Goal: Task Accomplishment & Management: Use online tool/utility

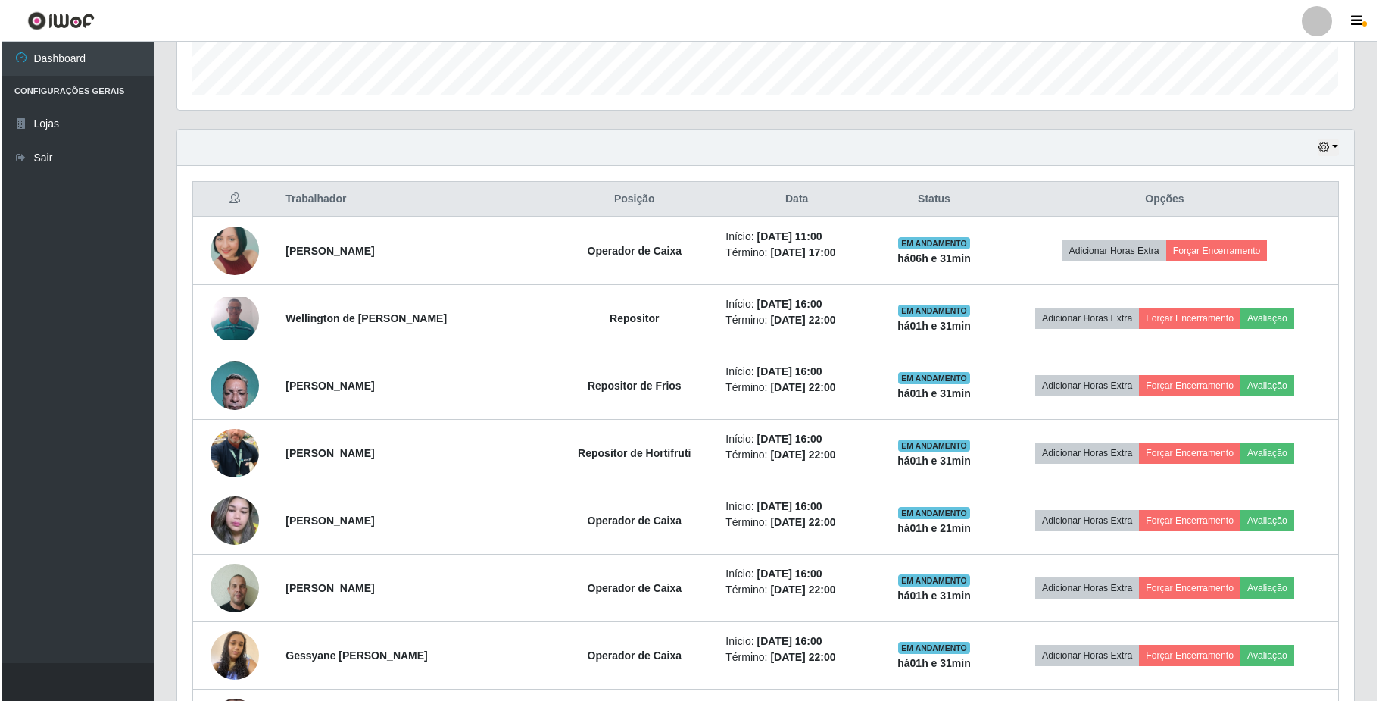
scroll to position [315, 1176]
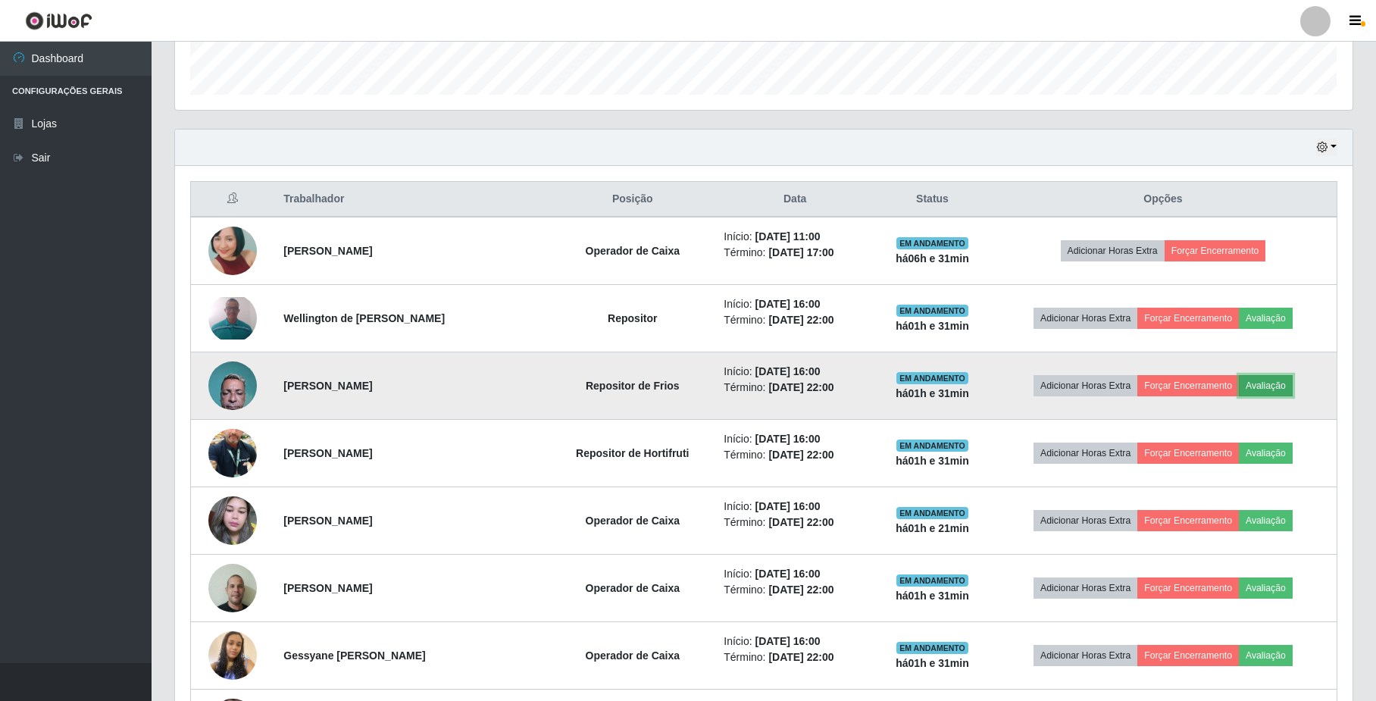
click at [1283, 388] on button "Avaliação" at bounding box center [1265, 385] width 54 height 21
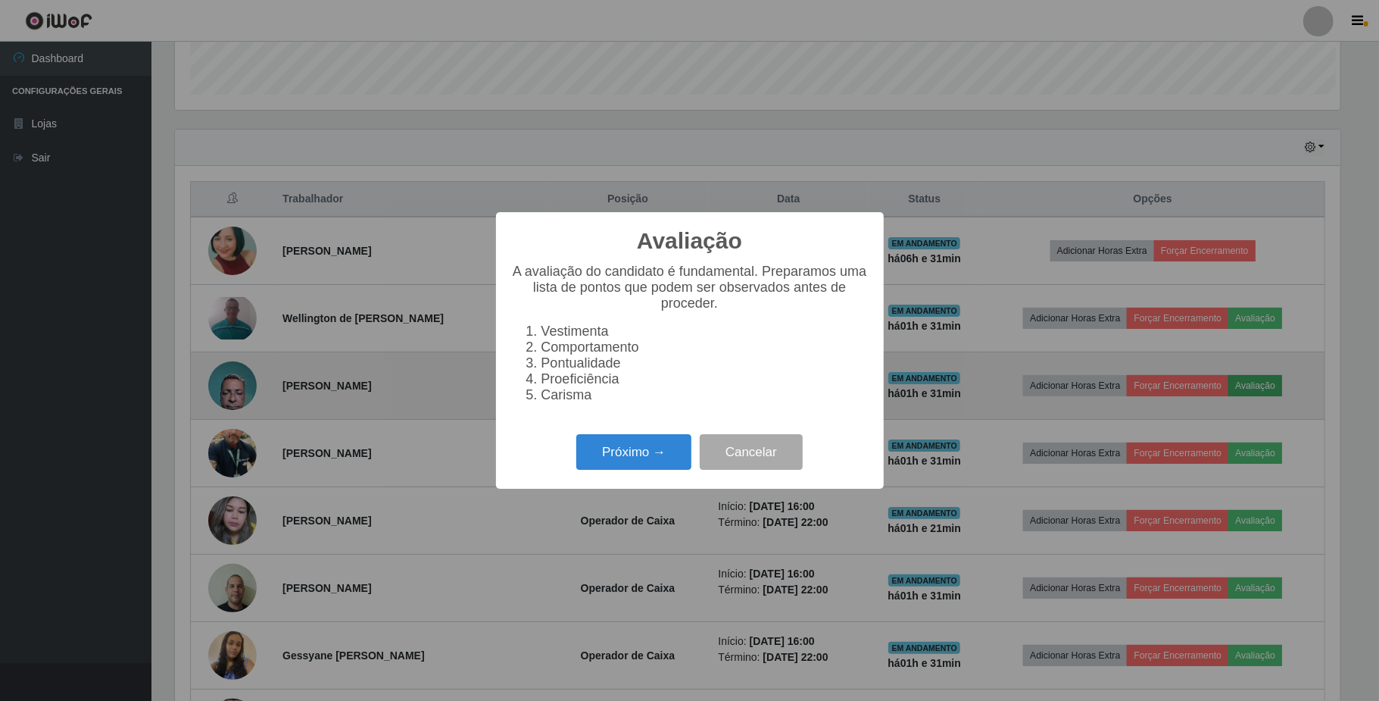
scroll to position [315, 1165]
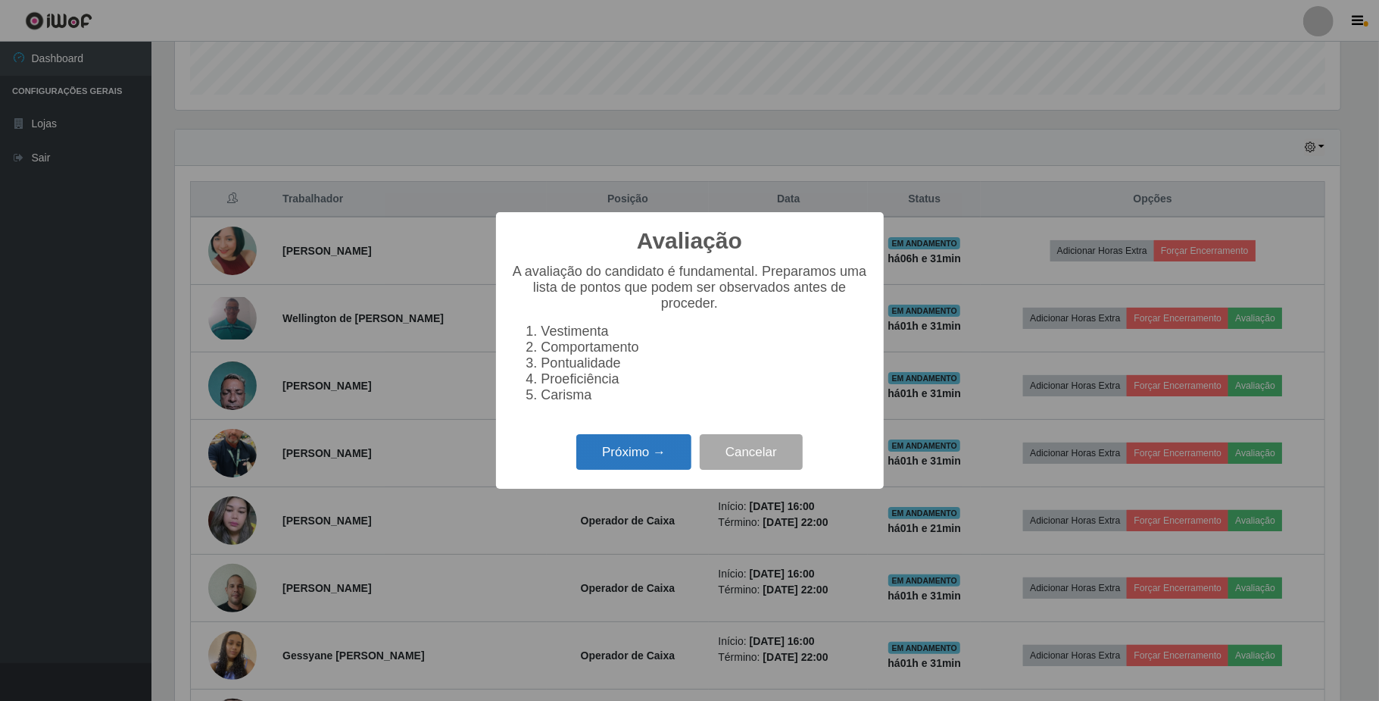
click at [623, 464] on button "Próximo →" at bounding box center [633, 452] width 115 height 36
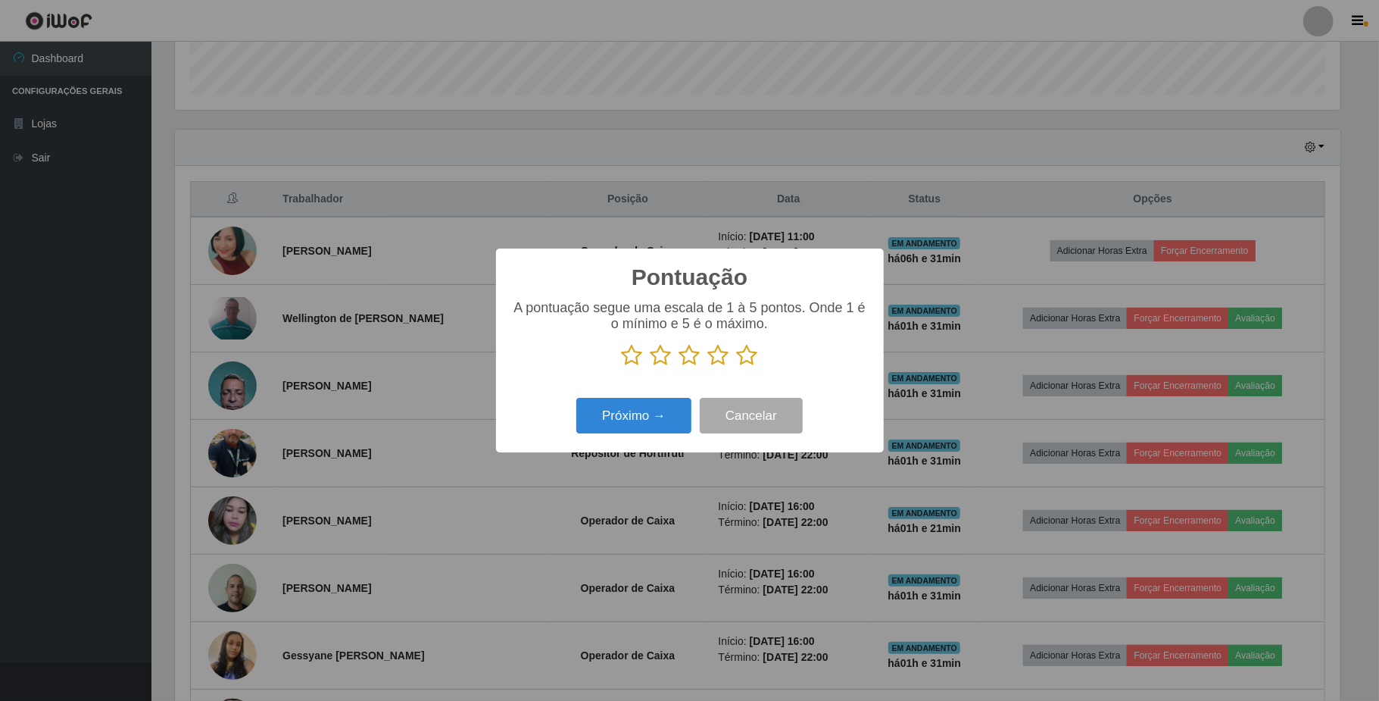
click at [747, 358] on icon at bounding box center [747, 355] width 21 height 23
click at [737, 367] on input "radio" at bounding box center [737, 367] width 0 height 0
click at [650, 414] on button "Próximo →" at bounding box center [633, 416] width 115 height 36
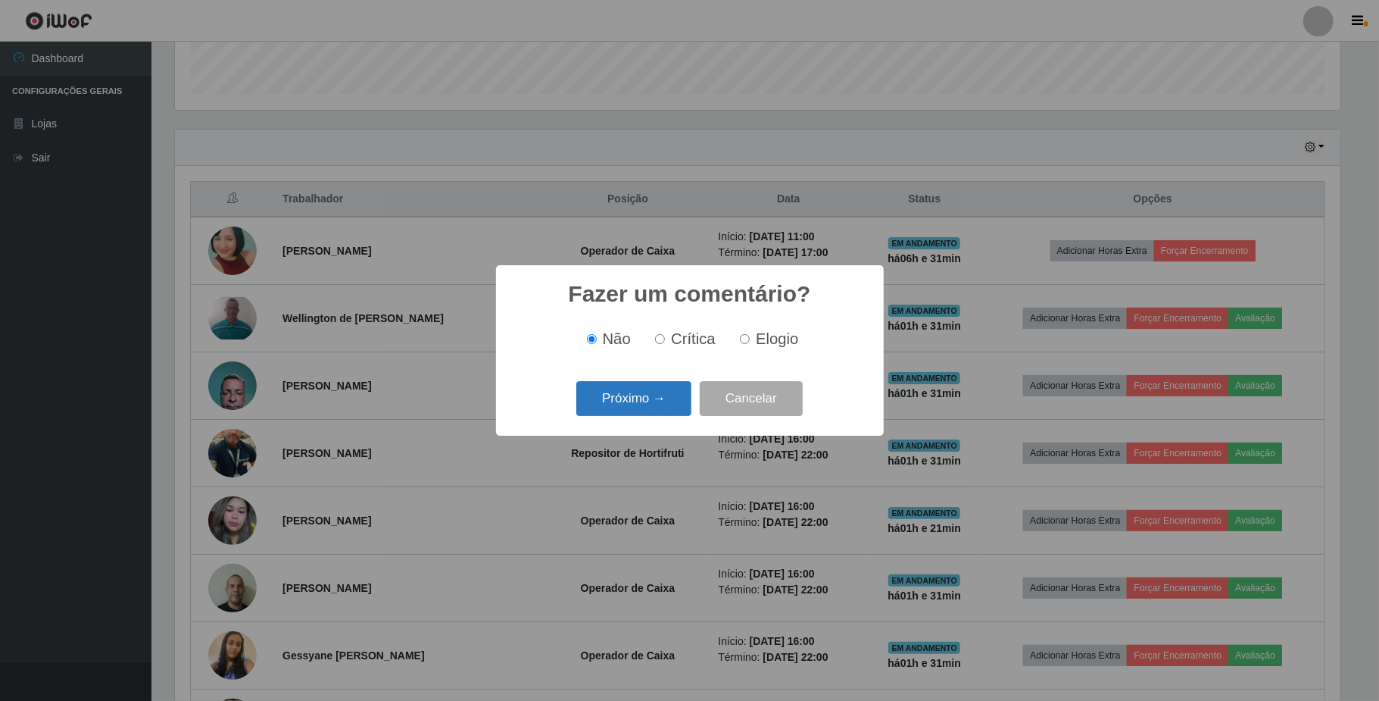
click at [648, 397] on button "Próximo →" at bounding box center [633, 399] width 115 height 36
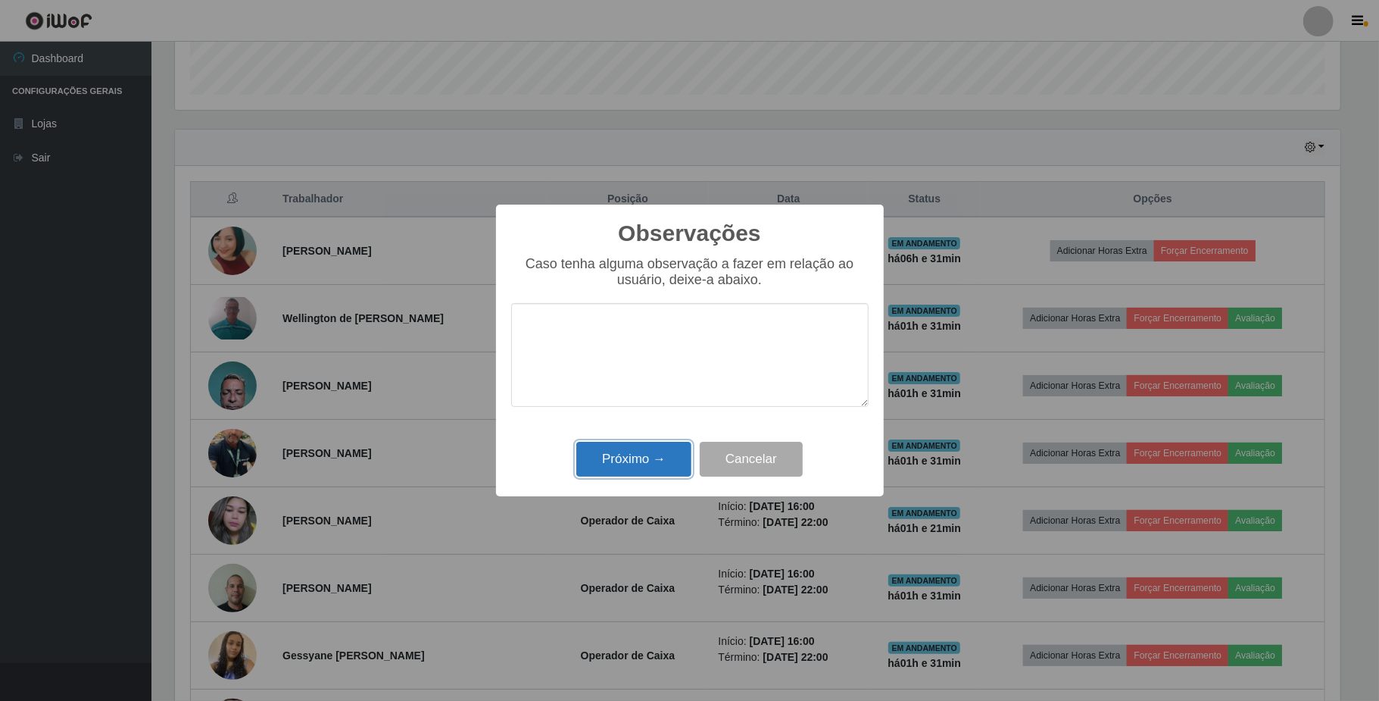
click at [622, 458] on button "Próximo →" at bounding box center [633, 460] width 115 height 36
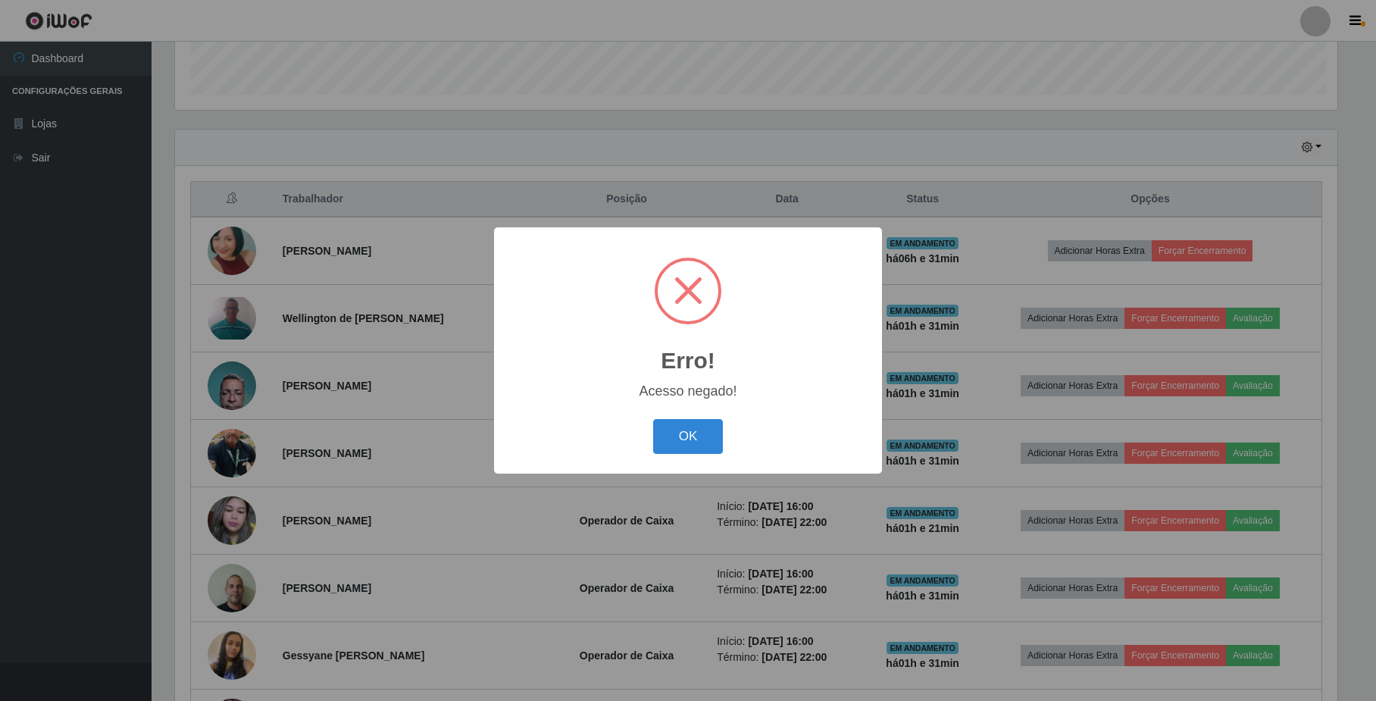
scroll to position [315, 1165]
click at [691, 442] on button "OK" at bounding box center [689, 437] width 70 height 36
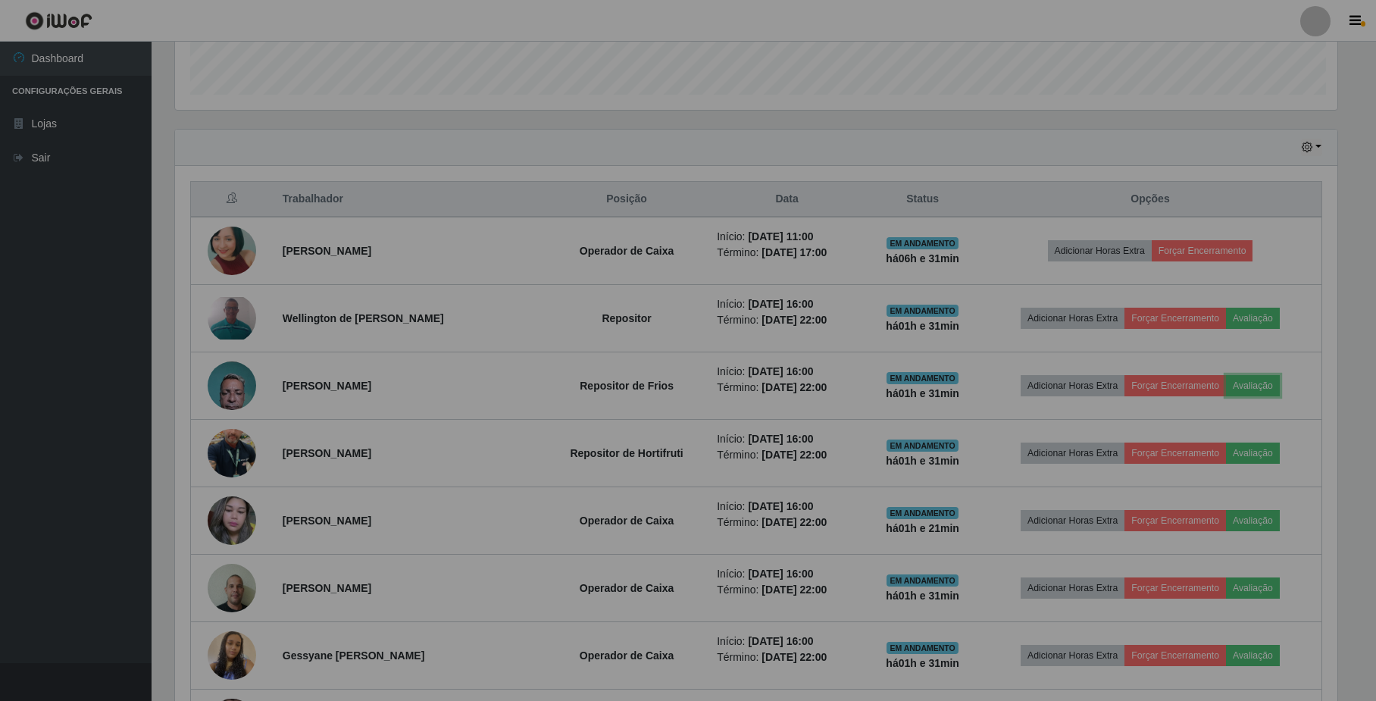
scroll to position [315, 1176]
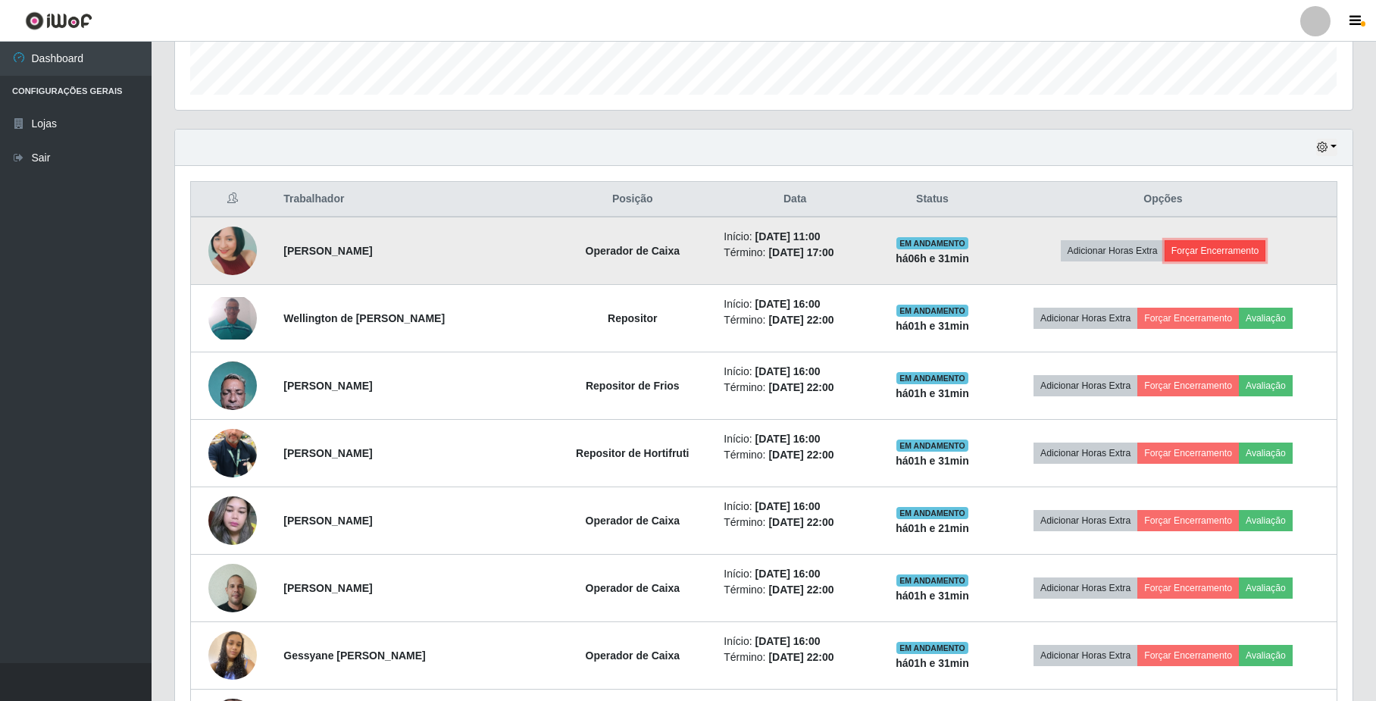
click at [1227, 242] on button "Forçar Encerramento" at bounding box center [1215, 250] width 102 height 21
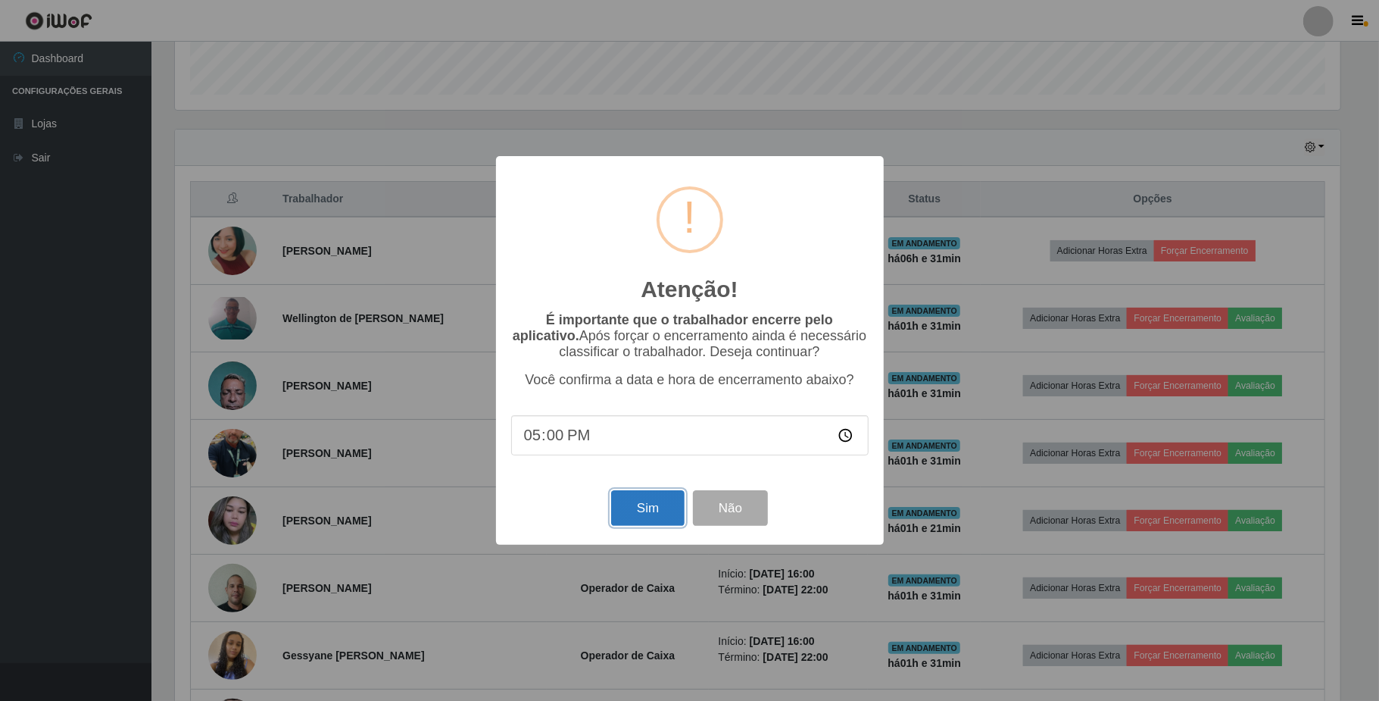
click at [630, 516] on button "Sim" at bounding box center [647, 508] width 73 height 36
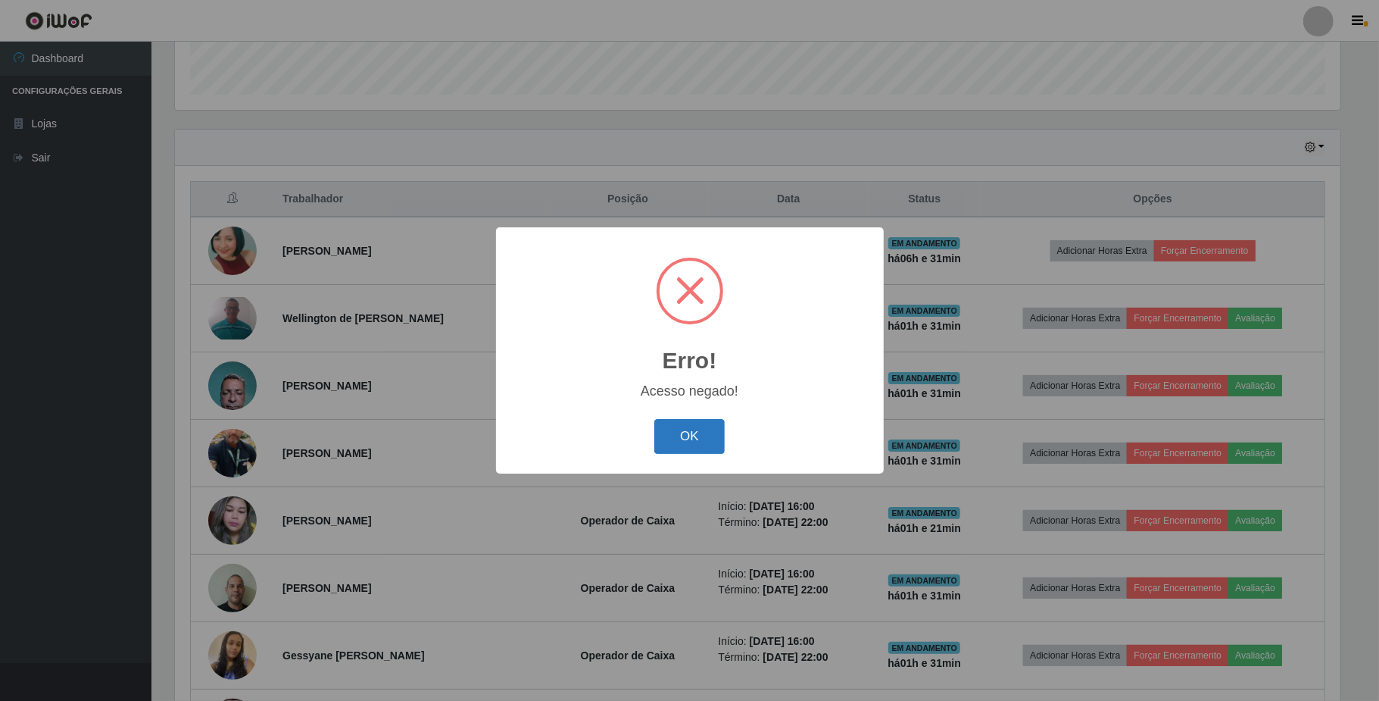
click at [667, 427] on button "OK" at bounding box center [689, 437] width 70 height 36
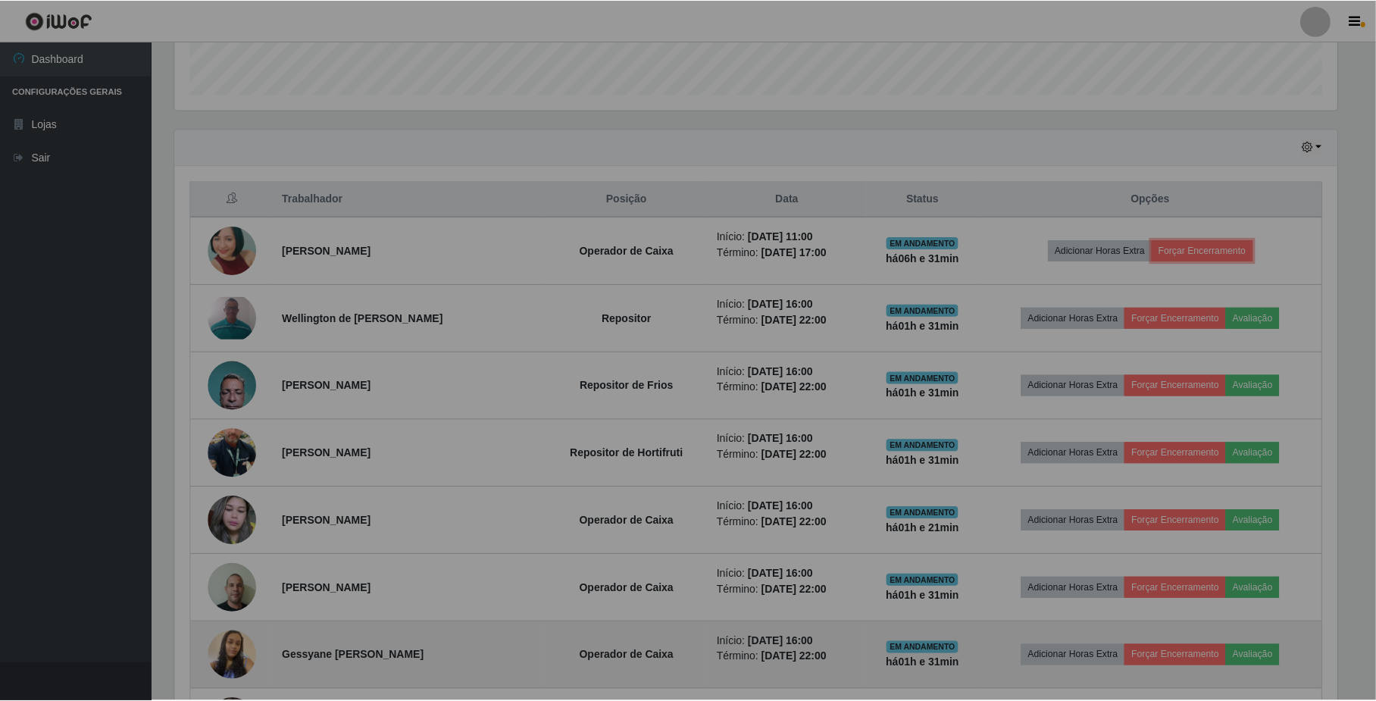
scroll to position [315, 1176]
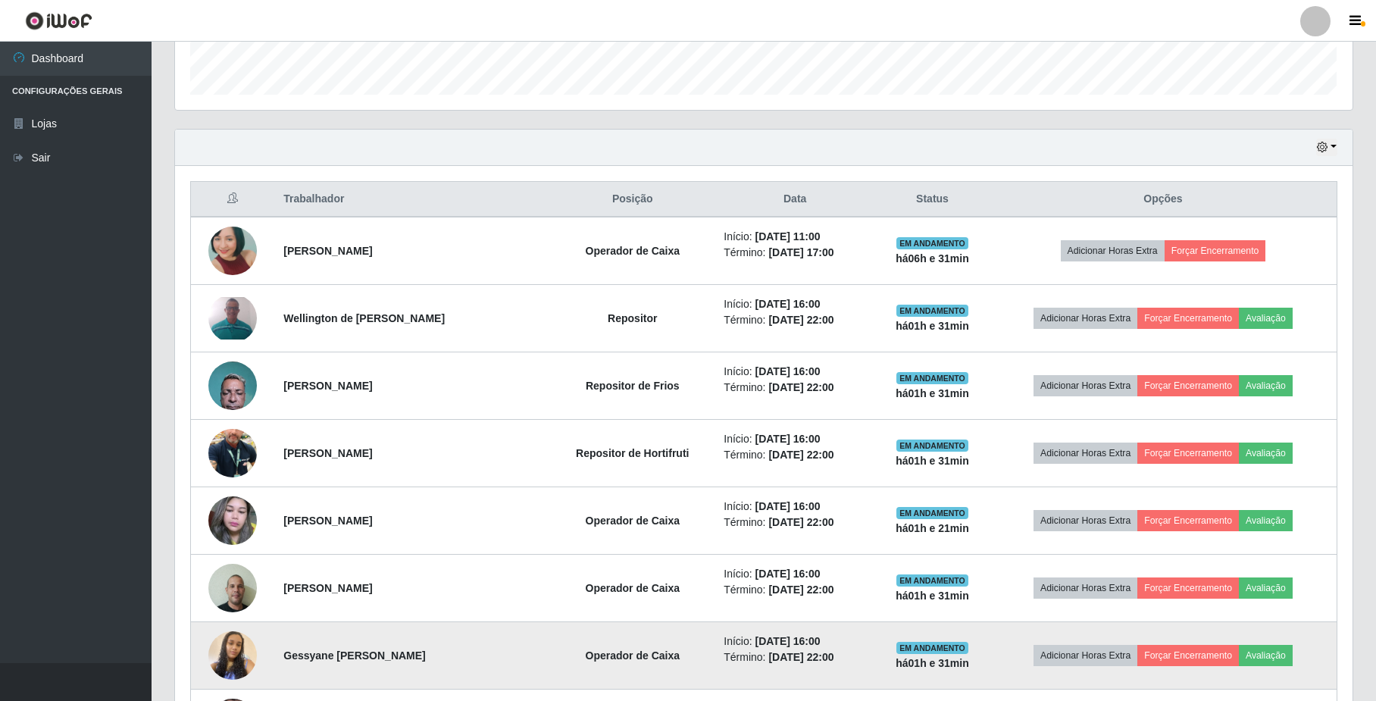
select select "407"
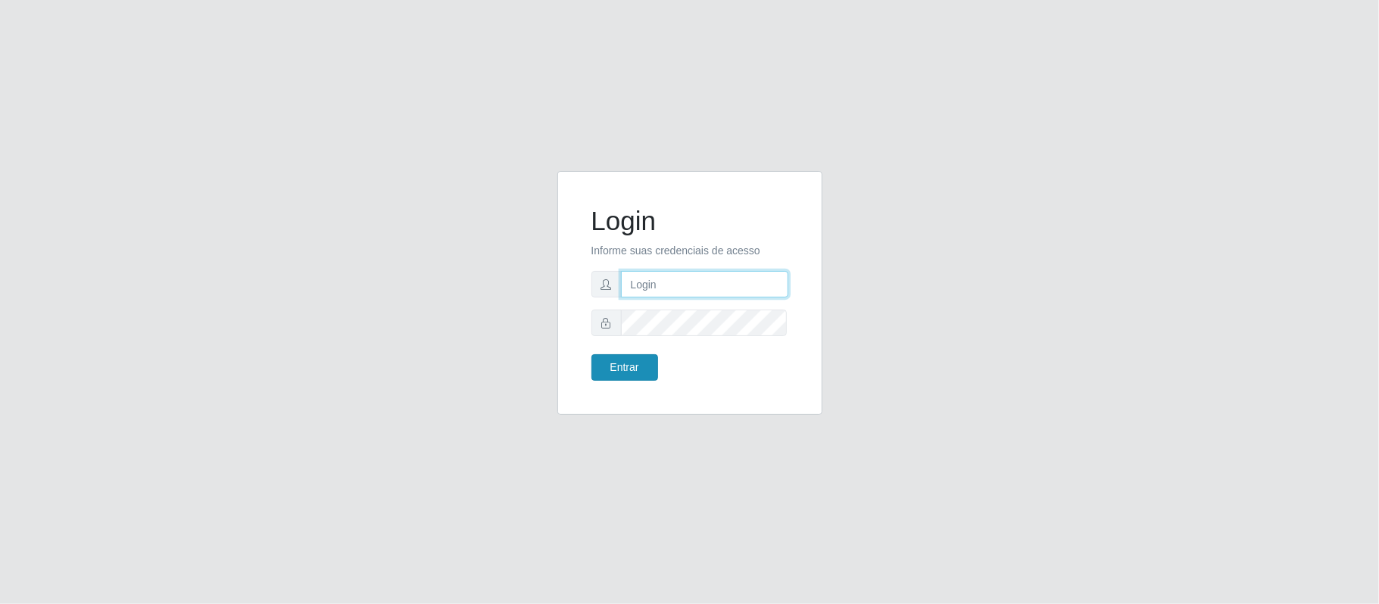
type input "geovanamatias2015@gmail.com"
click at [625, 371] on button "Entrar" at bounding box center [625, 368] width 67 height 27
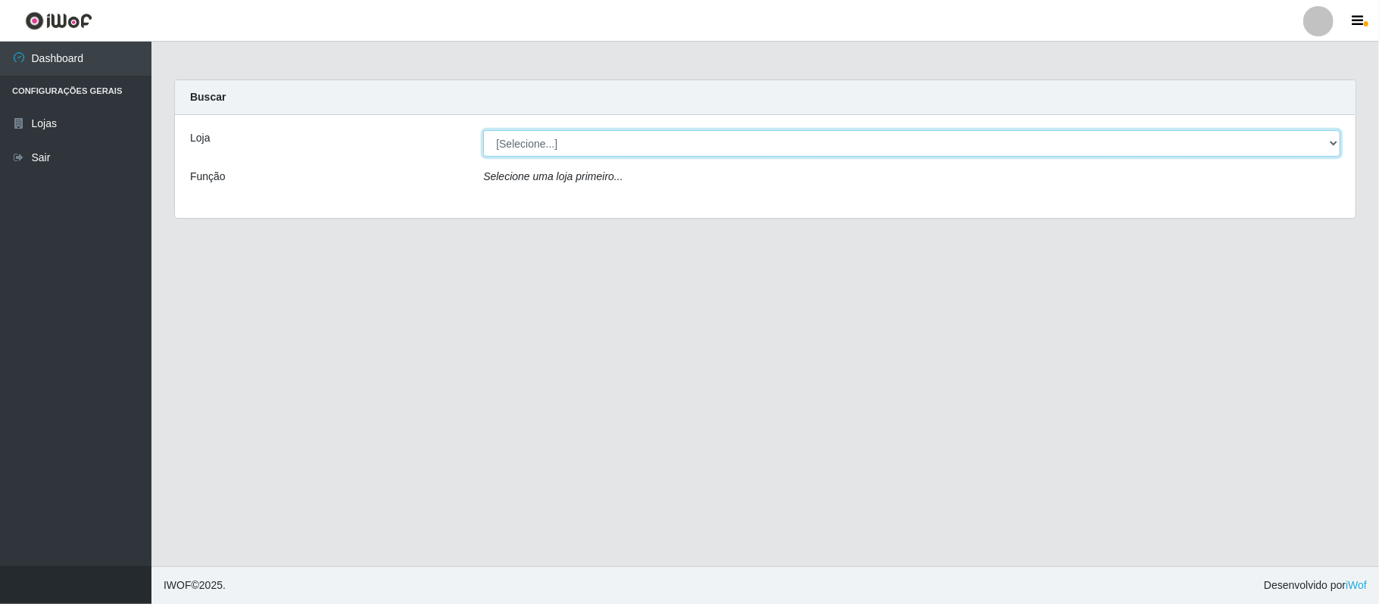
click at [888, 147] on select "[Selecione...] SuperFácil Atacado - Emaús" at bounding box center [911, 143] width 857 height 27
select select "407"
click at [483, 130] on select "[Selecione...] SuperFácil Atacado - Emaús" at bounding box center [911, 143] width 857 height 27
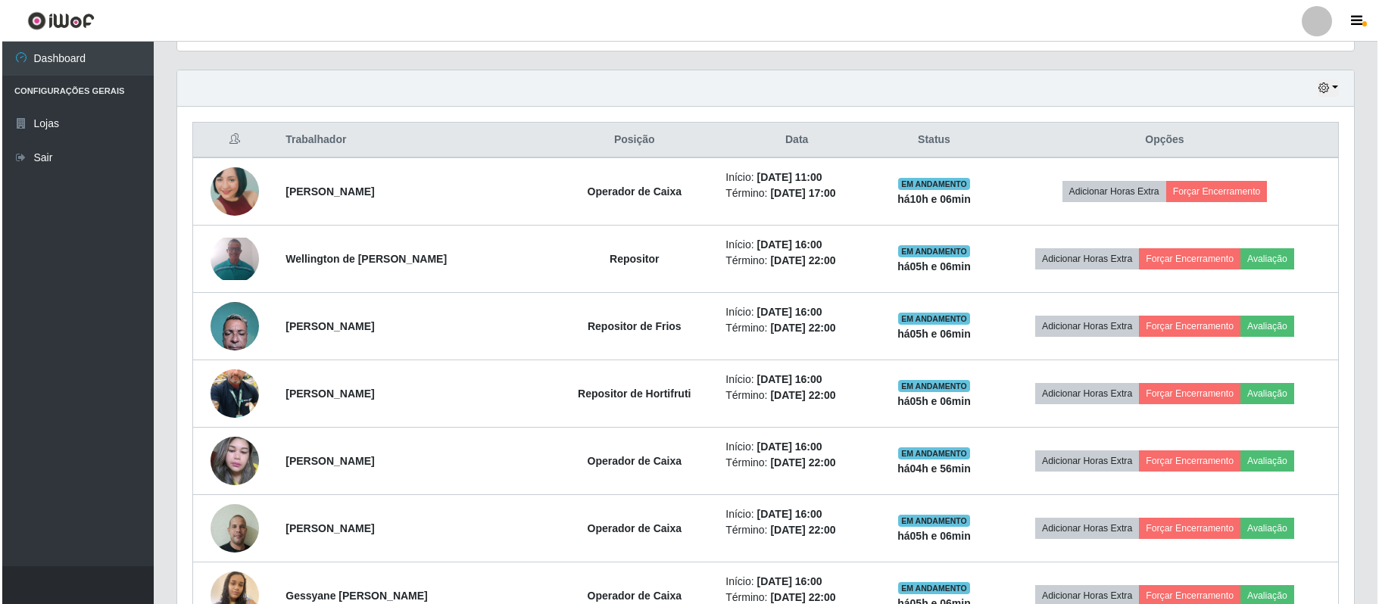
scroll to position [504, 0]
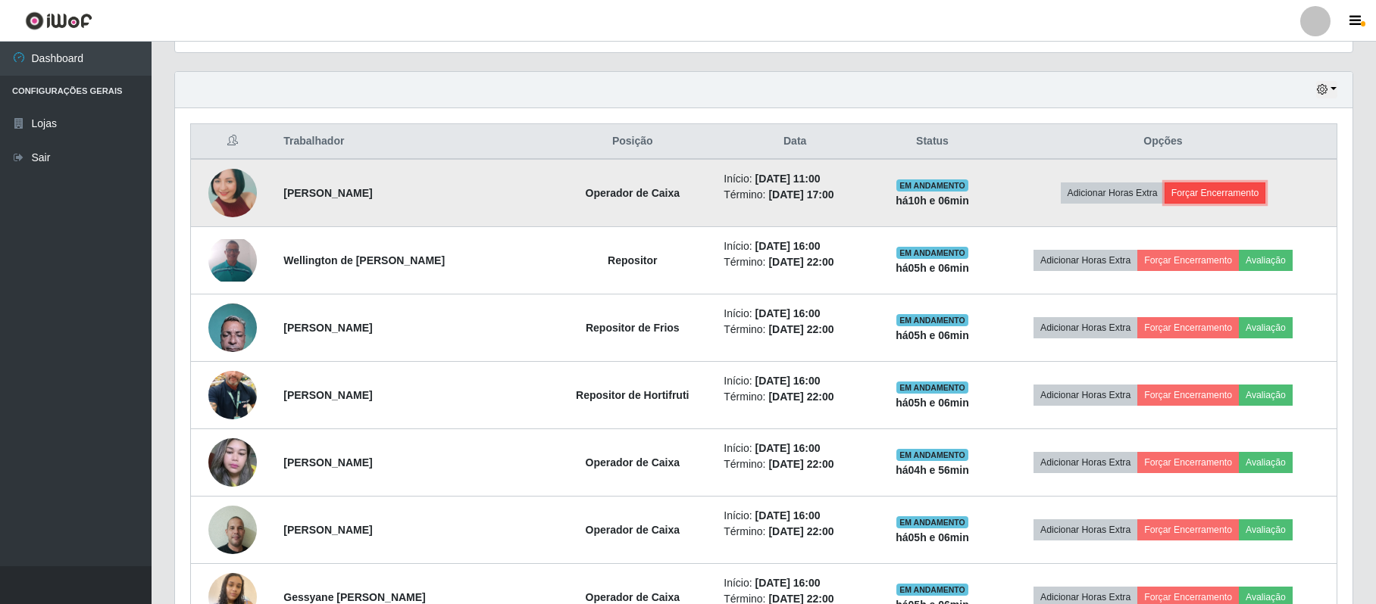
click at [1201, 204] on button "Forçar Encerramento" at bounding box center [1215, 193] width 102 height 21
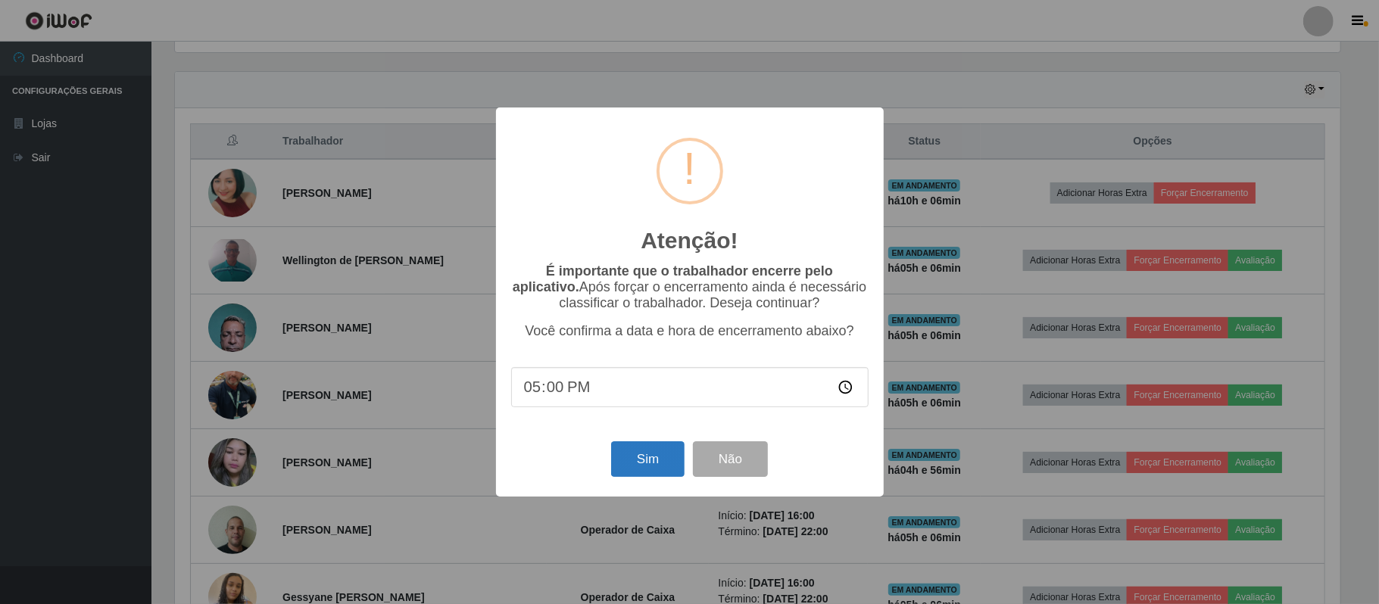
drag, startPoint x: 641, startPoint y: 492, endPoint x: 644, endPoint y: 476, distance: 16.2
click at [641, 492] on div "Atenção! × É importante que o trabalhador encerre pelo aplicativo. Após forçar …" at bounding box center [690, 302] width 388 height 389
click at [648, 473] on button "Sim" at bounding box center [647, 460] width 73 height 36
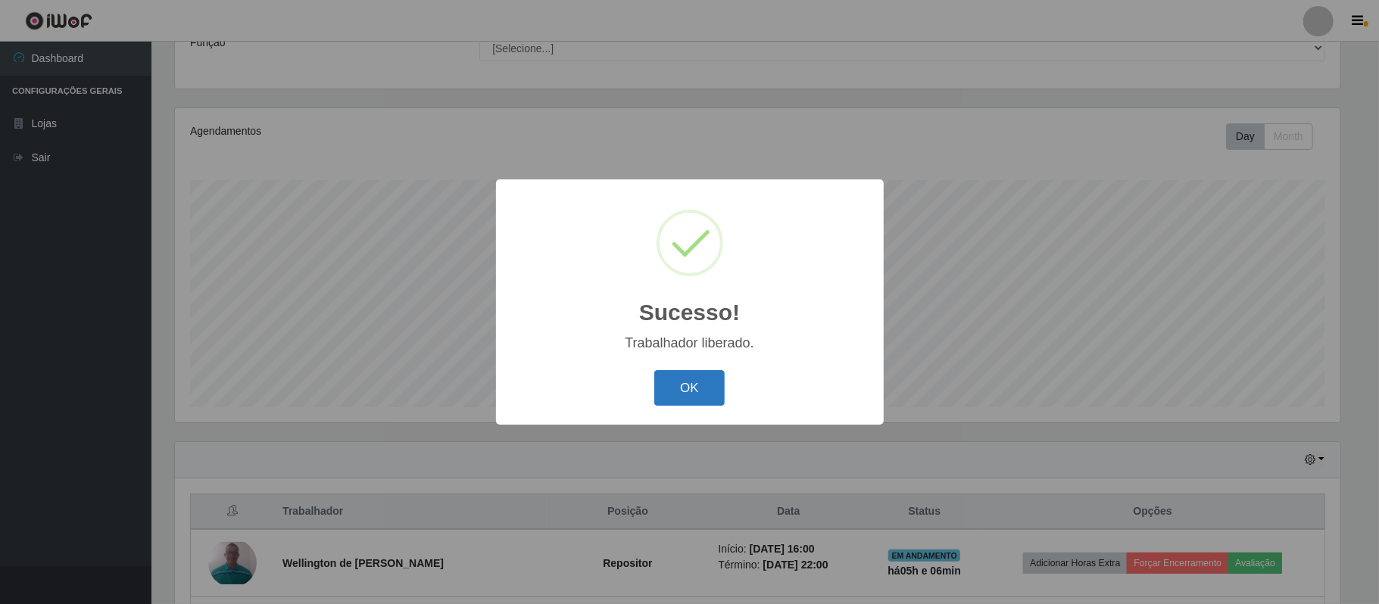
click at [689, 383] on button "OK" at bounding box center [689, 388] width 70 height 36
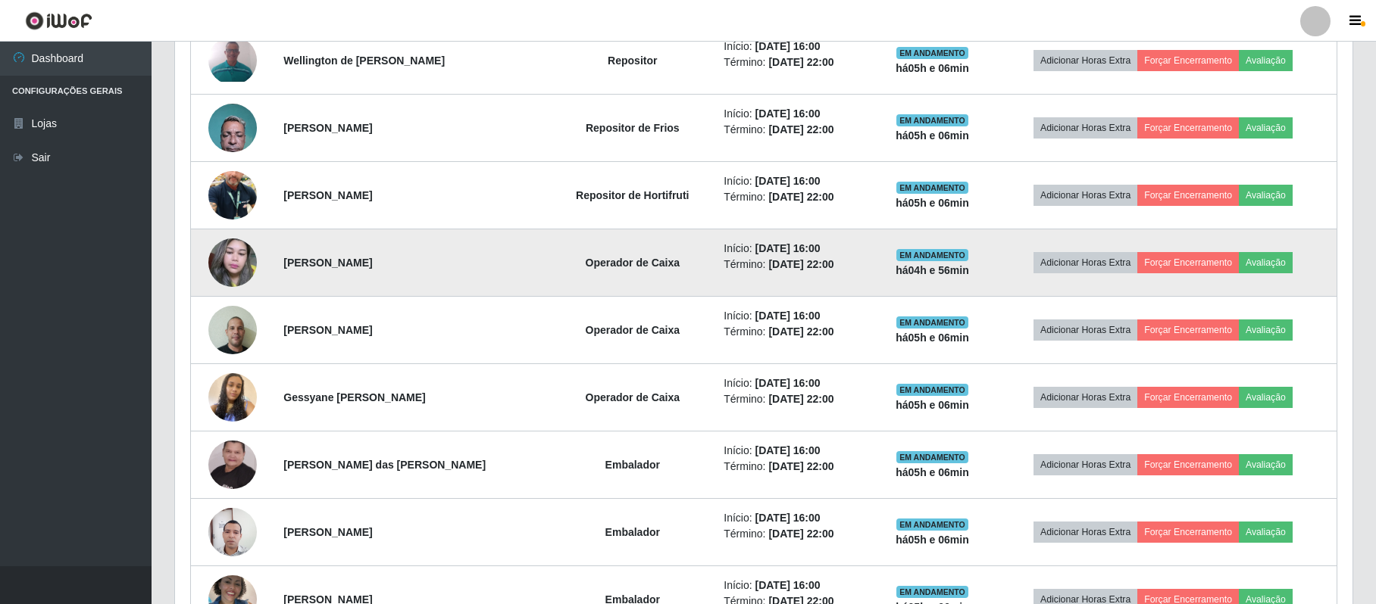
scroll to position [639, 0]
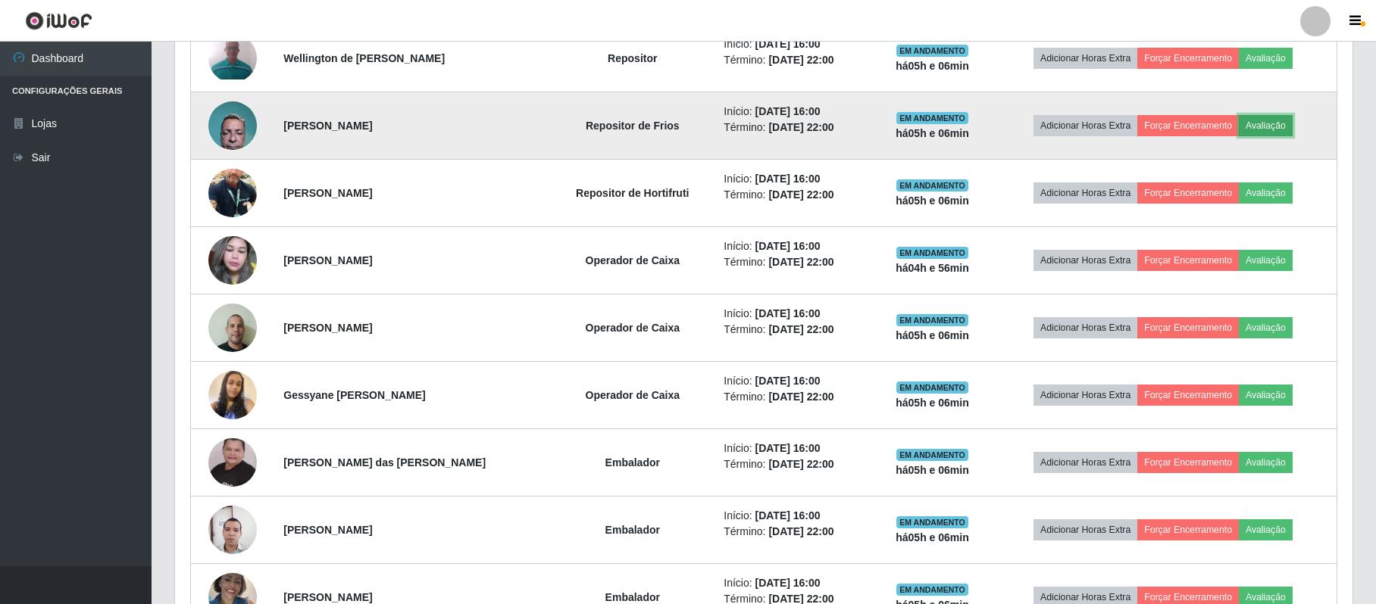
click at [1273, 117] on button "Avaliação" at bounding box center [1265, 125] width 54 height 21
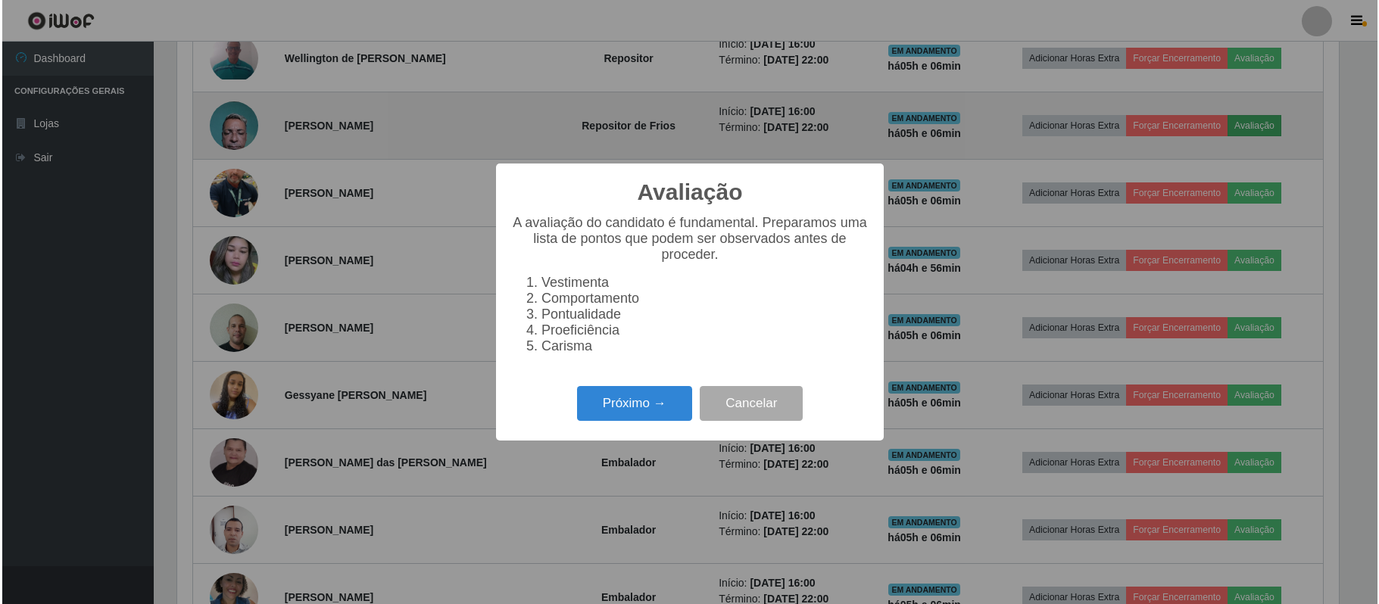
scroll to position [315, 1165]
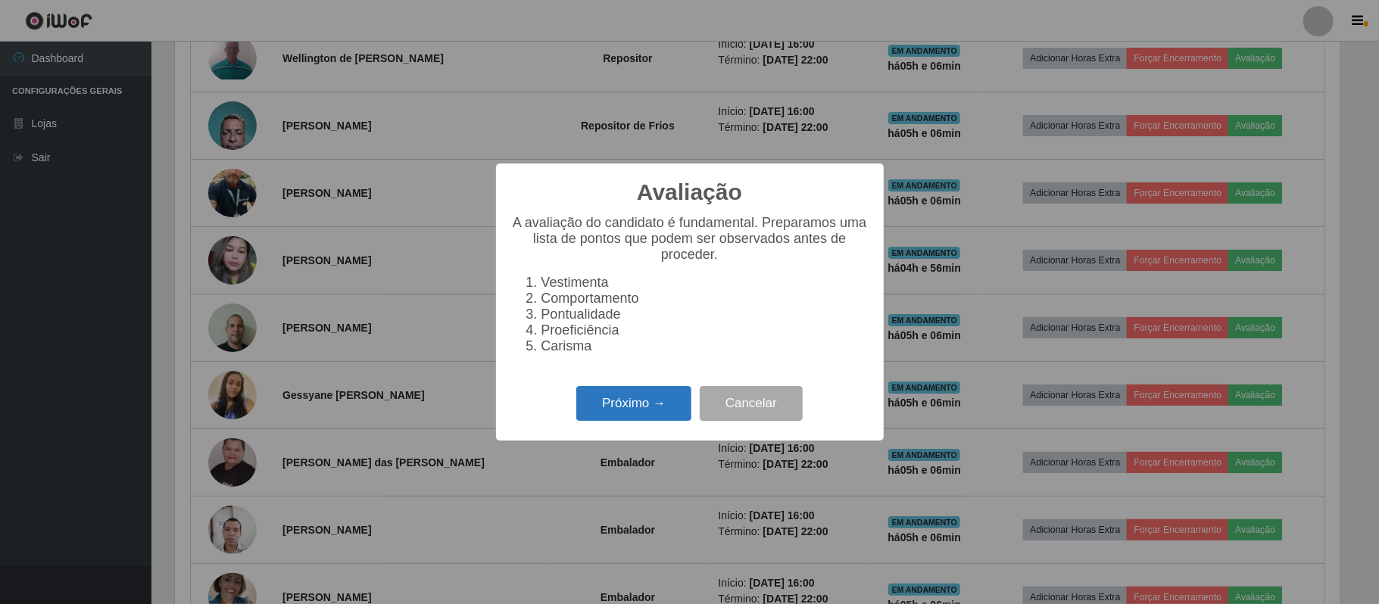
click at [608, 417] on button "Próximo →" at bounding box center [633, 404] width 115 height 36
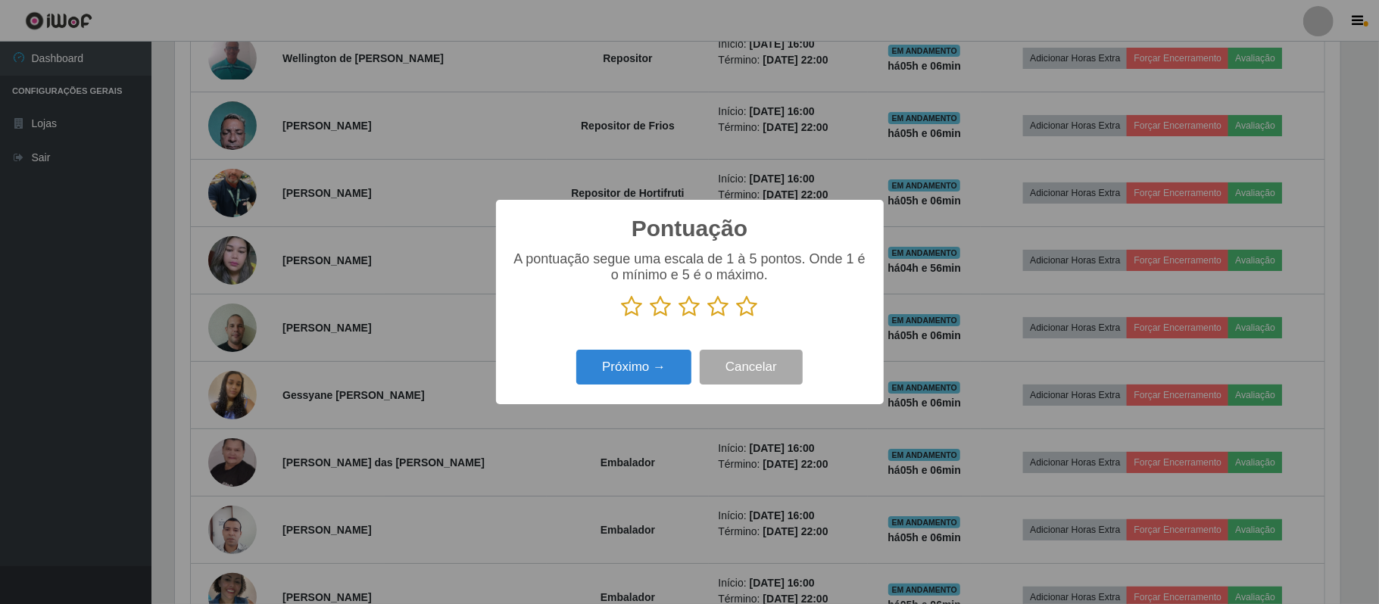
scroll to position [757168, 756317]
click at [745, 308] on icon at bounding box center [747, 306] width 21 height 23
click at [737, 318] on input "radio" at bounding box center [737, 318] width 0 height 0
click at [676, 364] on button "Próximo →" at bounding box center [633, 368] width 115 height 36
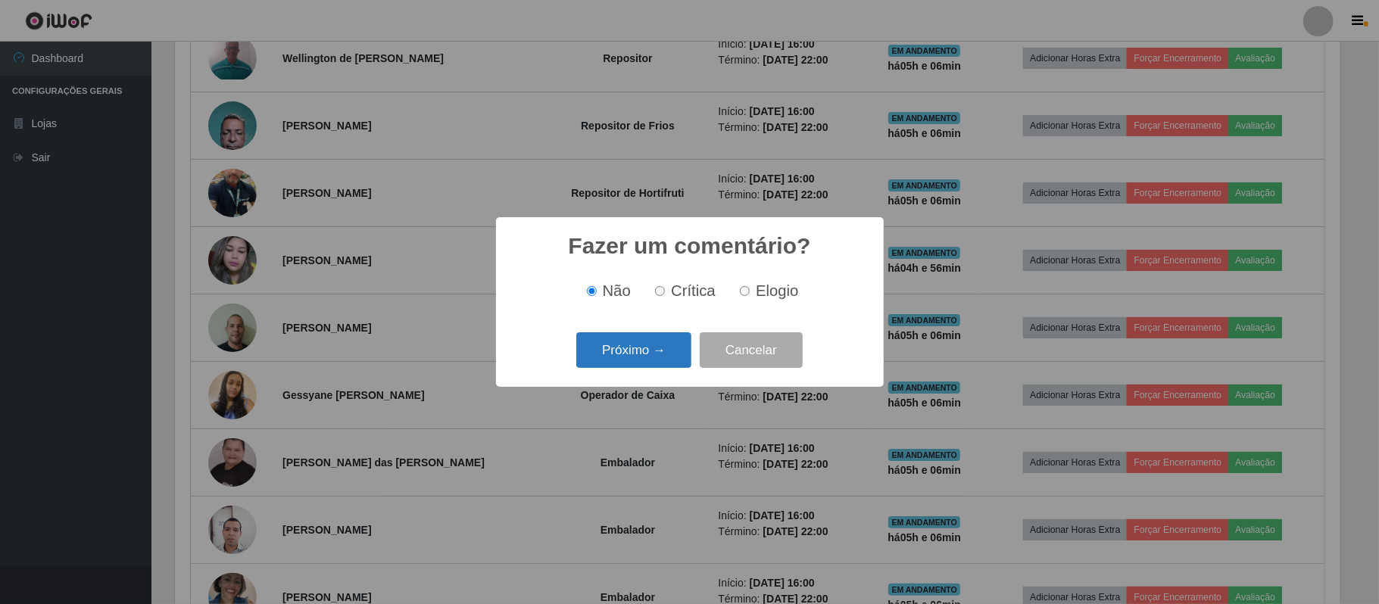
click at [641, 346] on button "Próximo →" at bounding box center [633, 351] width 115 height 36
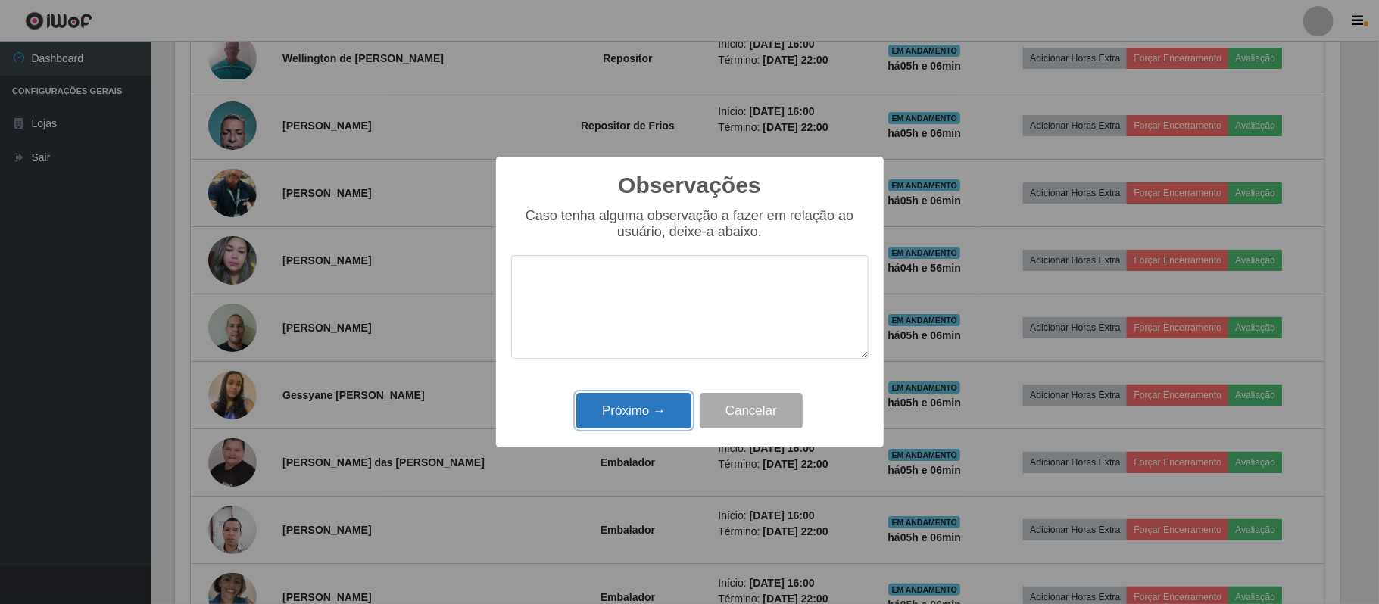
click at [628, 418] on button "Próximo →" at bounding box center [633, 411] width 115 height 36
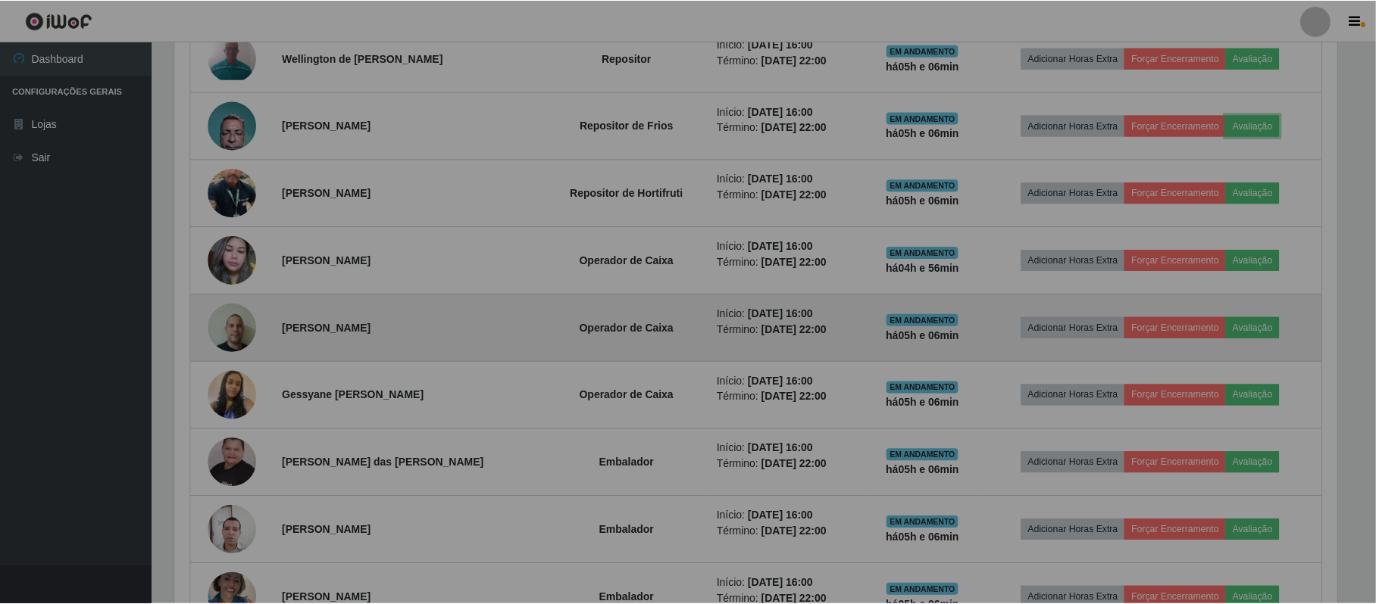
scroll to position [315, 1176]
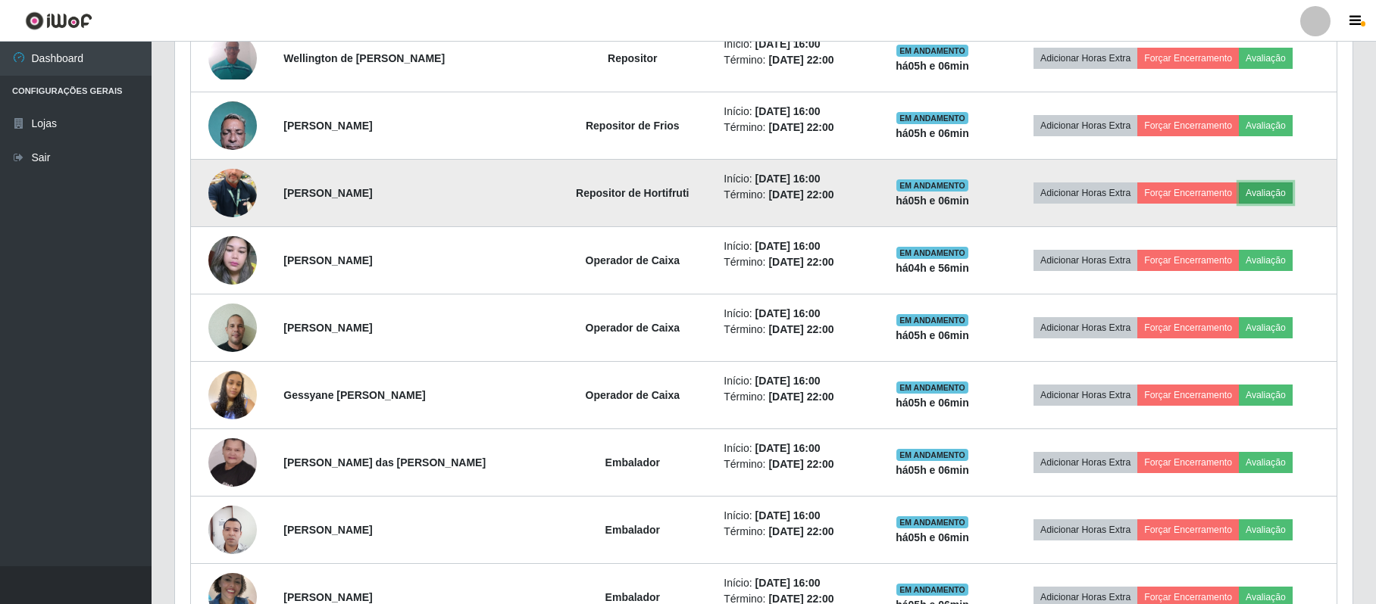
click at [1268, 201] on button "Avaliação" at bounding box center [1265, 193] width 54 height 21
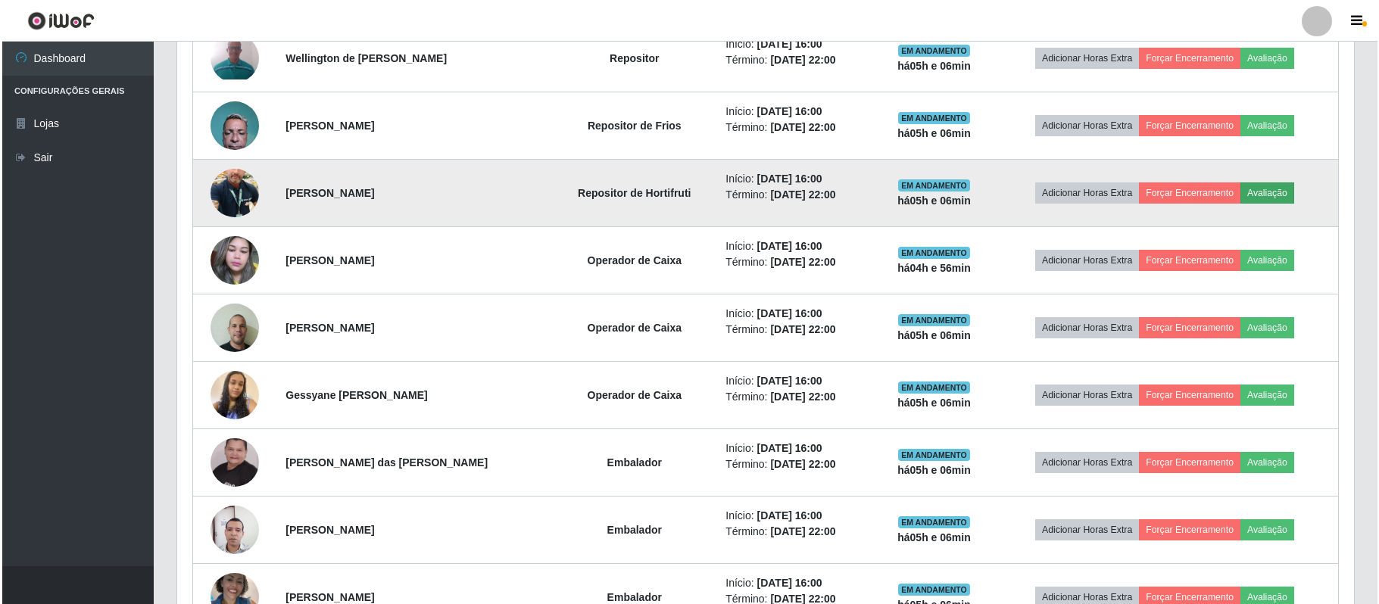
scroll to position [315, 1165]
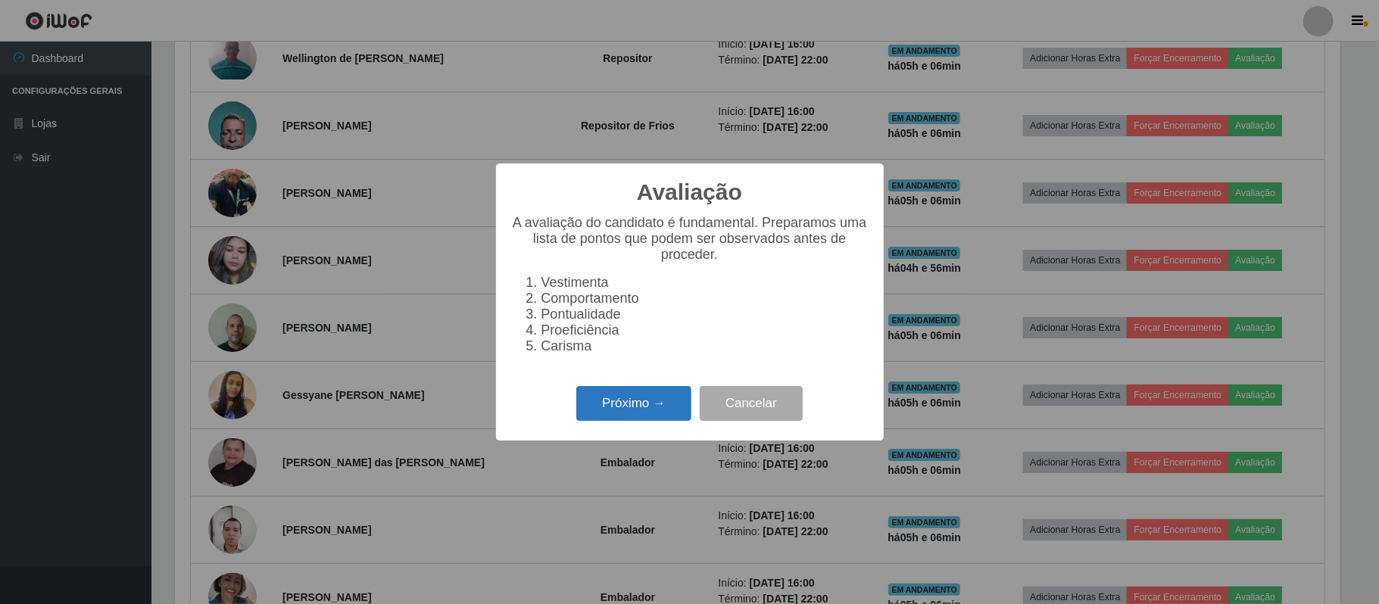
click at [619, 404] on button "Próximo →" at bounding box center [633, 404] width 115 height 36
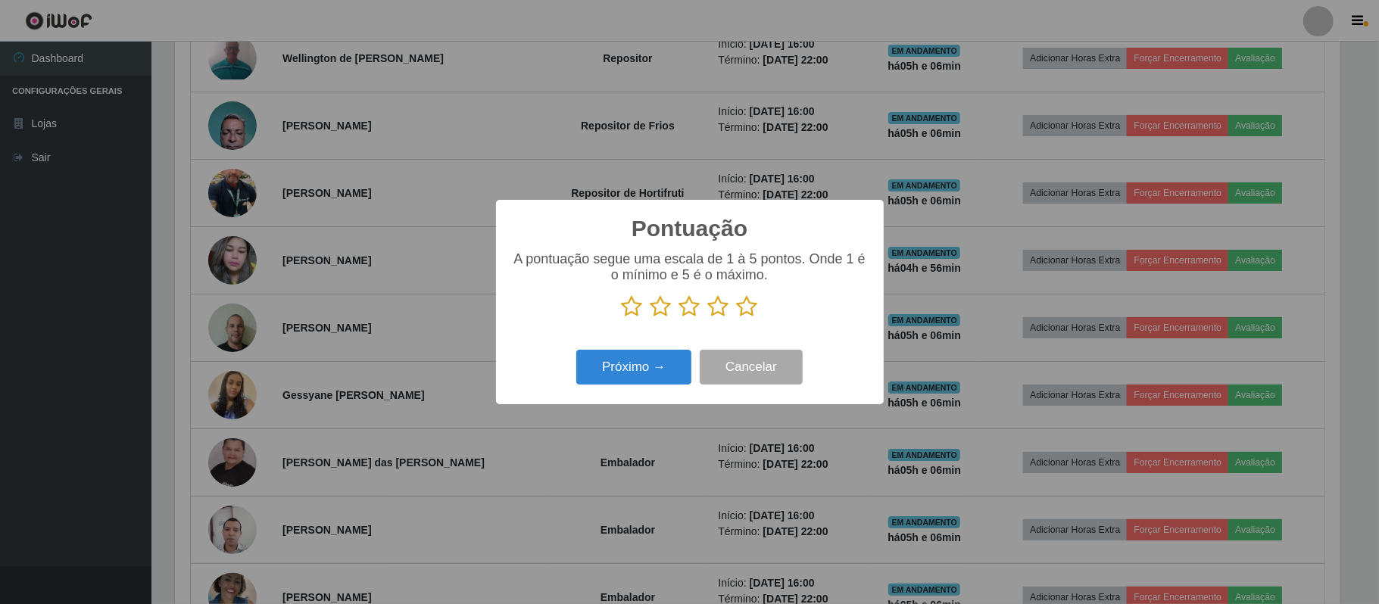
scroll to position [757168, 756317]
click at [744, 307] on icon at bounding box center [747, 306] width 21 height 23
click at [737, 318] on input "radio" at bounding box center [737, 318] width 0 height 0
click at [673, 370] on button "Próximo →" at bounding box center [633, 368] width 115 height 36
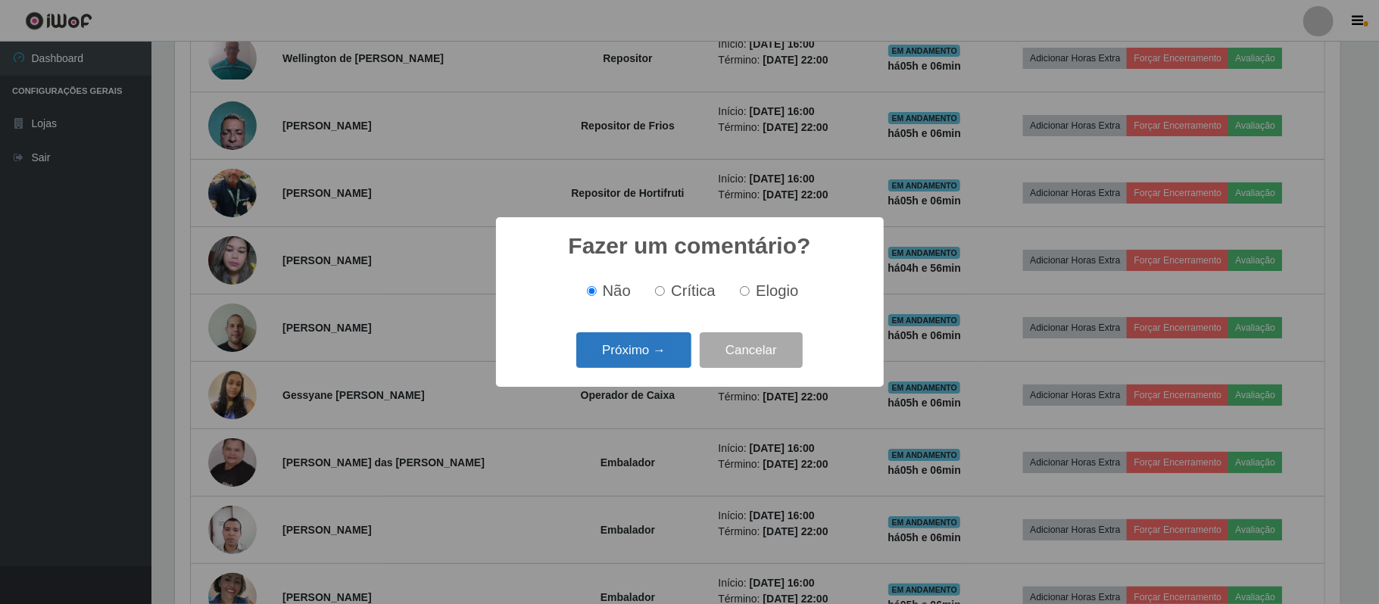
click at [664, 346] on button "Próximo →" at bounding box center [633, 351] width 115 height 36
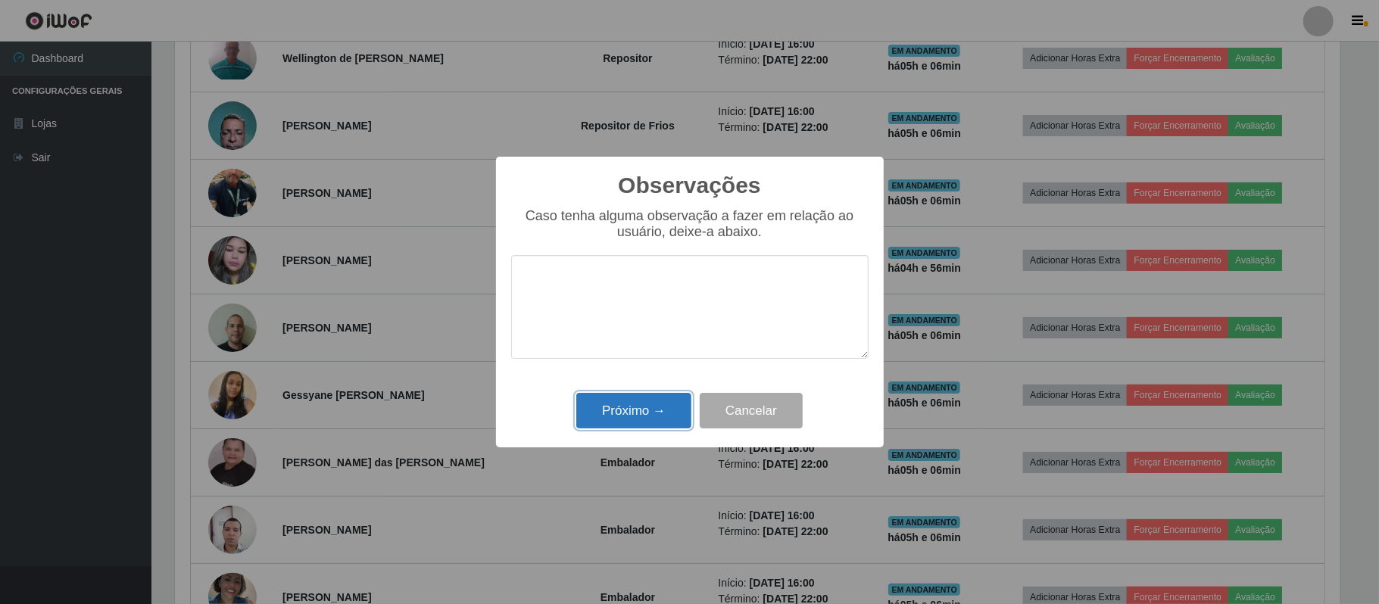
click at [661, 416] on button "Próximo →" at bounding box center [633, 411] width 115 height 36
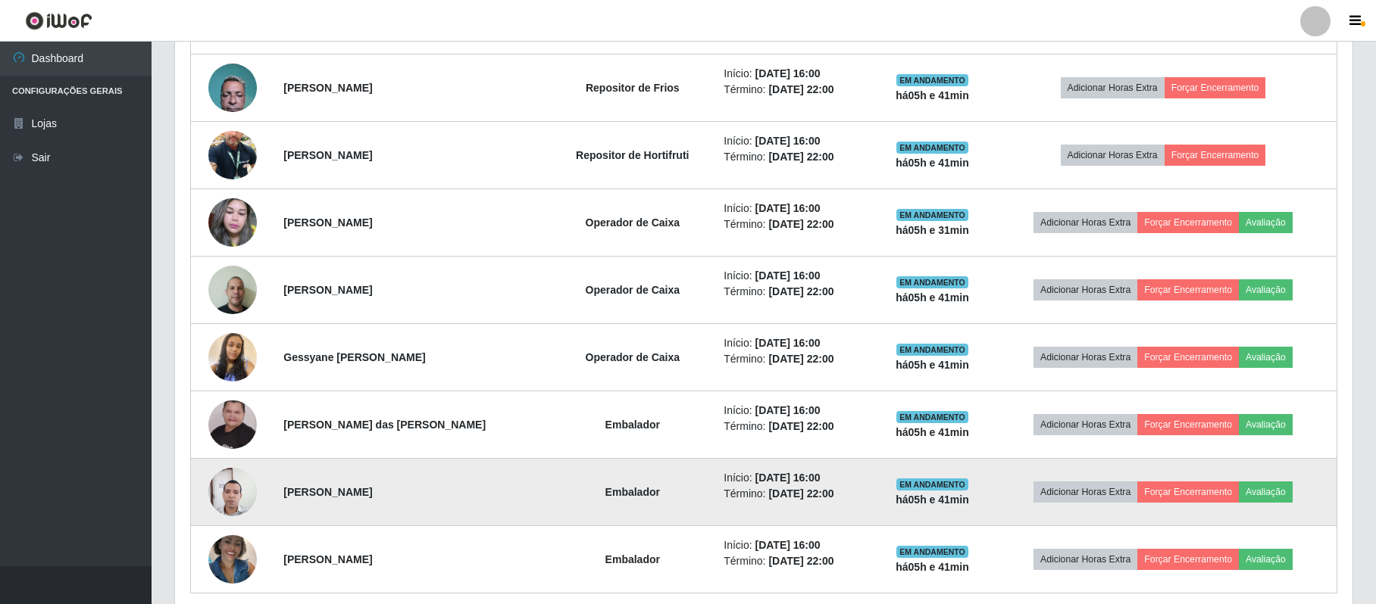
scroll to position [642, 0]
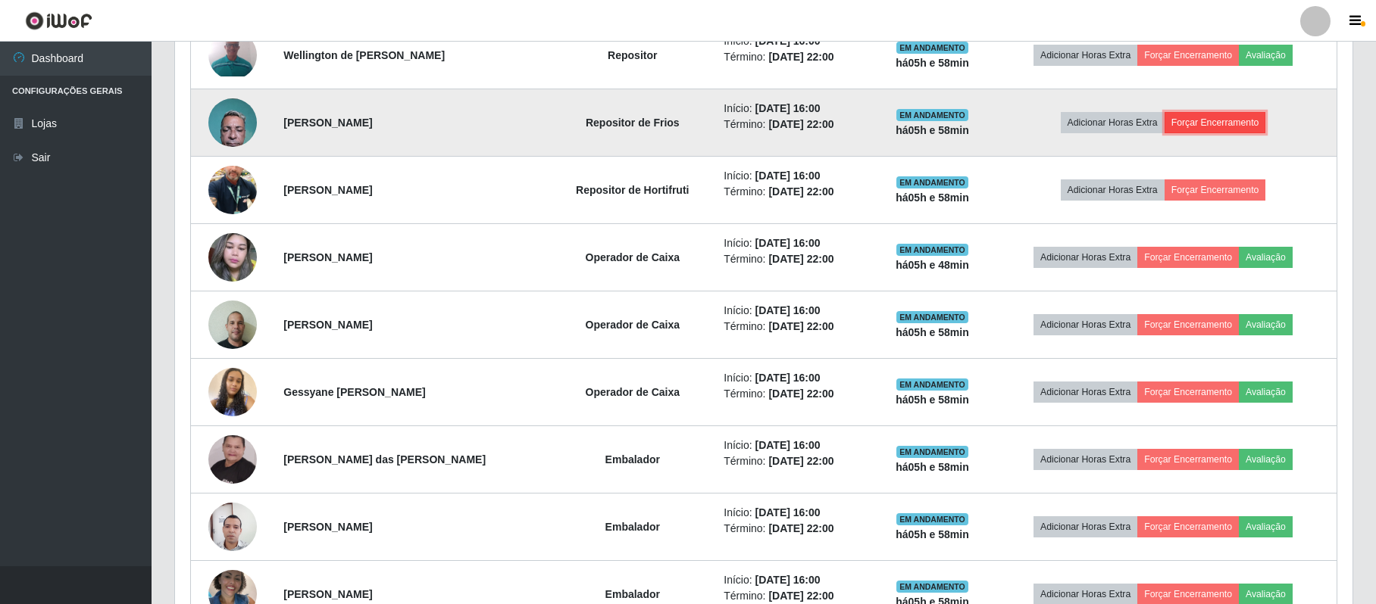
click at [1217, 122] on button "Forçar Encerramento" at bounding box center [1215, 122] width 102 height 21
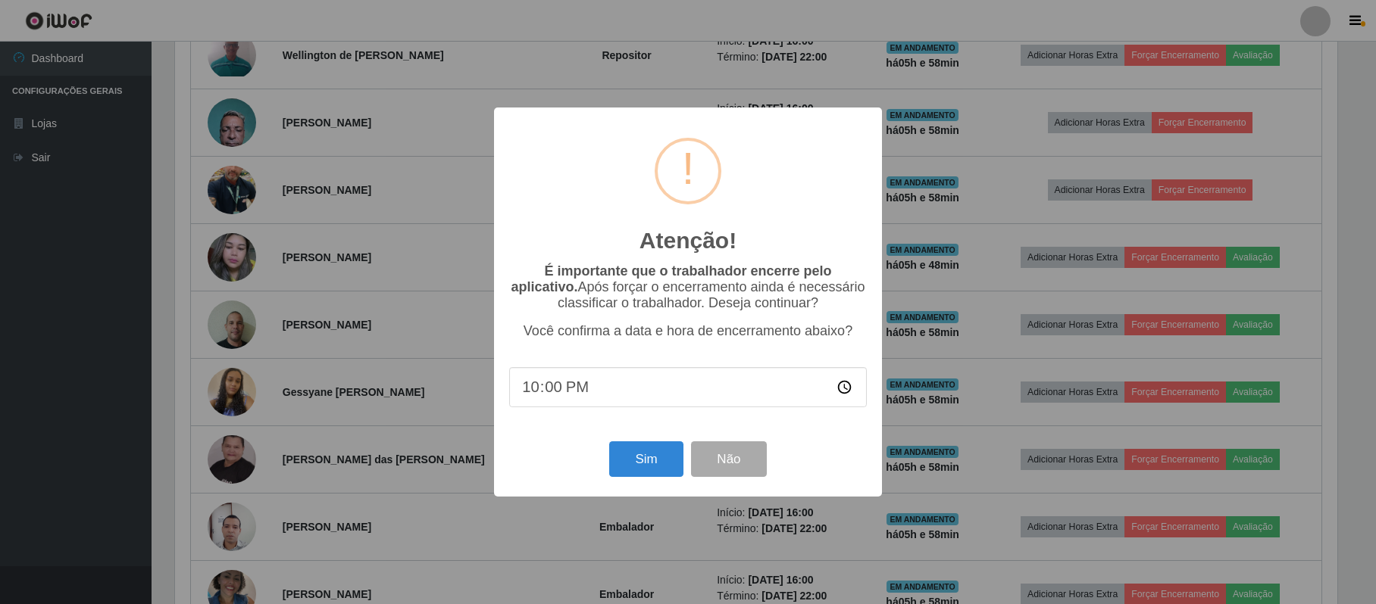
scroll to position [315, 1165]
click at [645, 462] on button "Sim" at bounding box center [647, 460] width 73 height 36
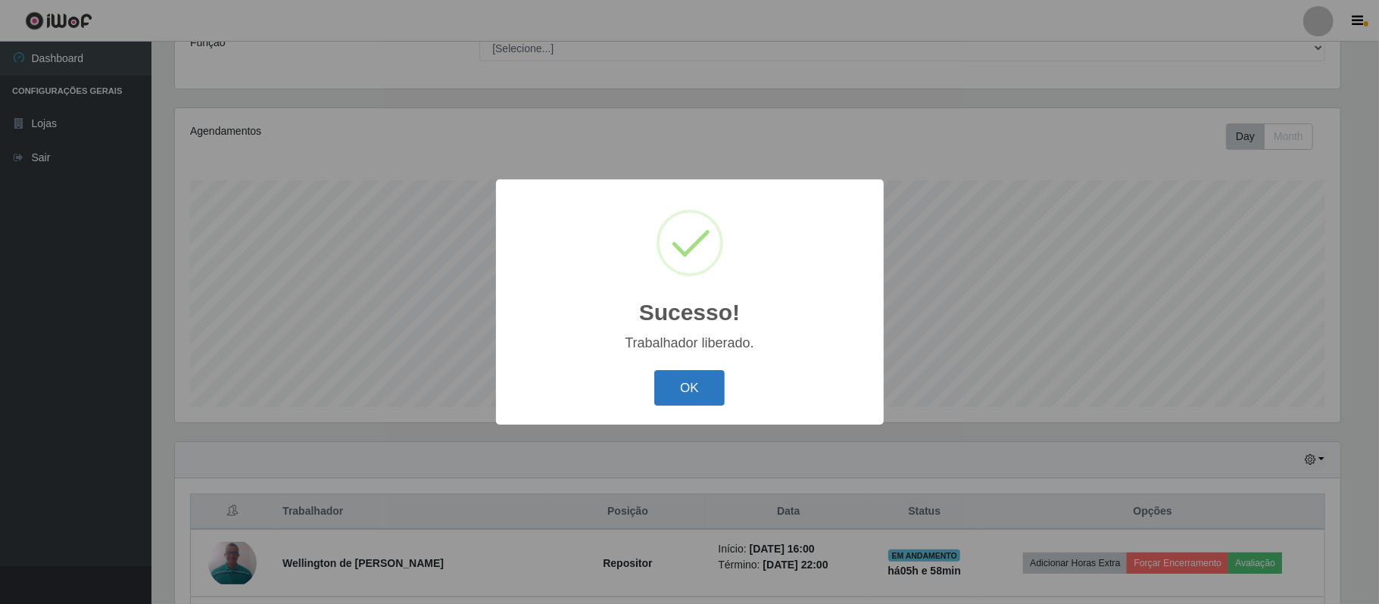
click at [685, 394] on button "OK" at bounding box center [689, 388] width 70 height 36
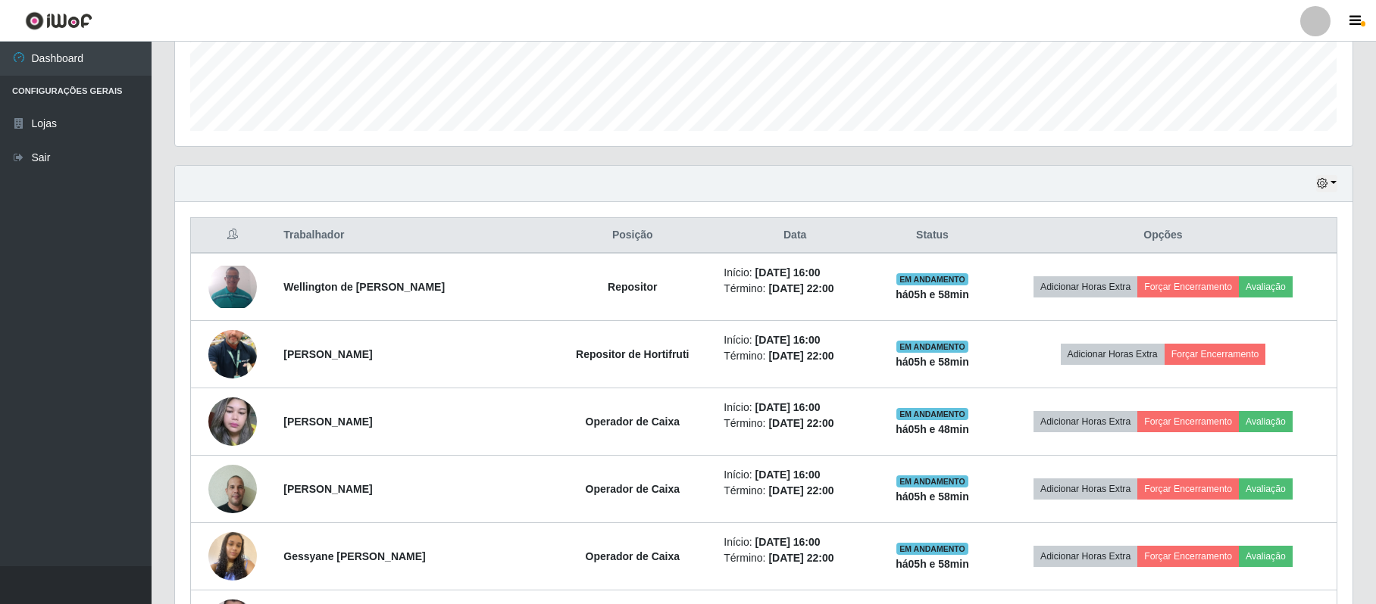
scroll to position [437, 0]
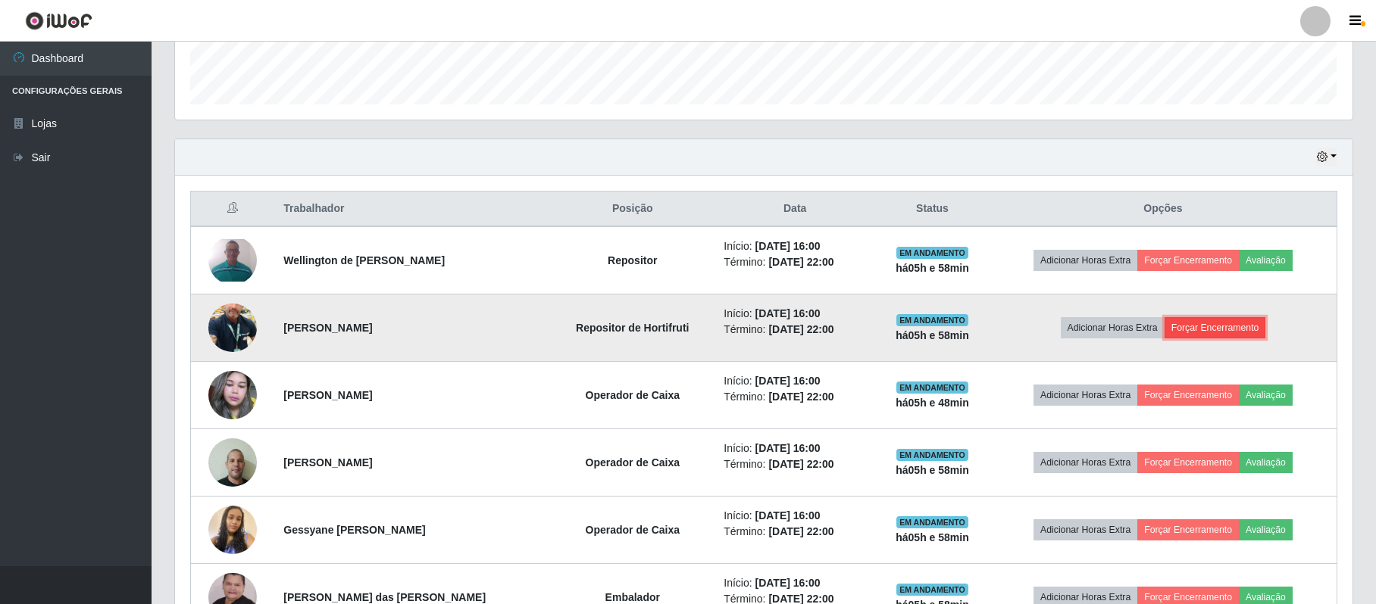
click at [1232, 326] on button "Forçar Encerramento" at bounding box center [1215, 327] width 102 height 21
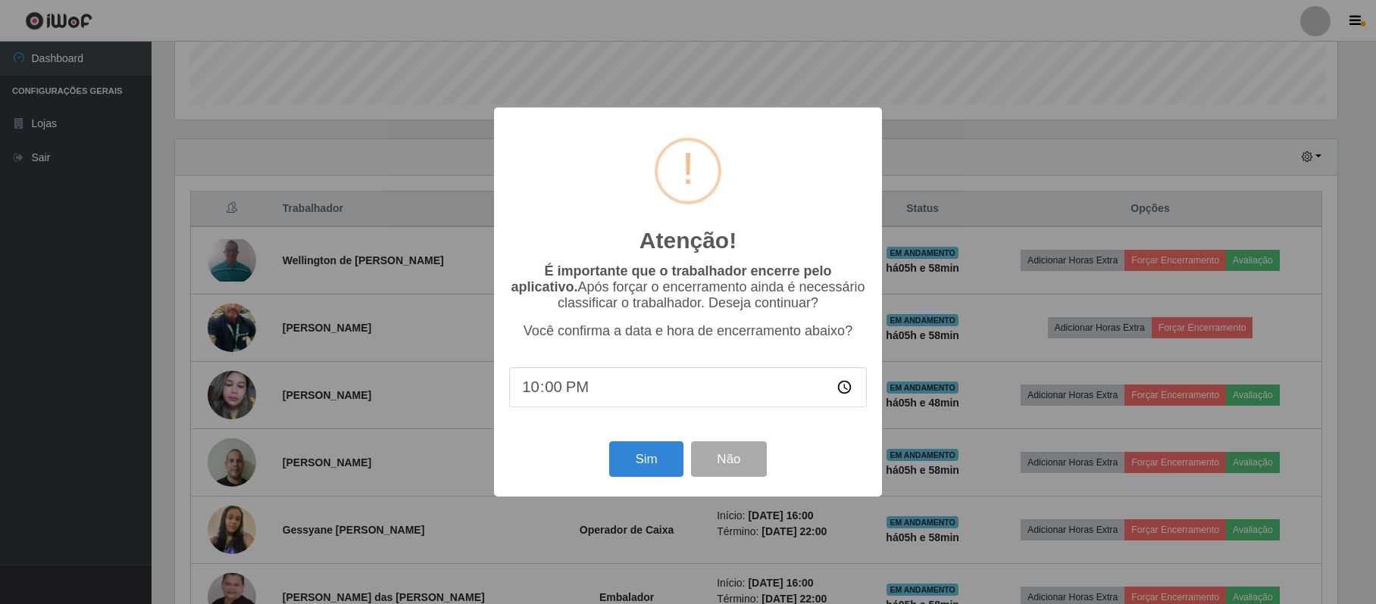
scroll to position [315, 1165]
click at [657, 467] on button "Sim" at bounding box center [647, 460] width 73 height 36
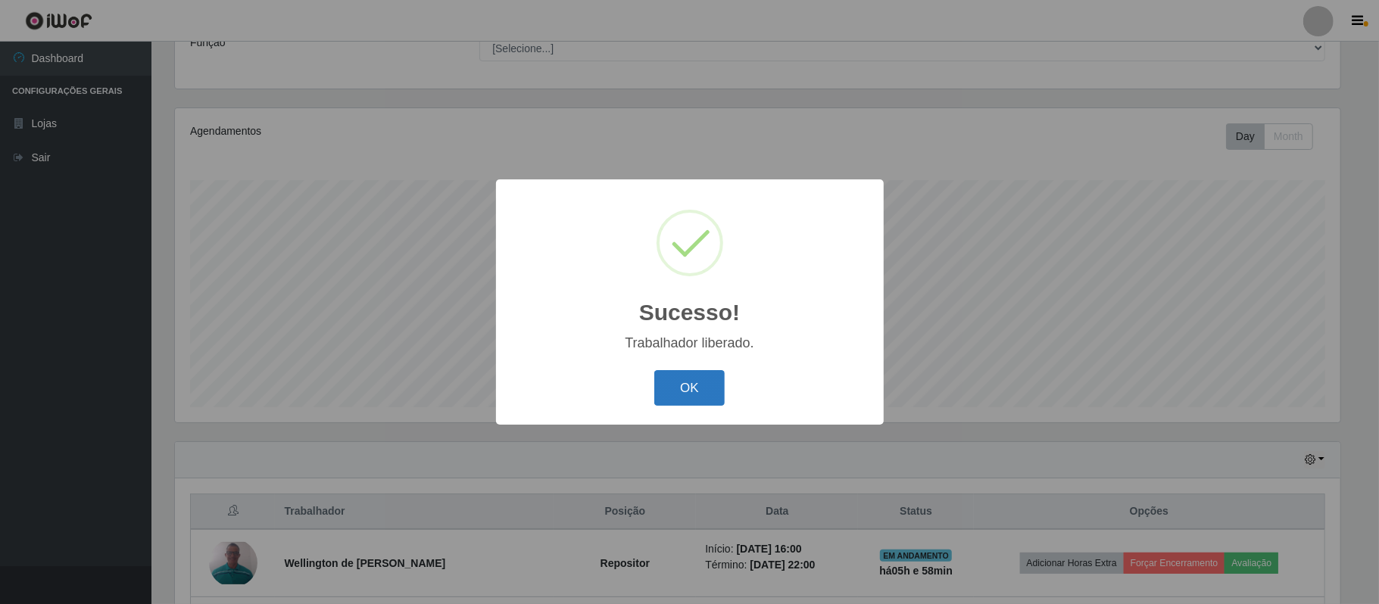
click at [701, 394] on button "OK" at bounding box center [689, 388] width 70 height 36
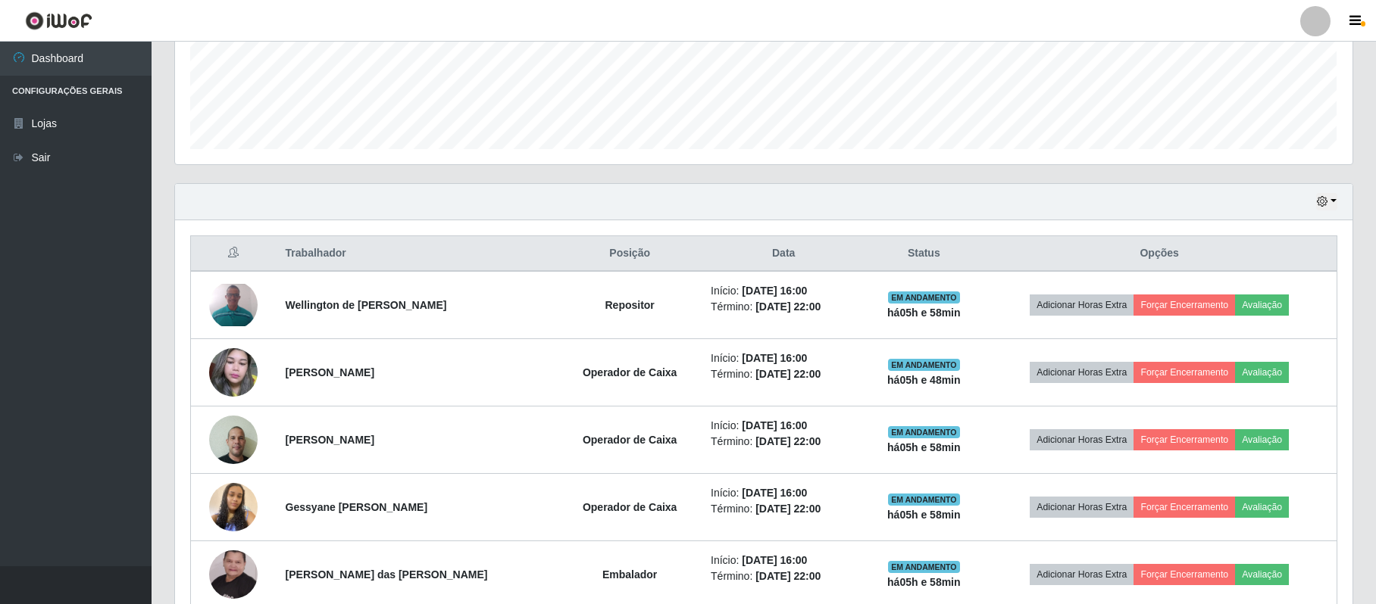
scroll to position [437, 0]
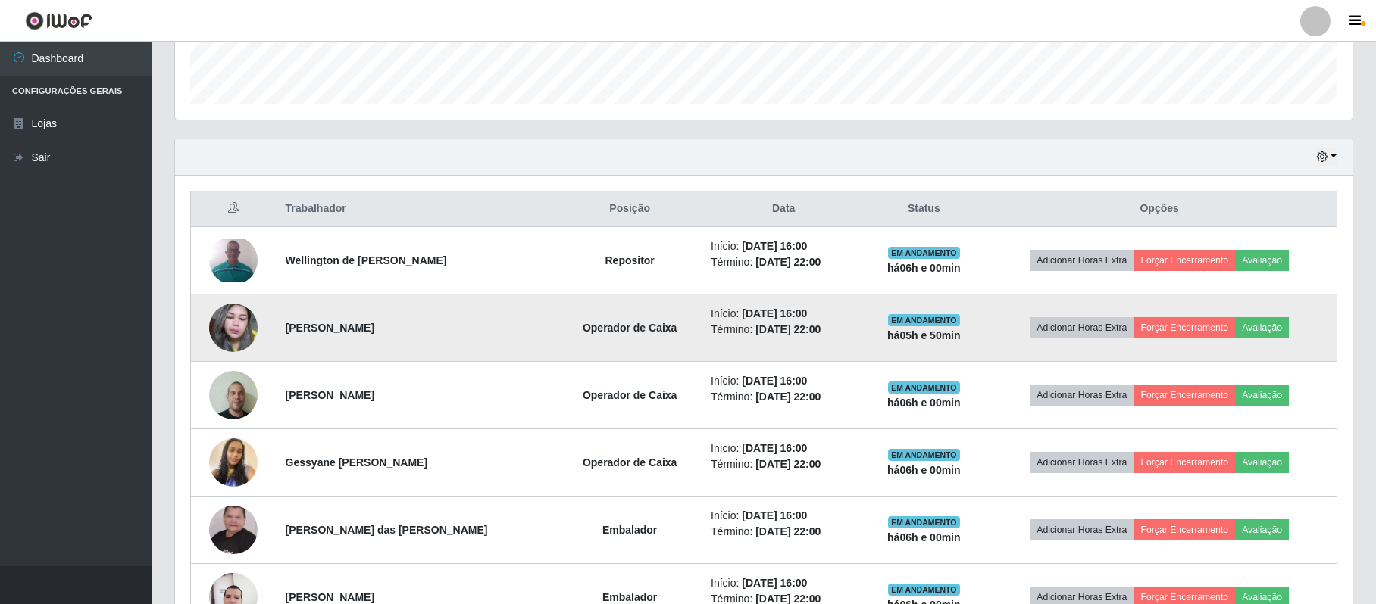
click at [255, 331] on img at bounding box center [233, 328] width 48 height 64
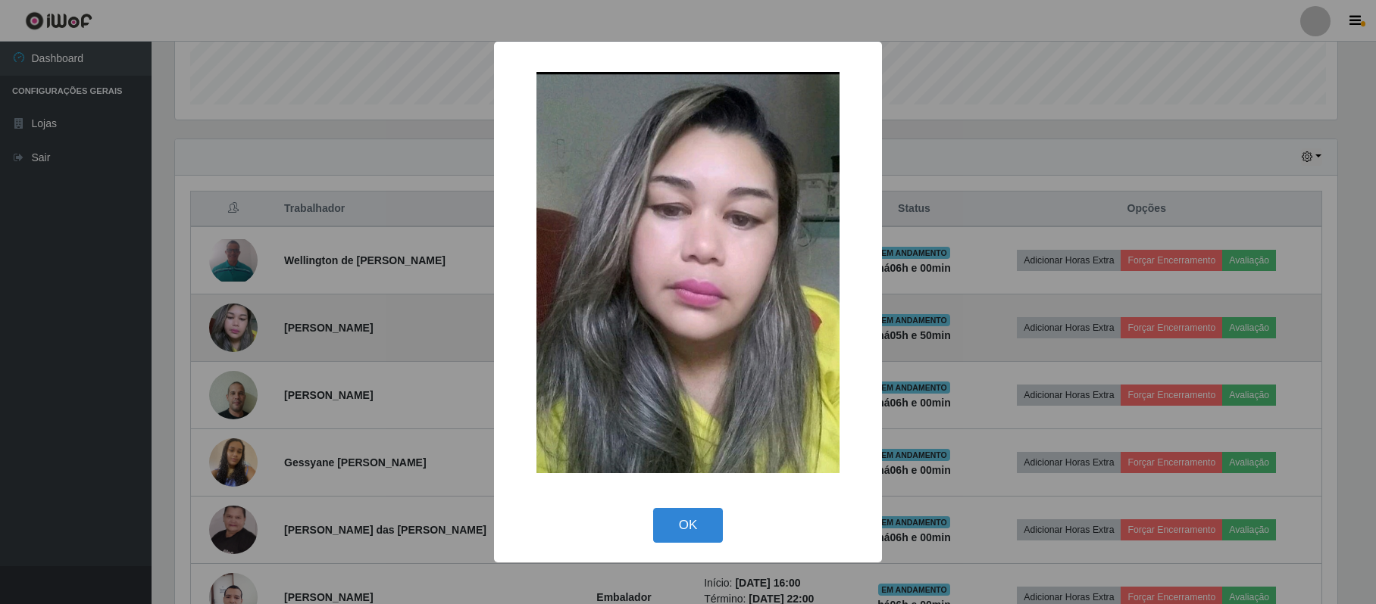
scroll to position [315, 1165]
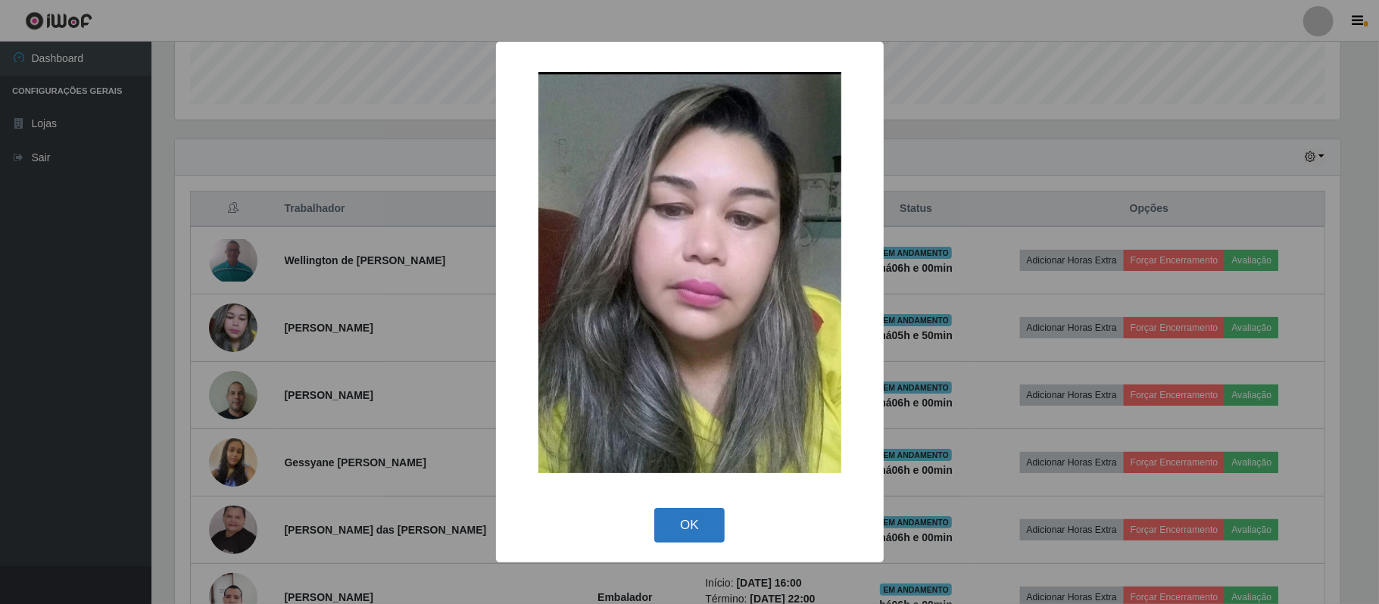
drag, startPoint x: 655, startPoint y: 524, endPoint x: 707, endPoint y: 530, distance: 52.6
click at [655, 525] on button "OK" at bounding box center [689, 526] width 70 height 36
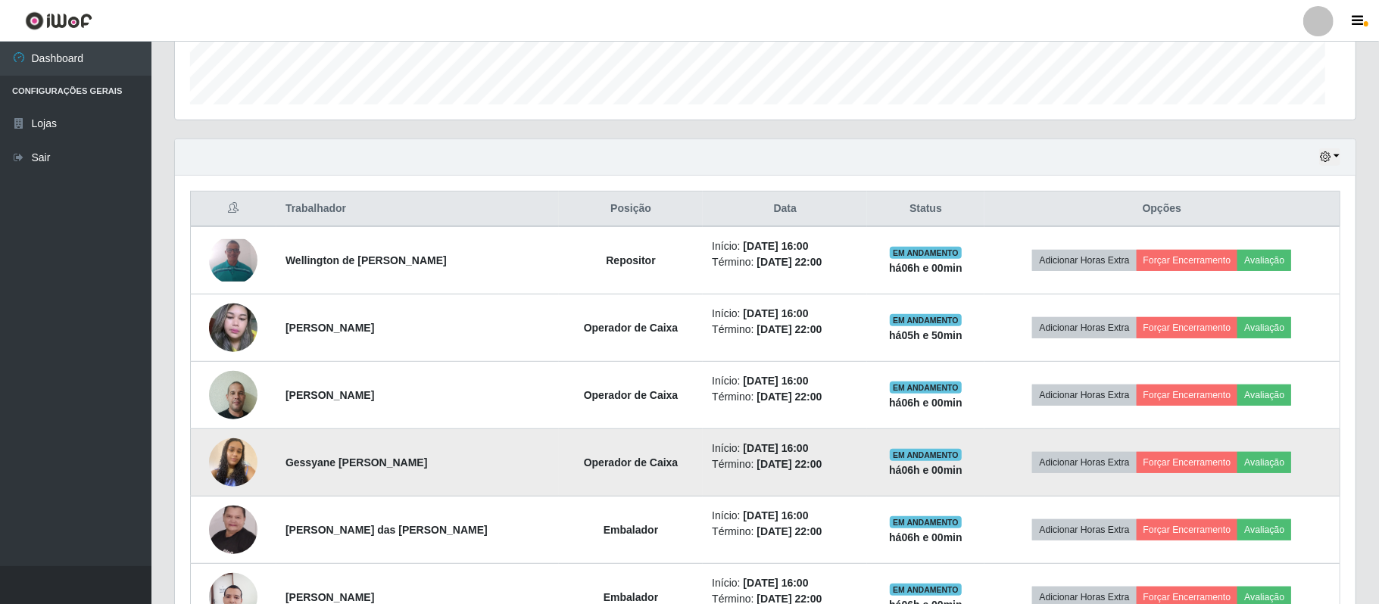
scroll to position [315, 1176]
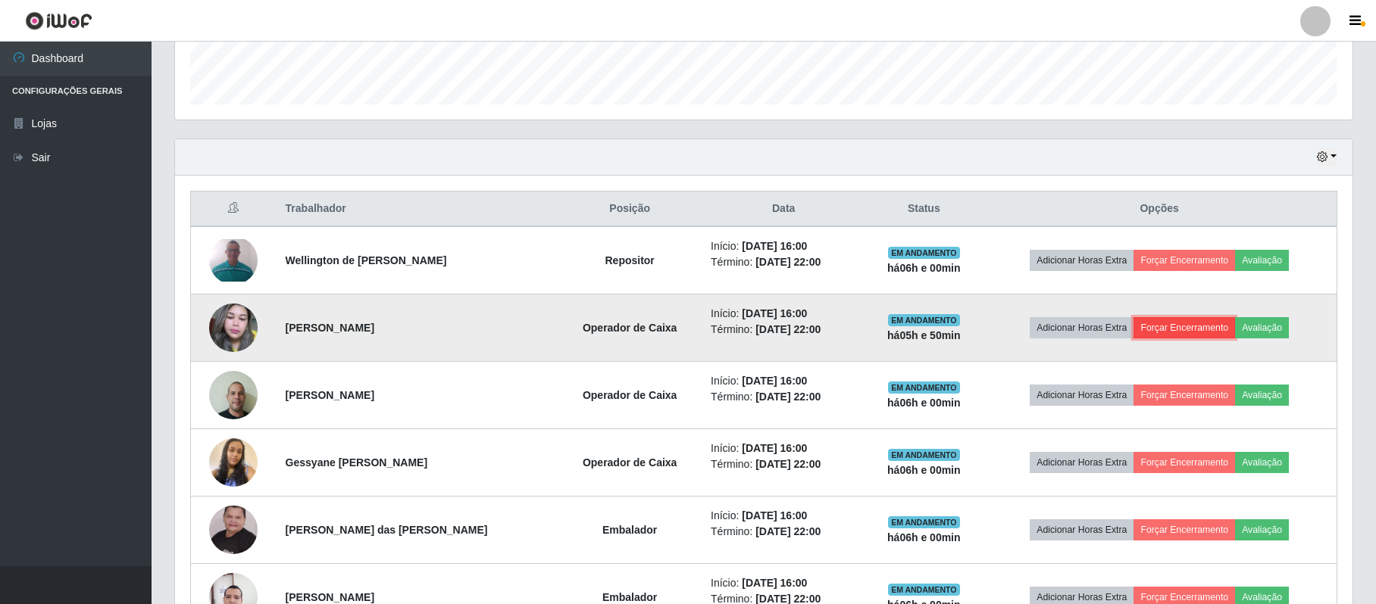
click at [1167, 332] on button "Forçar Encerramento" at bounding box center [1184, 327] width 102 height 21
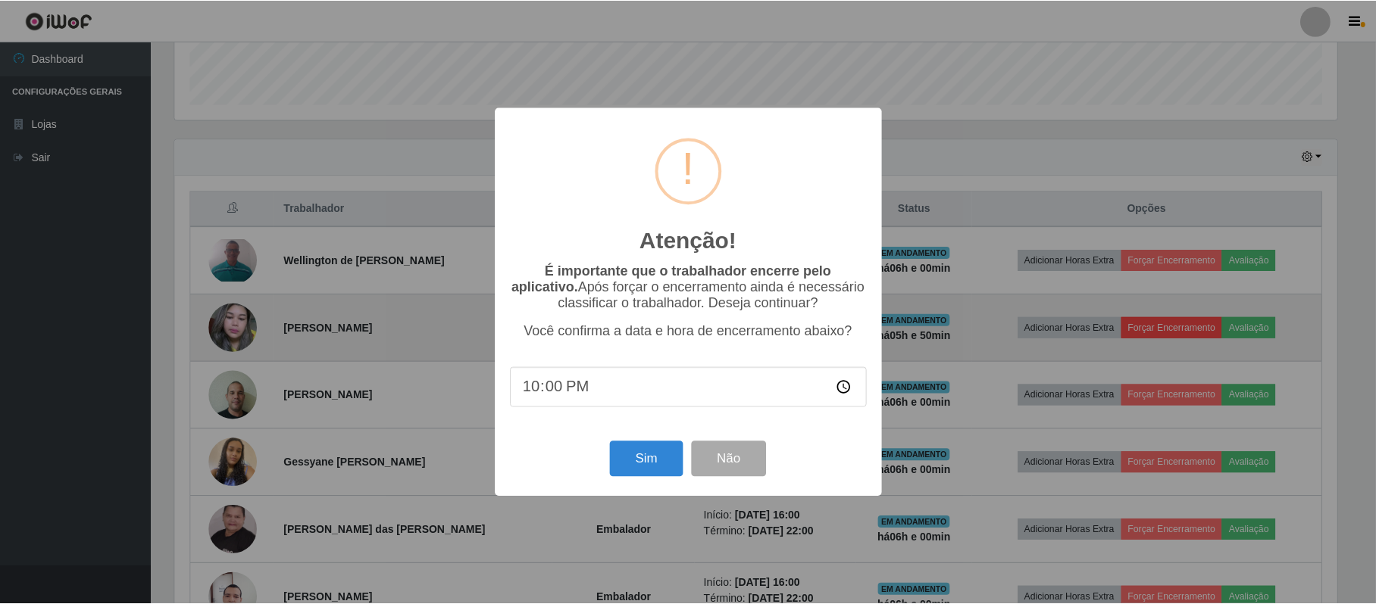
scroll to position [315, 1165]
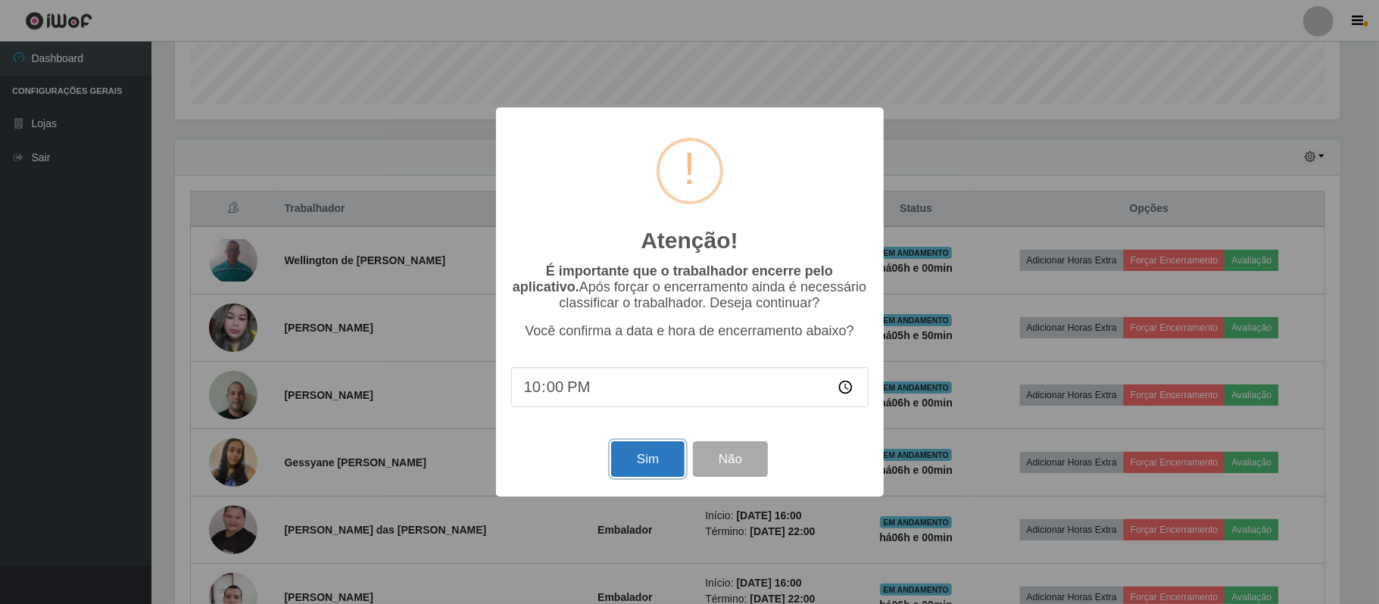
click at [673, 462] on button "Sim" at bounding box center [647, 460] width 73 height 36
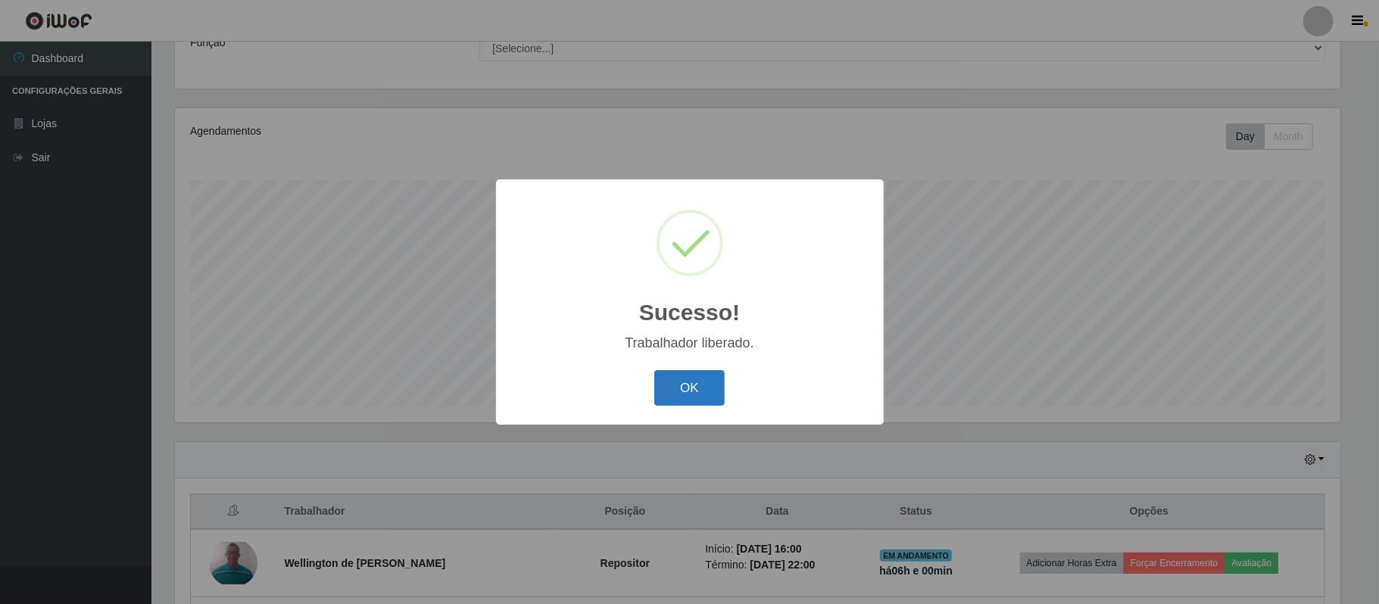
click at [685, 386] on button "OK" at bounding box center [689, 388] width 70 height 36
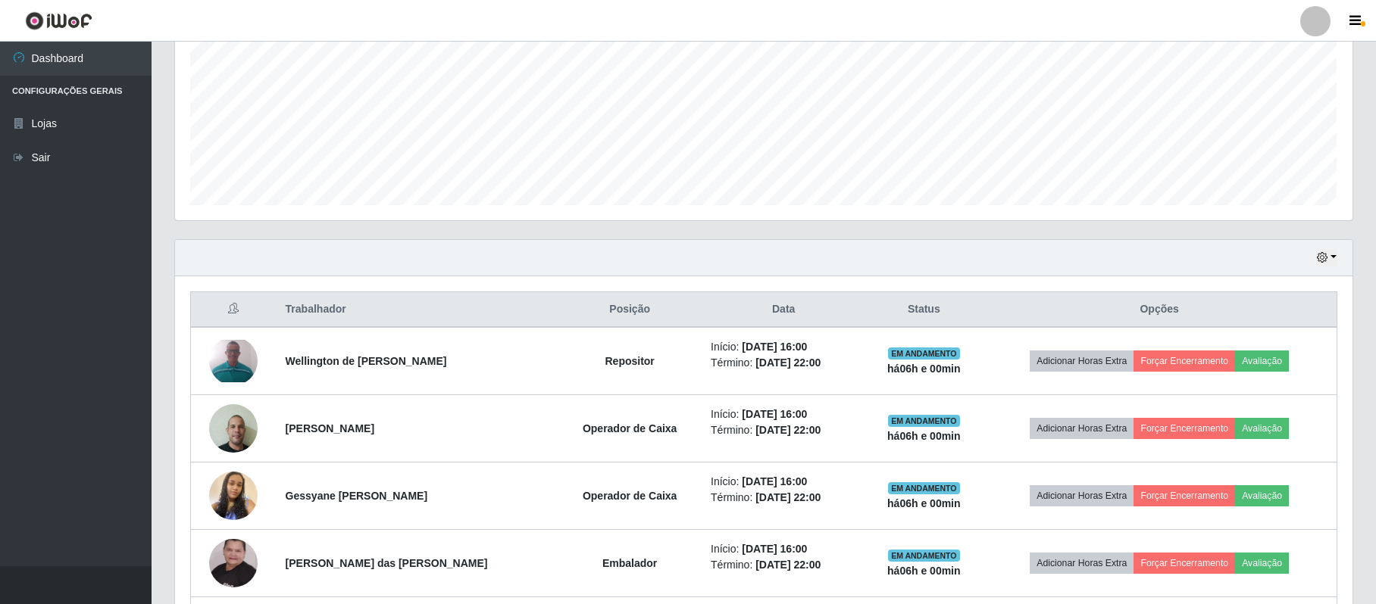
scroll to position [437, 0]
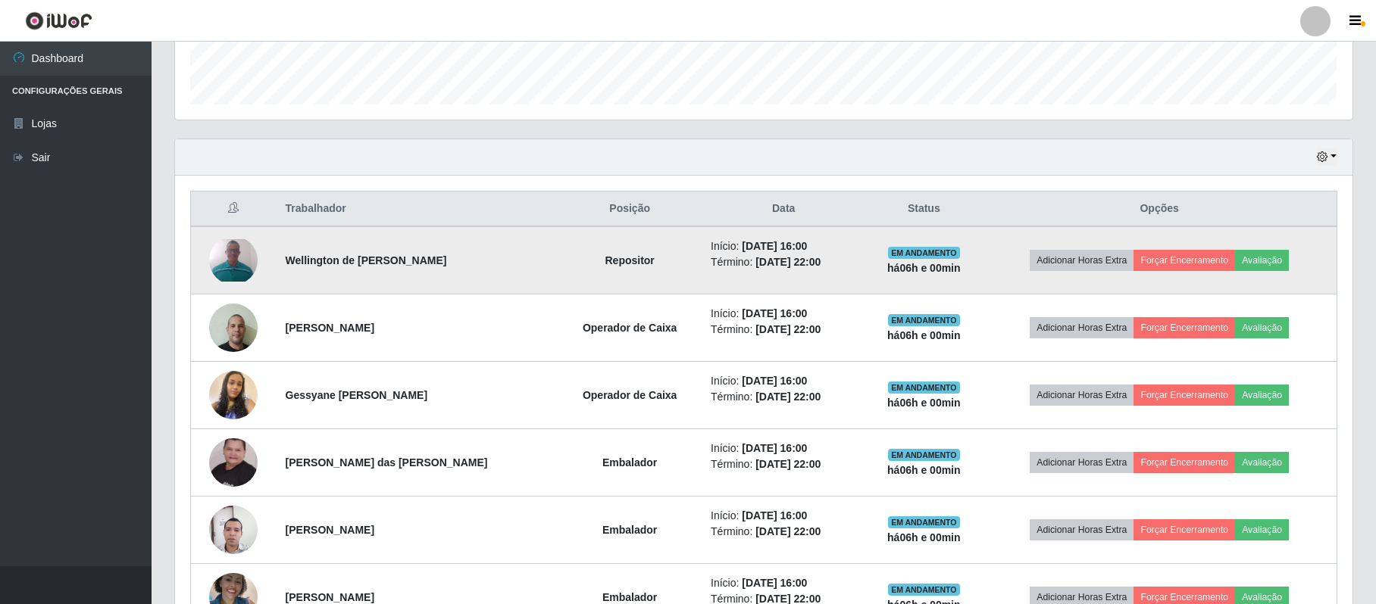
click at [225, 252] on img at bounding box center [233, 260] width 48 height 42
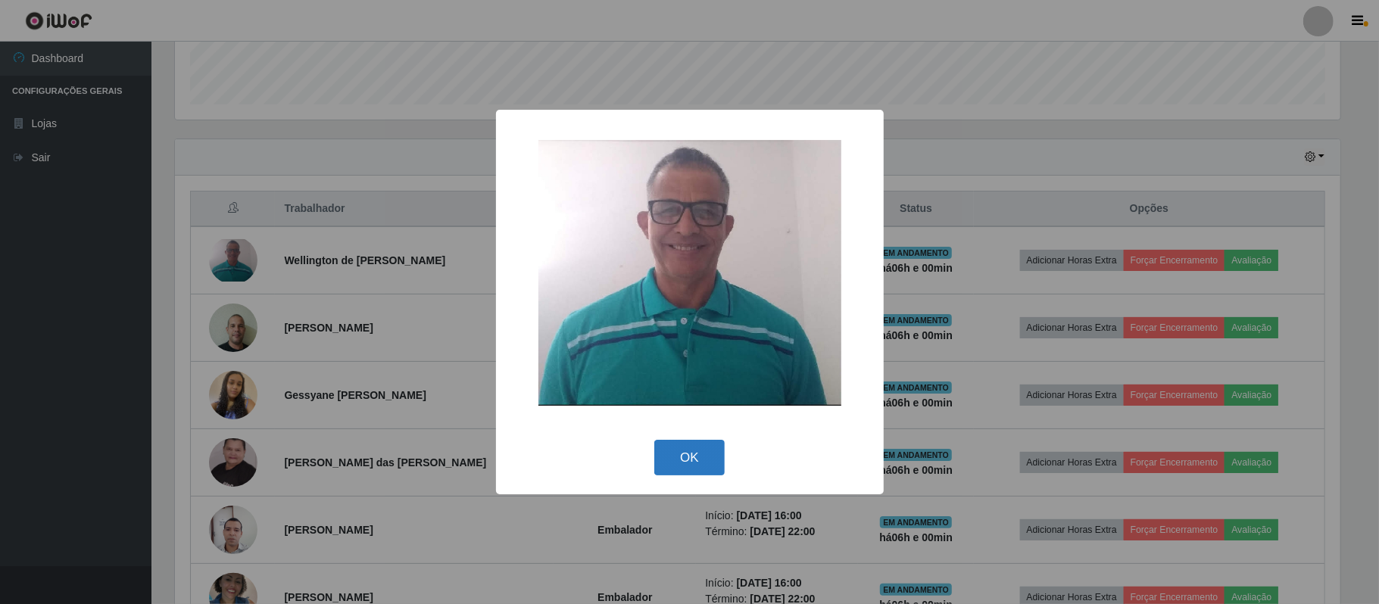
click at [689, 453] on button "OK" at bounding box center [689, 458] width 70 height 36
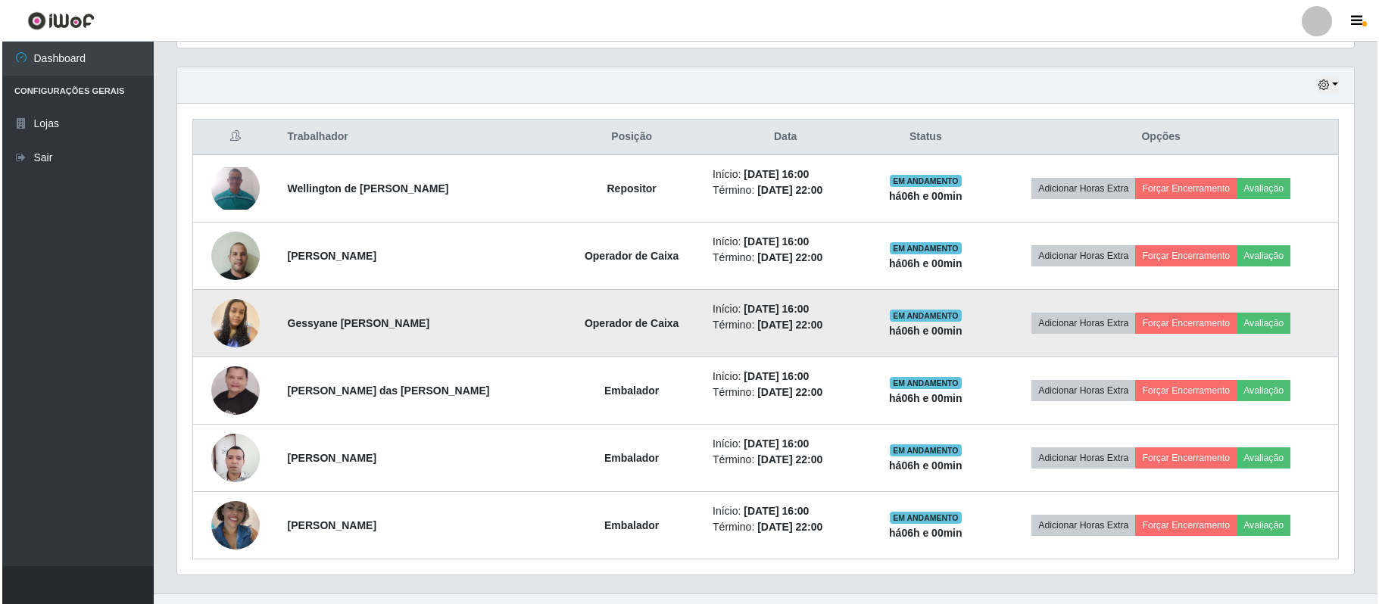
scroll to position [540, 0]
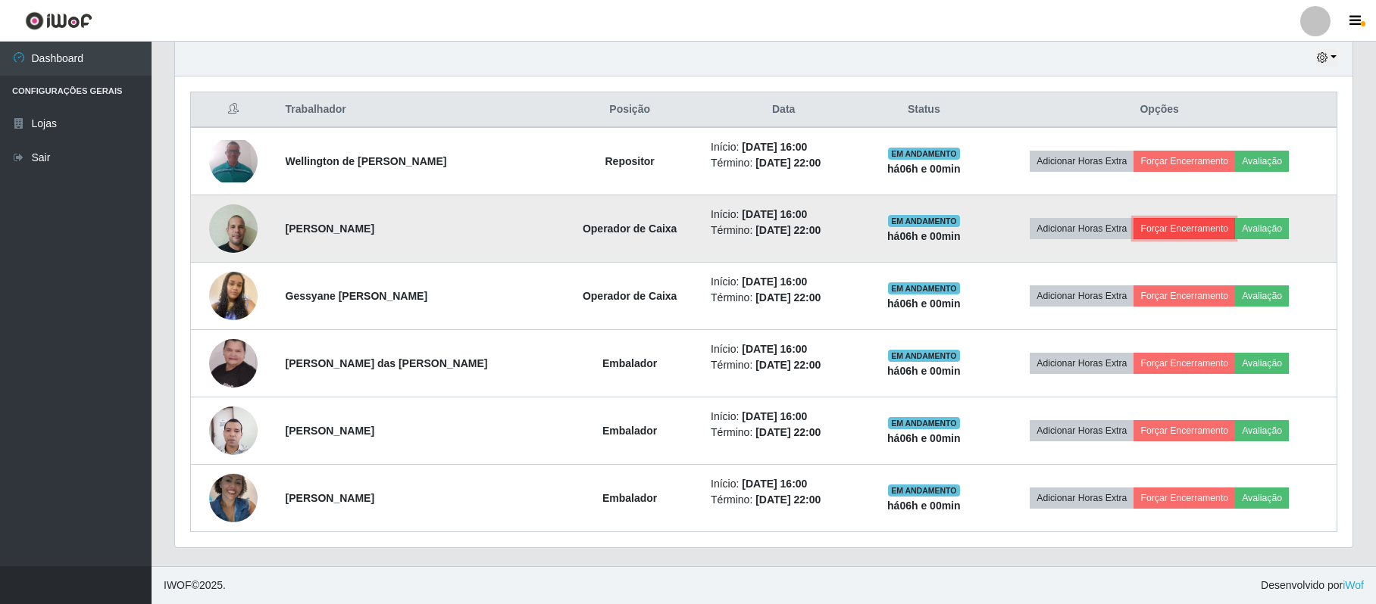
click at [1176, 232] on button "Forçar Encerramento" at bounding box center [1184, 228] width 102 height 21
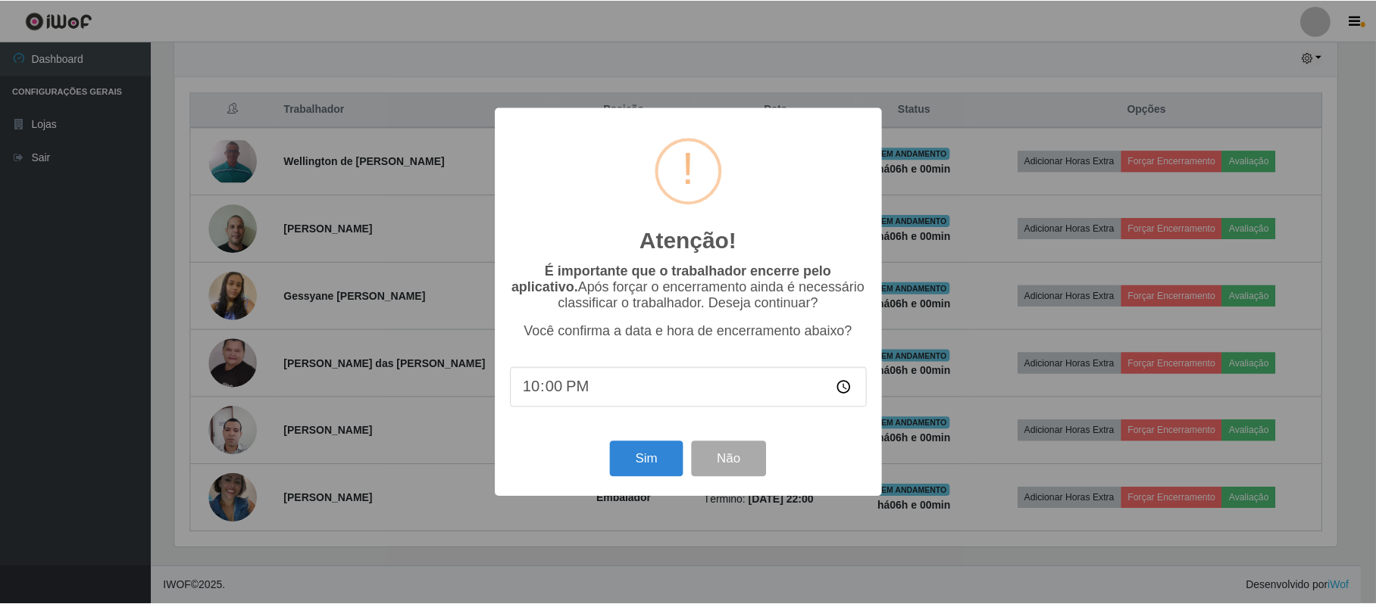
scroll to position [315, 1165]
click at [630, 470] on button "Sim" at bounding box center [647, 460] width 73 height 36
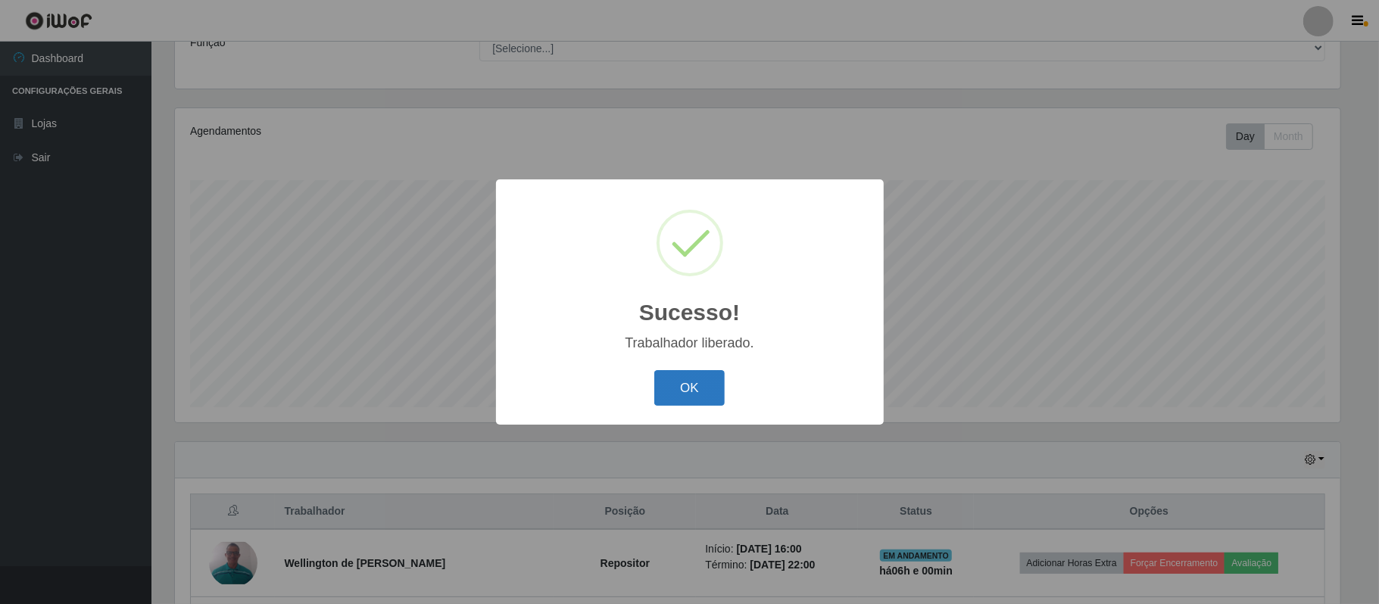
click at [703, 376] on button "OK" at bounding box center [689, 388] width 70 height 36
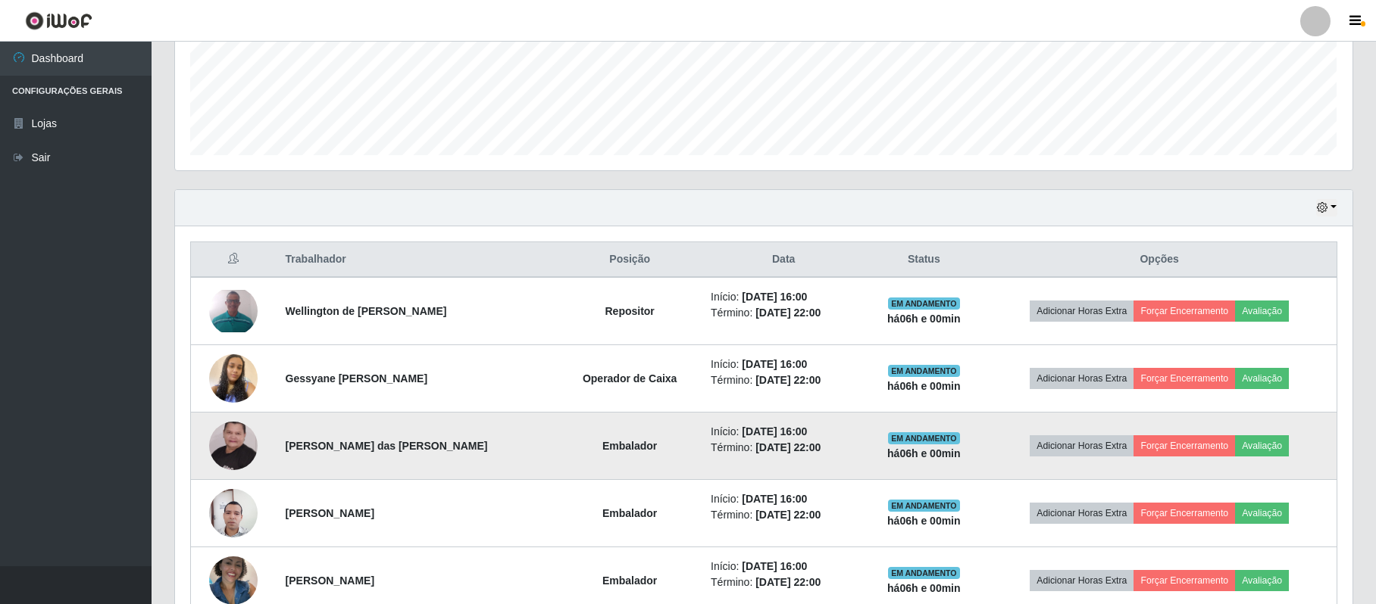
scroll to position [437, 0]
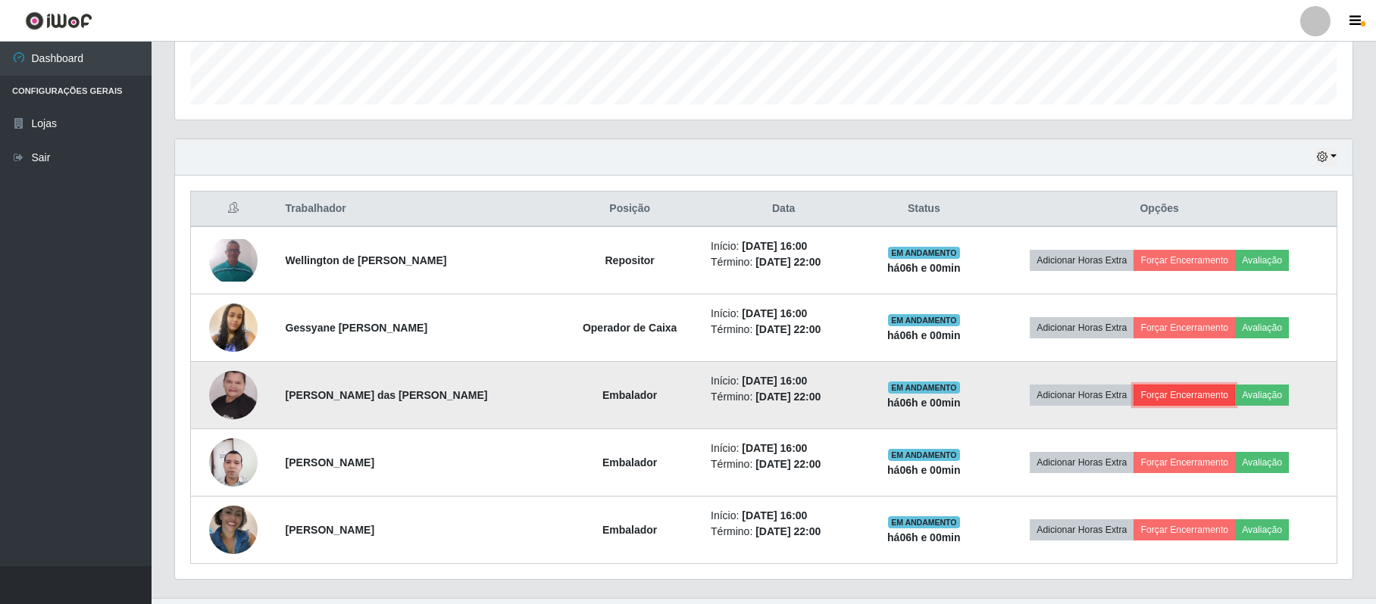
click at [1157, 397] on button "Forçar Encerramento" at bounding box center [1184, 395] width 102 height 21
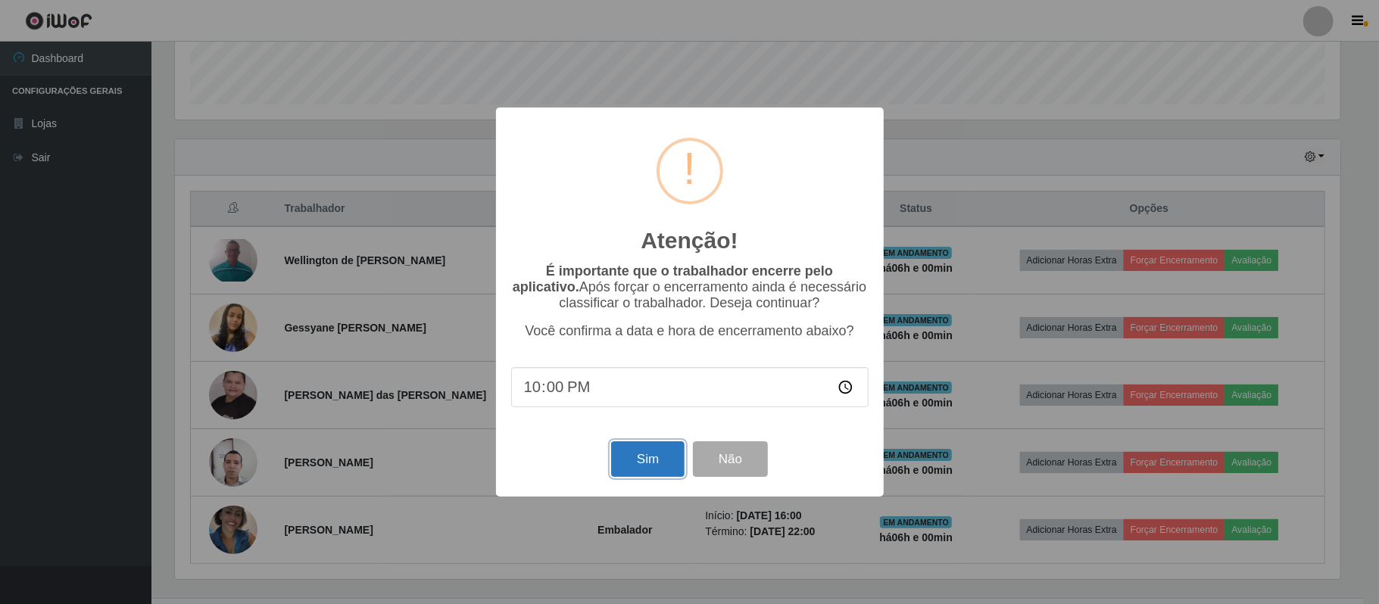
click at [654, 458] on button "Sim" at bounding box center [647, 460] width 73 height 36
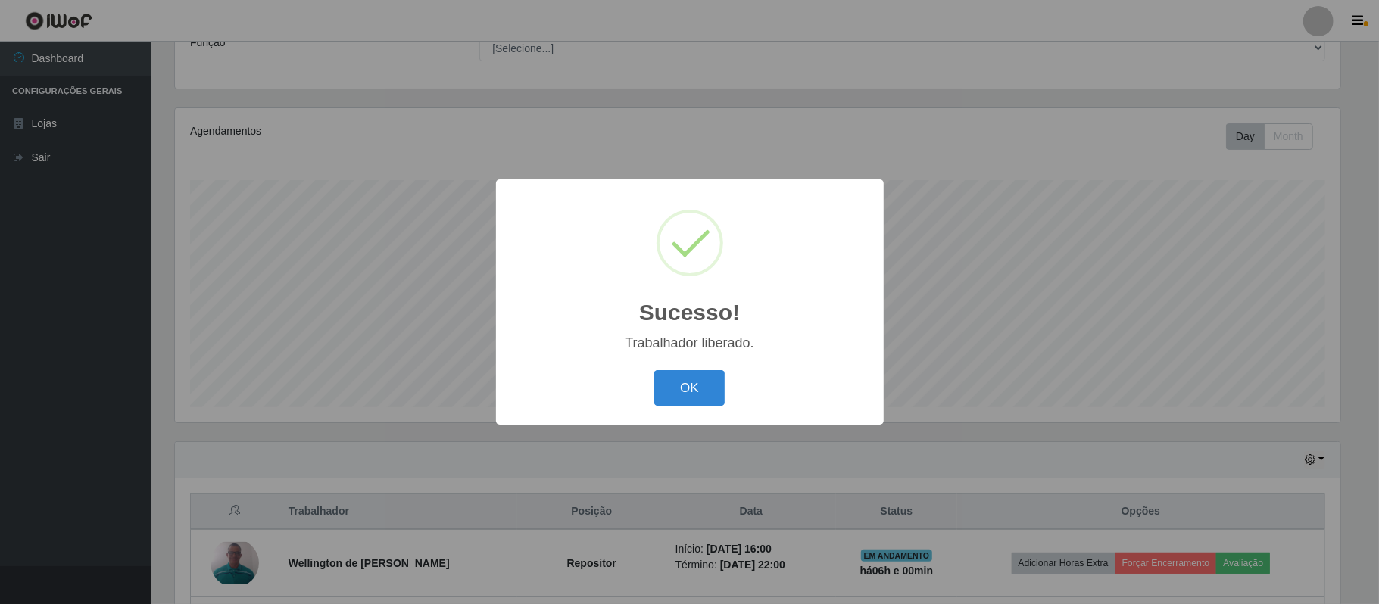
drag, startPoint x: 717, startPoint y: 382, endPoint x: 709, endPoint y: 389, distance: 10.2
click at [716, 382] on button "OK" at bounding box center [689, 388] width 70 height 36
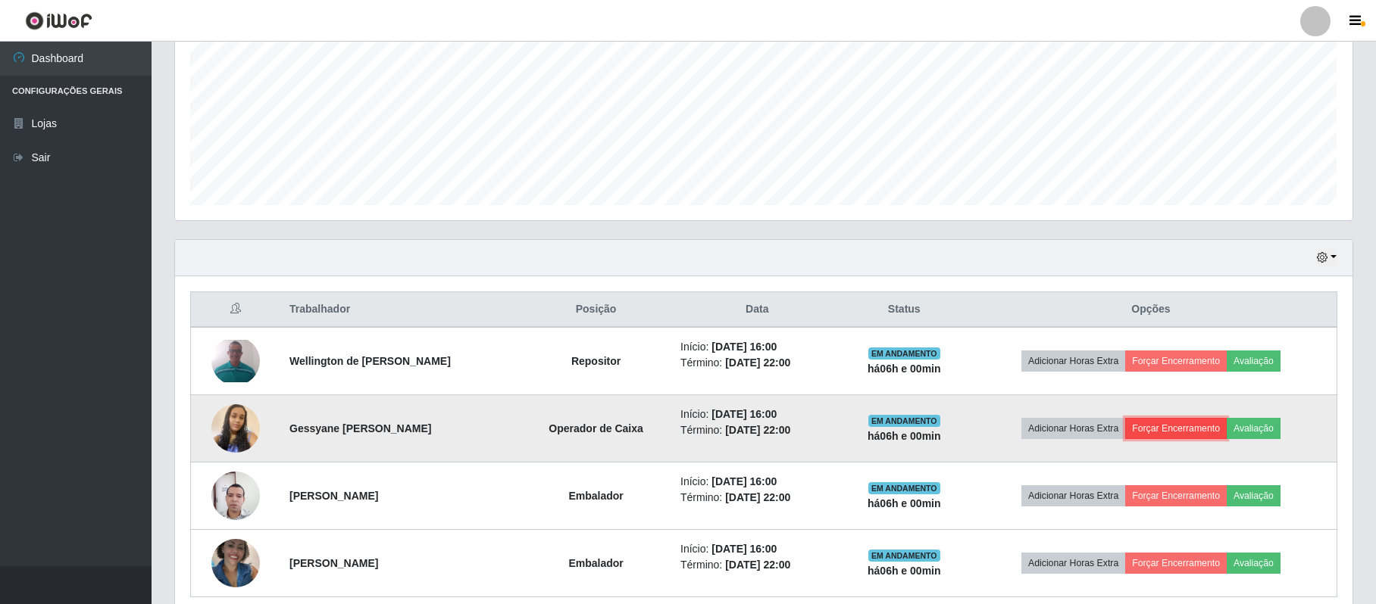
click at [1176, 436] on button "Forçar Encerramento" at bounding box center [1176, 428] width 102 height 21
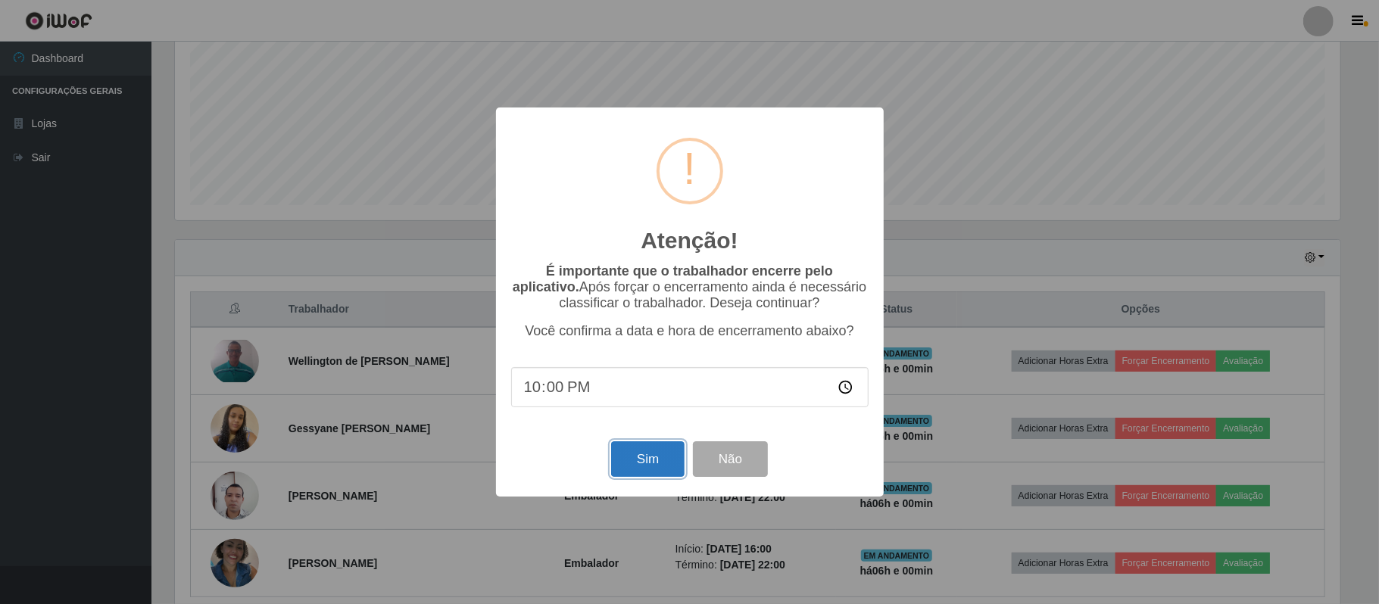
click at [617, 467] on button "Sim" at bounding box center [647, 460] width 73 height 36
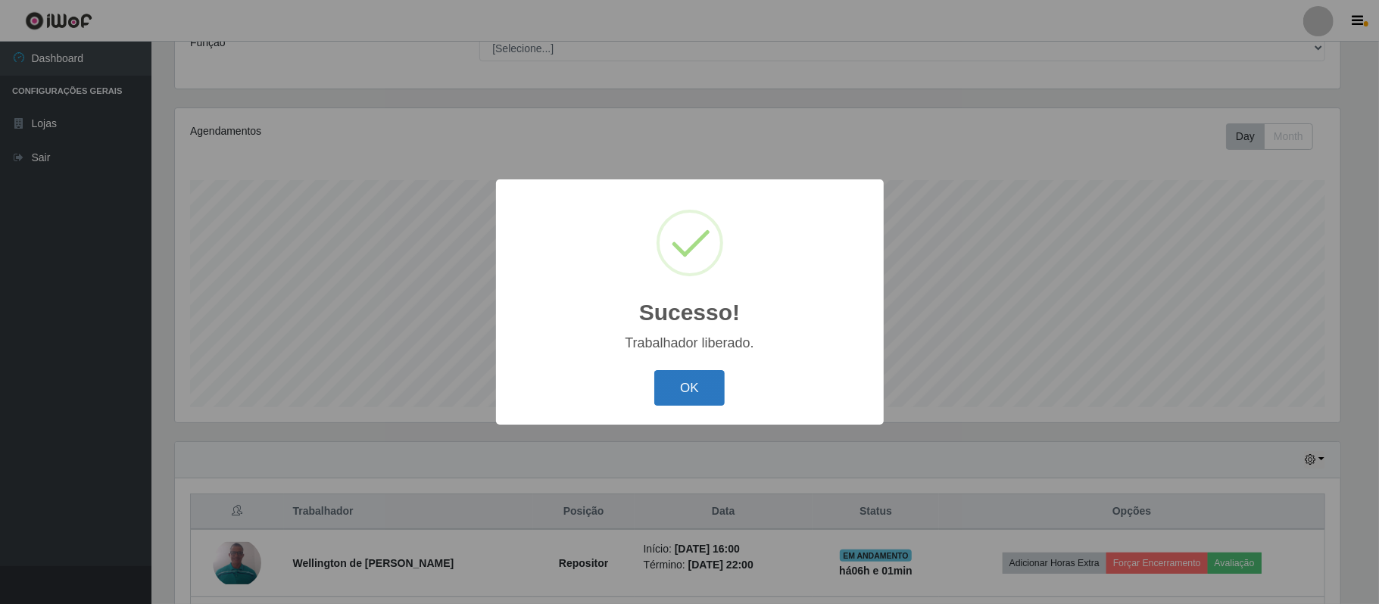
click at [697, 388] on button "OK" at bounding box center [689, 388] width 70 height 36
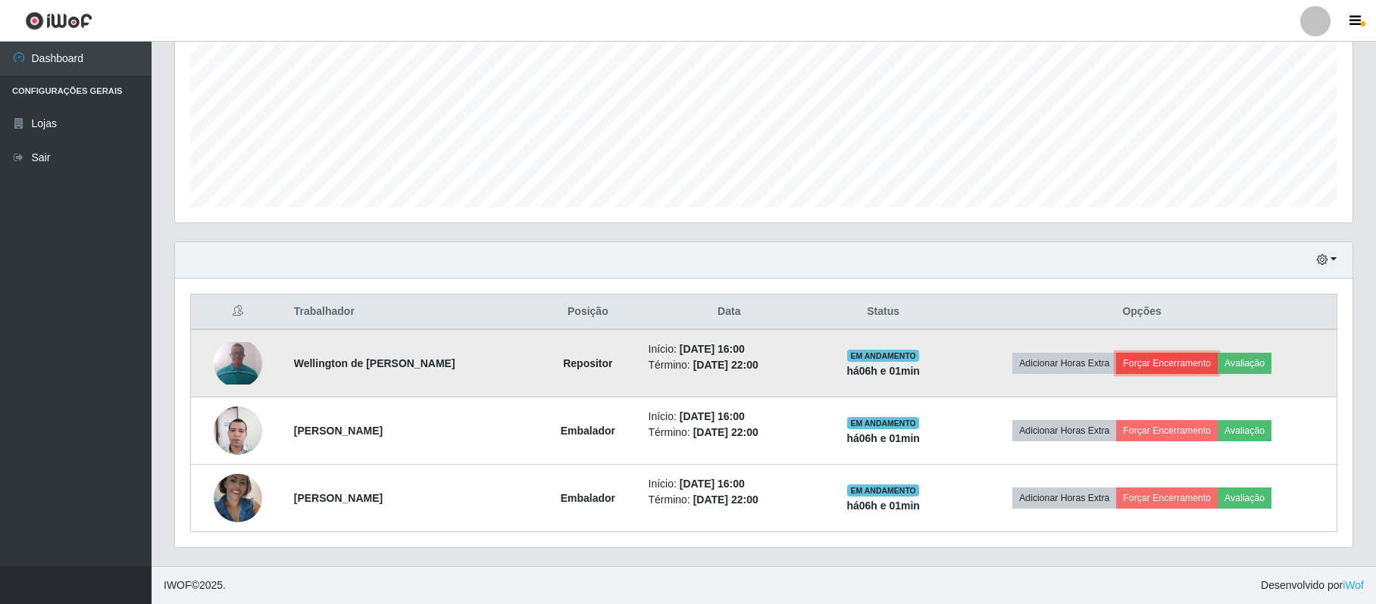
click at [1158, 364] on button "Forçar Encerramento" at bounding box center [1167, 363] width 102 height 21
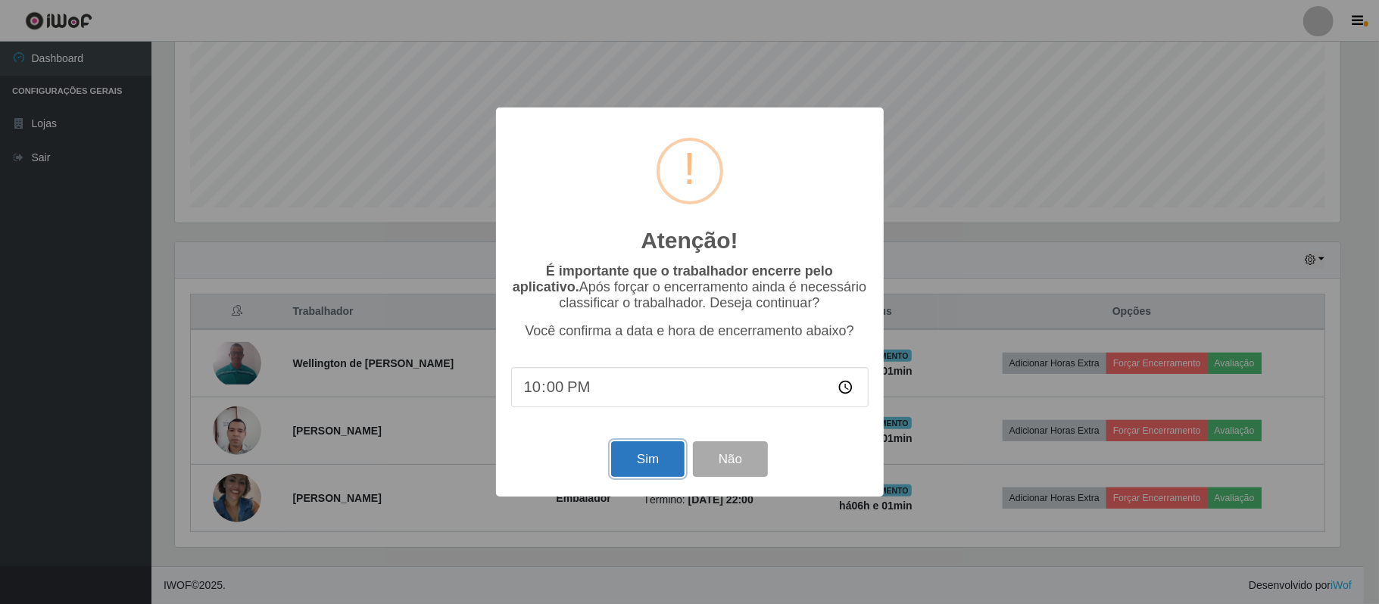
click at [644, 452] on button "Sim" at bounding box center [647, 460] width 73 height 36
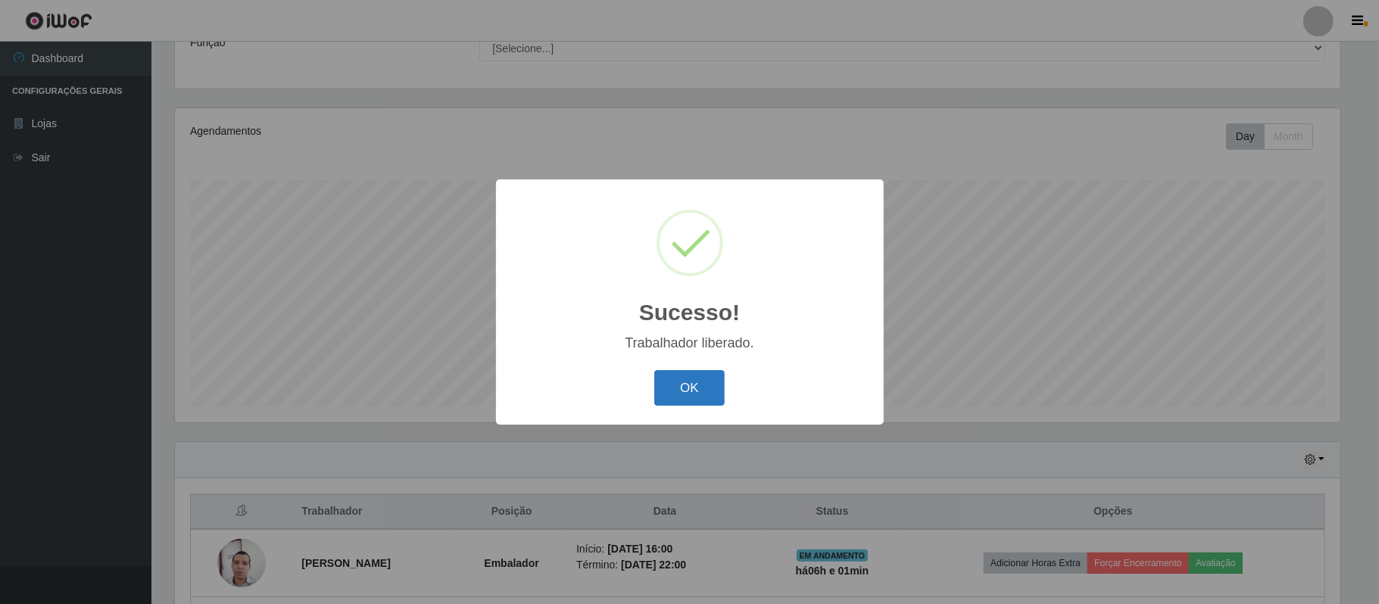
click at [698, 400] on button "OK" at bounding box center [689, 388] width 70 height 36
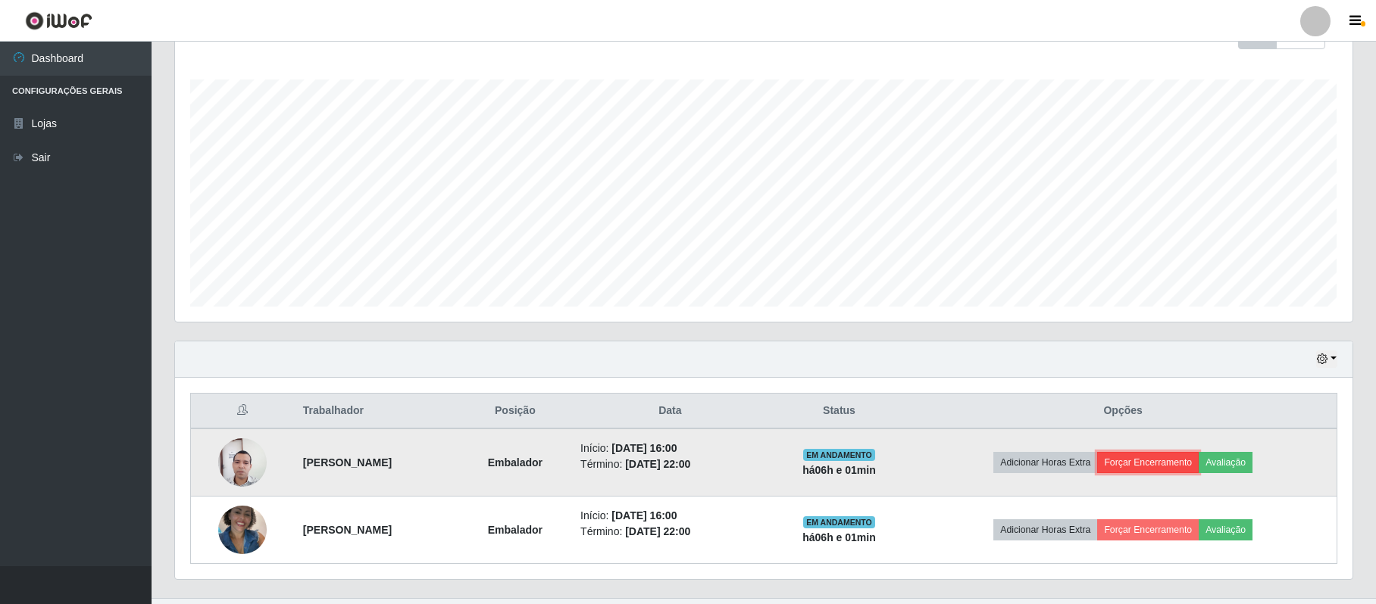
click at [1139, 467] on button "Forçar Encerramento" at bounding box center [1148, 462] width 102 height 21
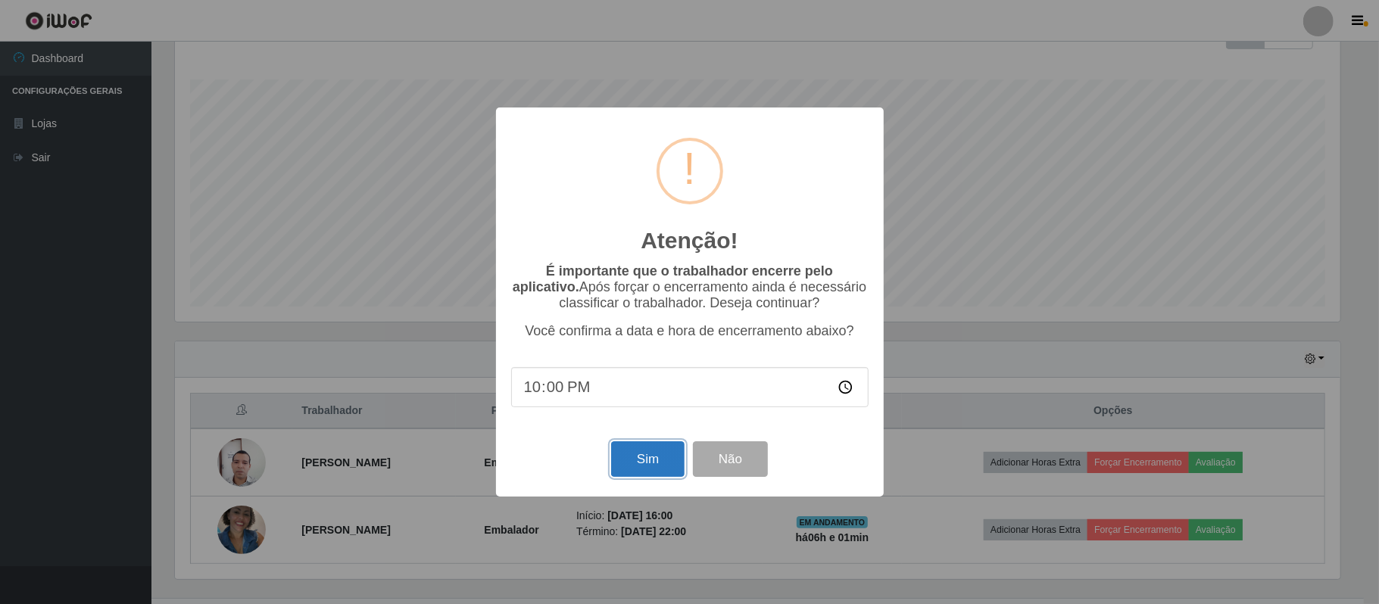
click at [652, 458] on button "Sim" at bounding box center [647, 460] width 73 height 36
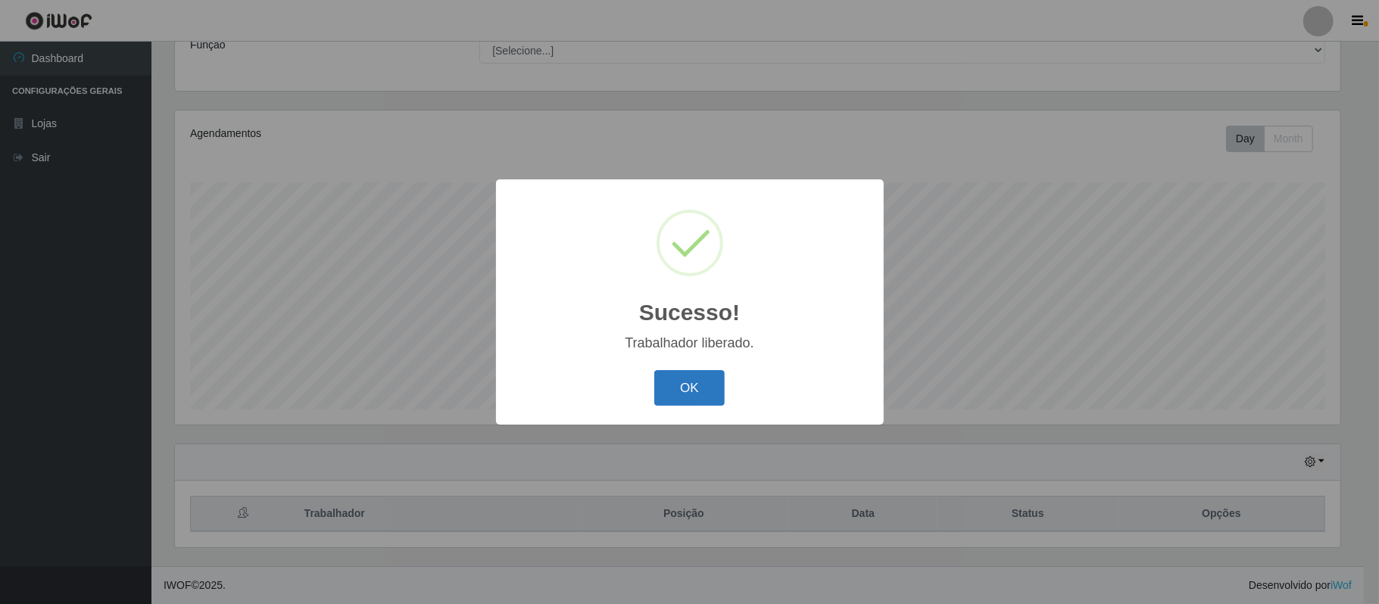
click at [698, 395] on button "OK" at bounding box center [689, 388] width 70 height 36
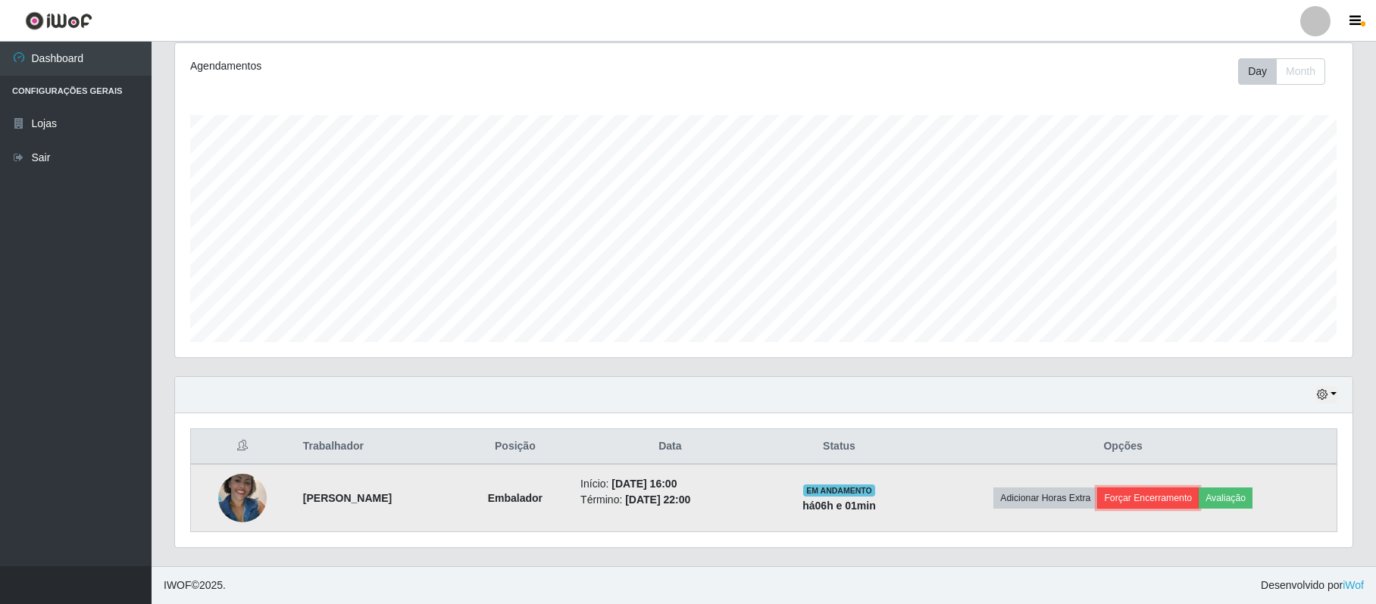
click at [1146, 495] on button "Forçar Encerramento" at bounding box center [1148, 498] width 102 height 21
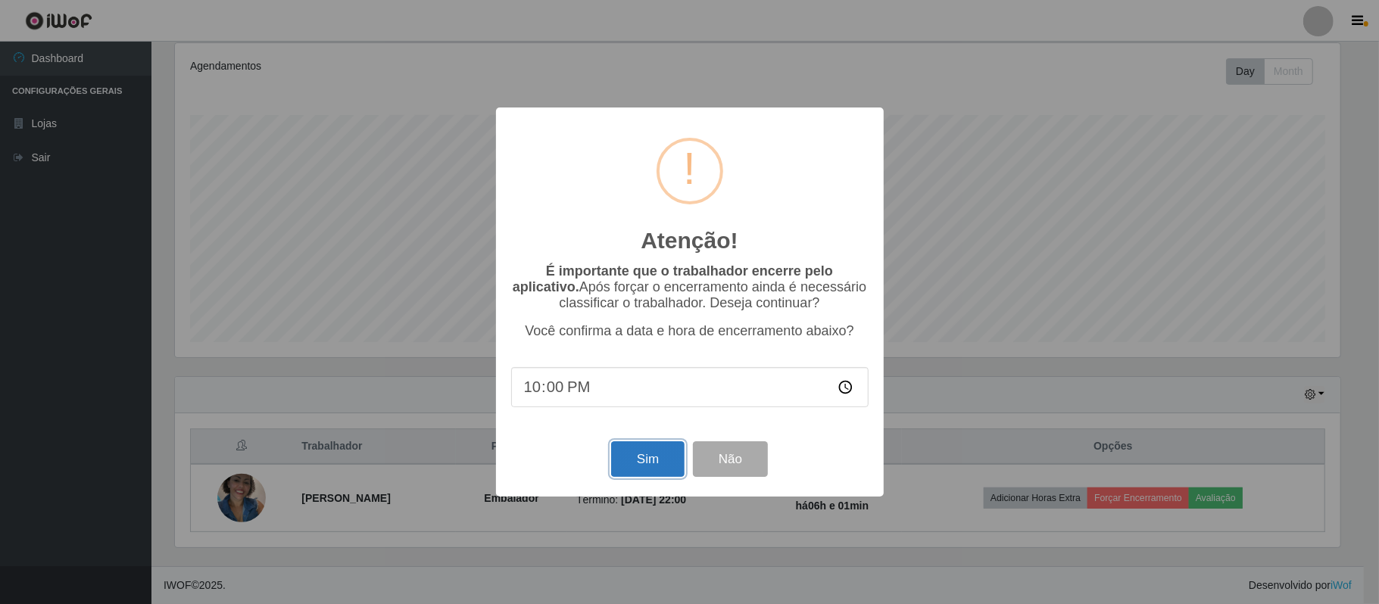
click at [656, 458] on button "Sim" at bounding box center [647, 460] width 73 height 36
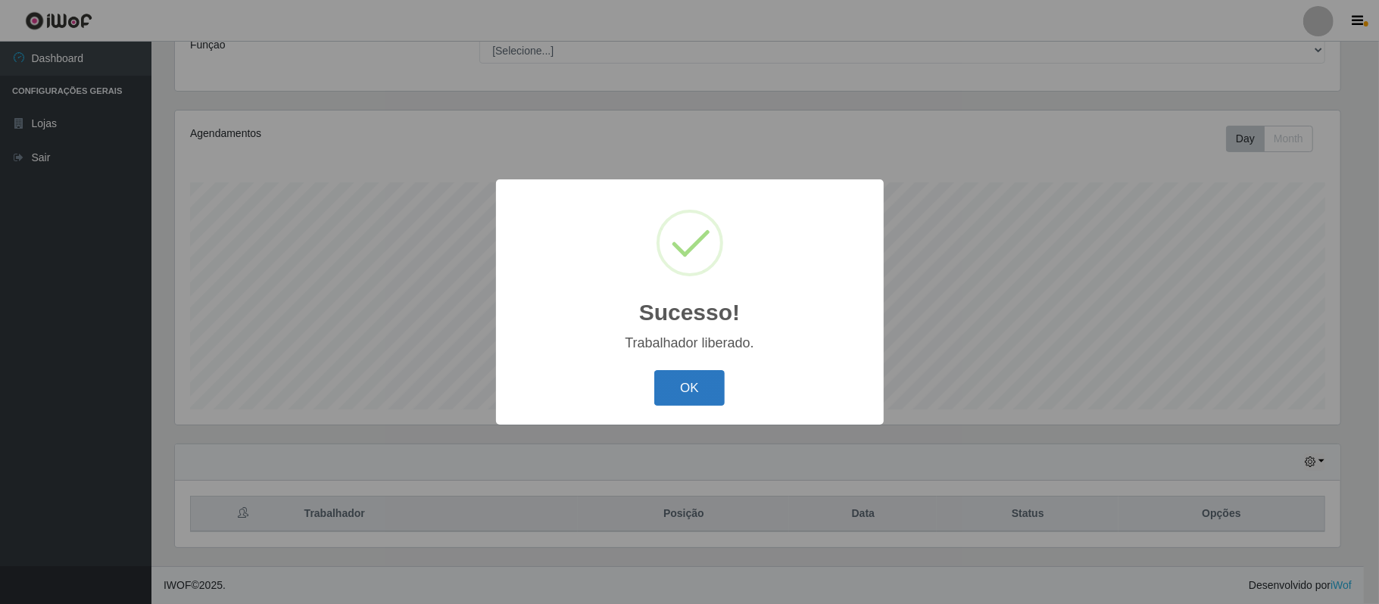
click at [680, 388] on button "OK" at bounding box center [689, 388] width 70 height 36
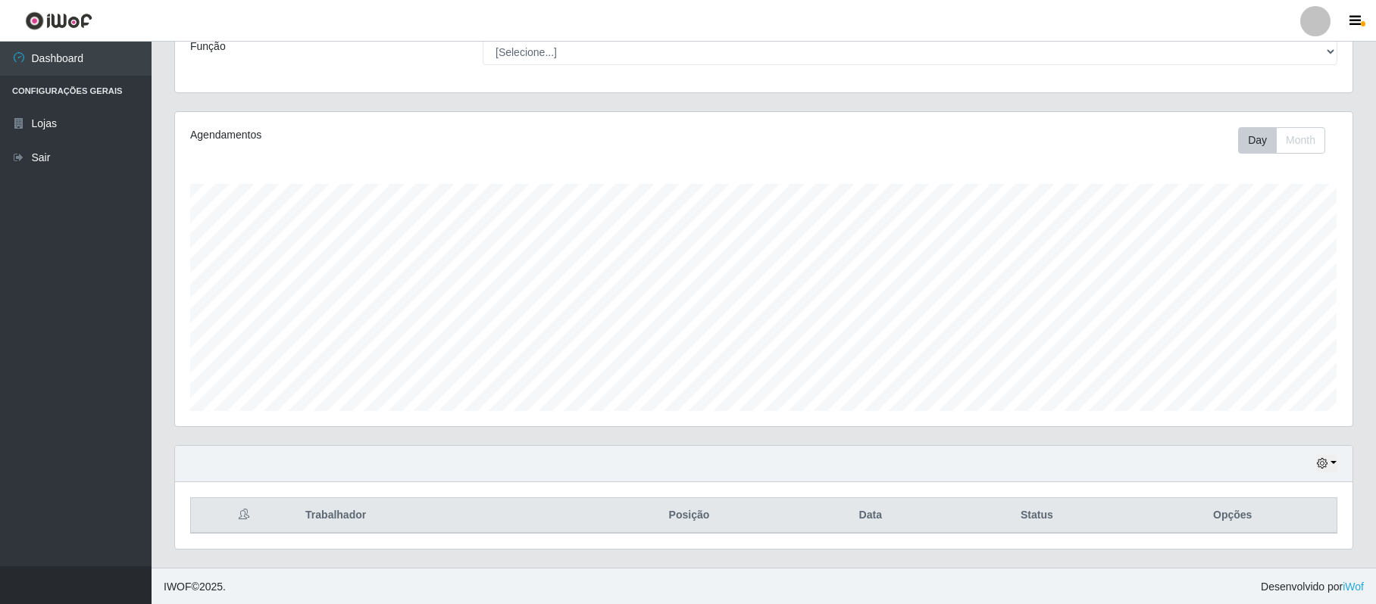
scroll to position [134, 0]
click at [1327, 454] on button "button" at bounding box center [1326, 462] width 21 height 17
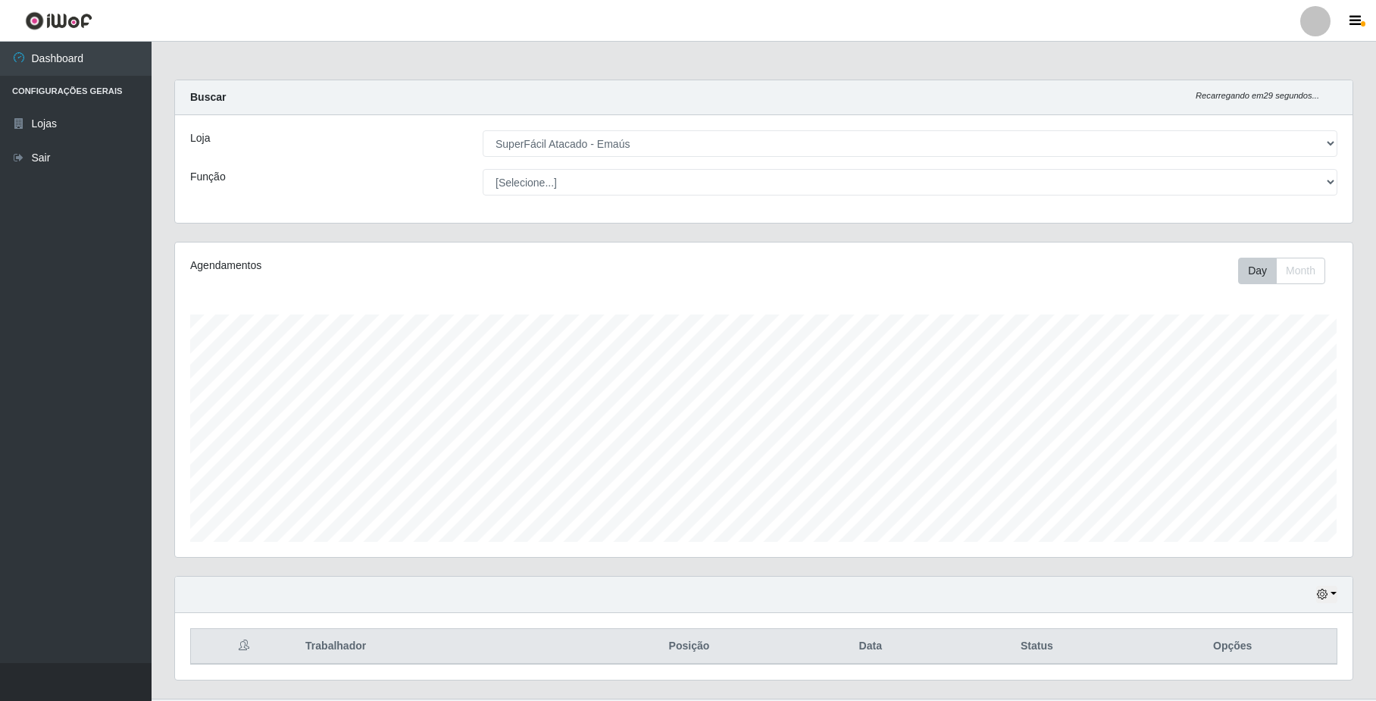
select select "407"
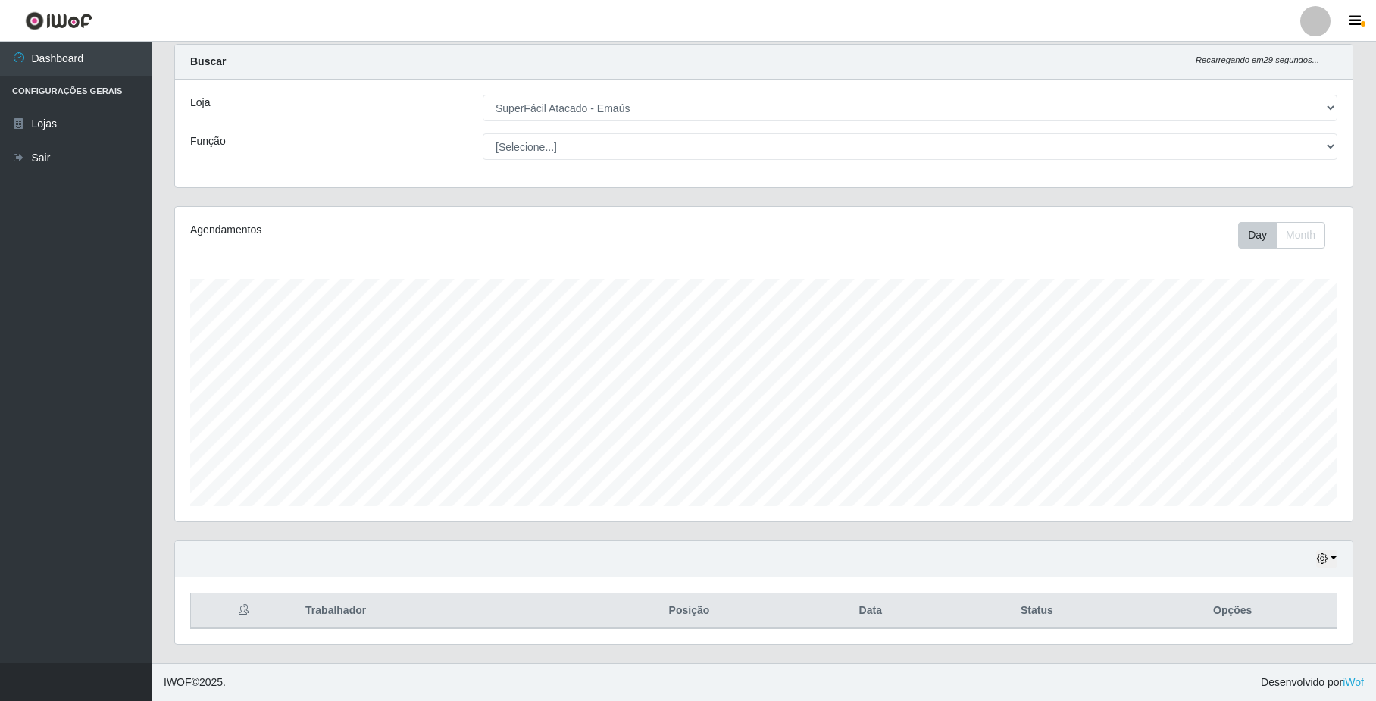
scroll to position [315, 1176]
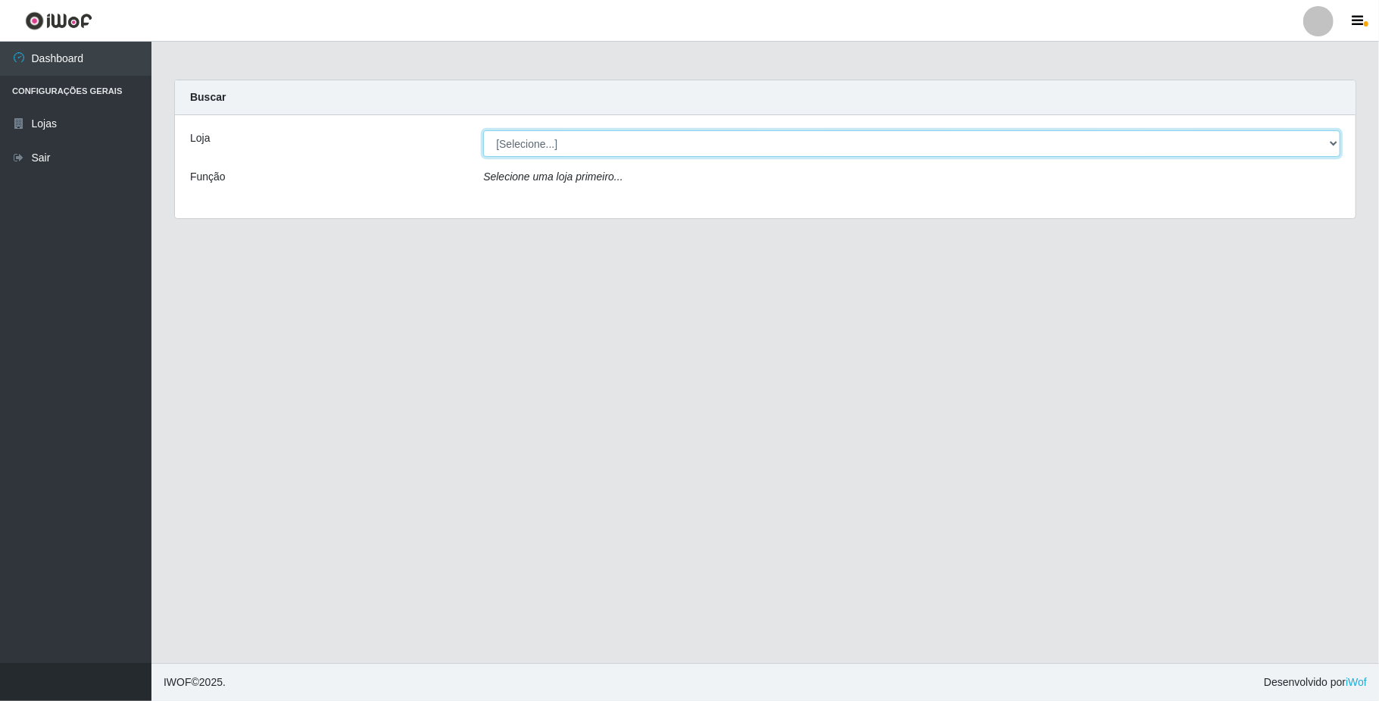
click at [1319, 141] on select "[Selecione...] SuperFácil Atacado - Emaús" at bounding box center [911, 143] width 857 height 27
select select "407"
click at [483, 130] on select "[Selecione...] SuperFácil Atacado - Emaús" at bounding box center [911, 143] width 857 height 27
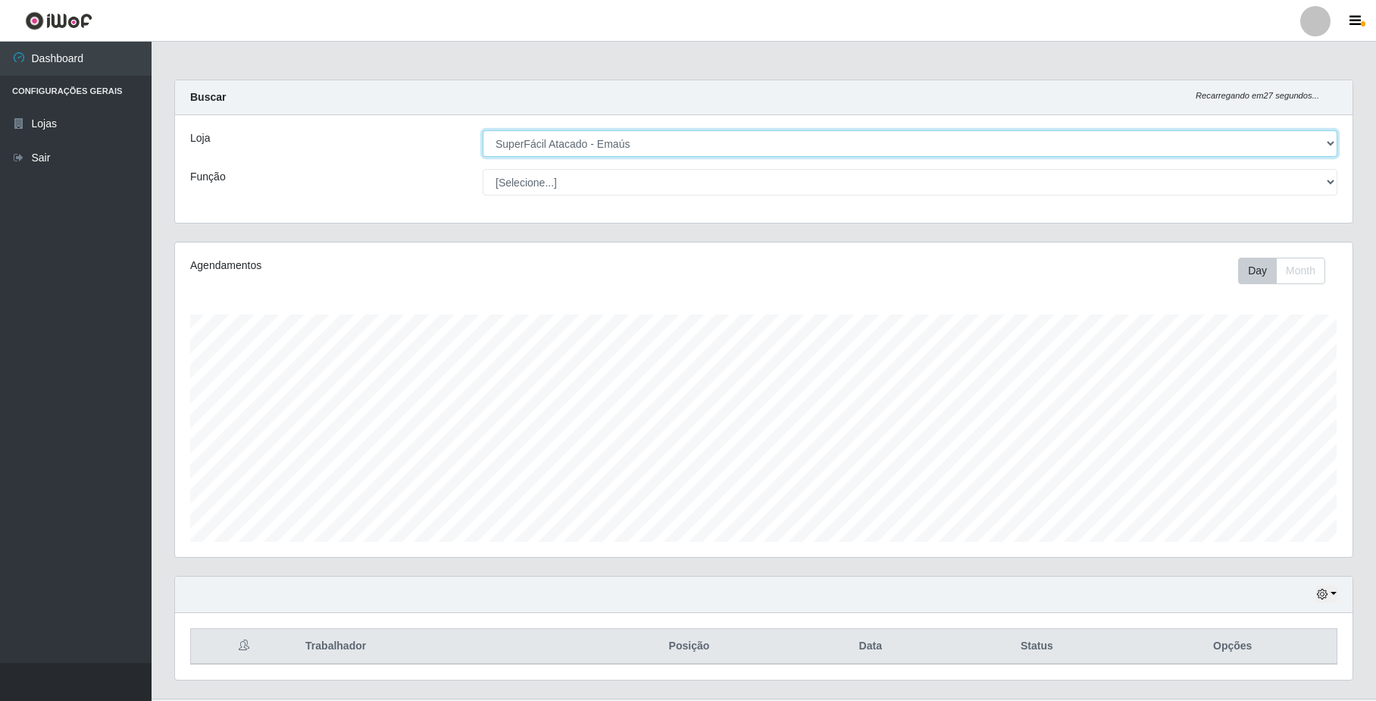
scroll to position [38, 0]
